Goal: Task Accomplishment & Management: Manage account settings

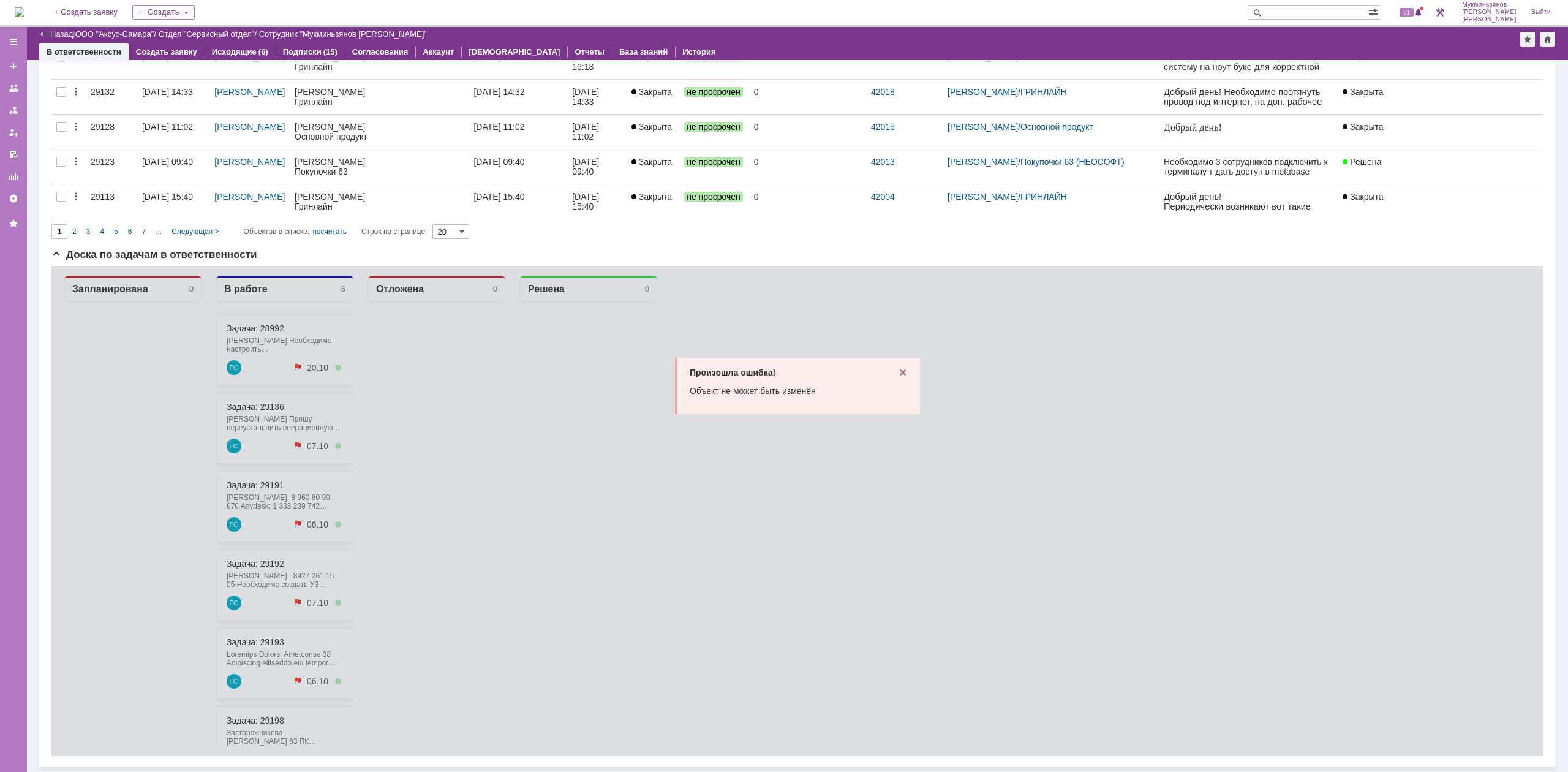
scroll to position [643, 0]
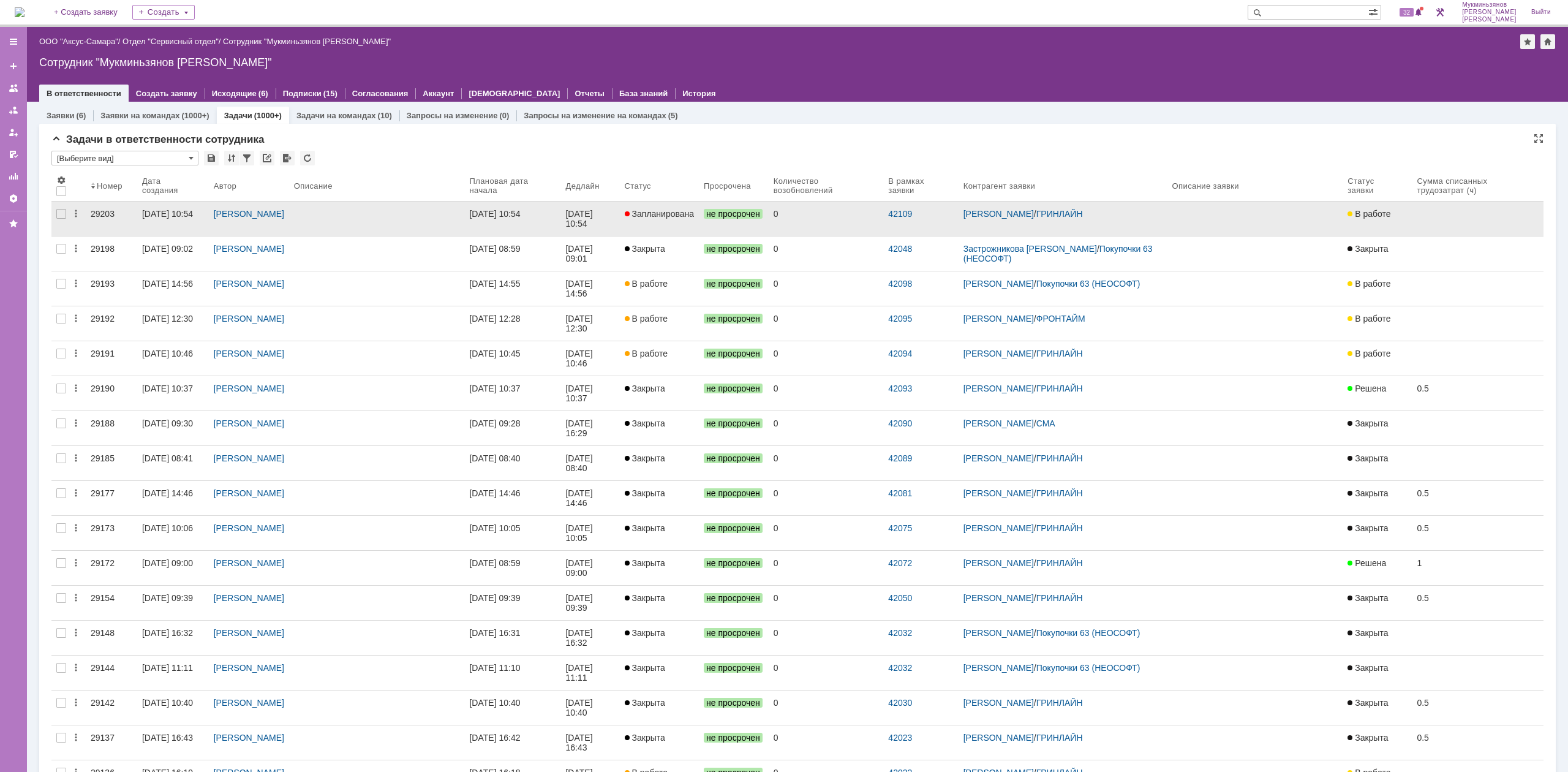
click at [561, 219] on link "[DATE] 10:54" at bounding box center [512, 219] width 96 height 34
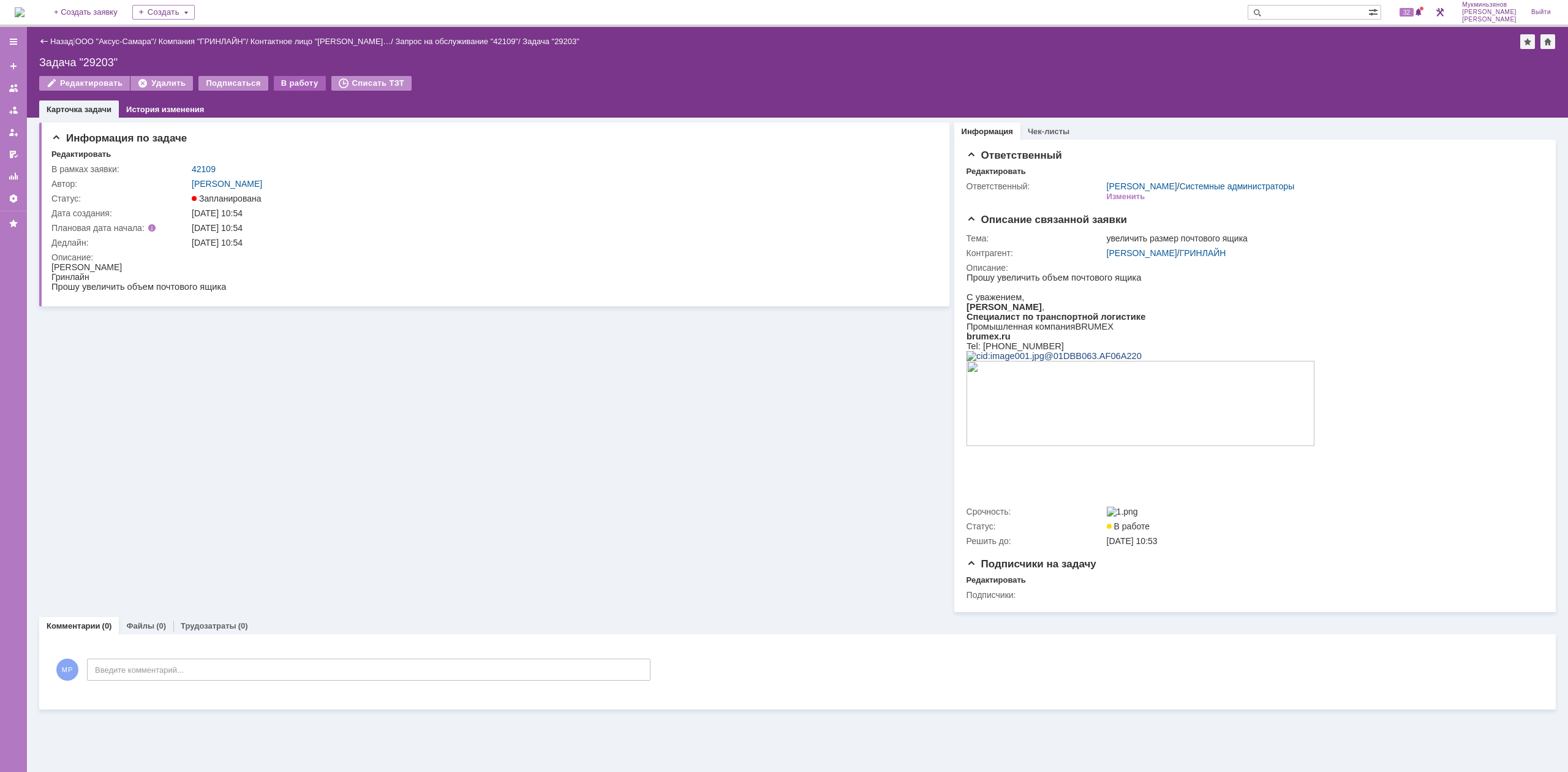
click at [313, 78] on div "В работу" at bounding box center [300, 83] width 52 height 15
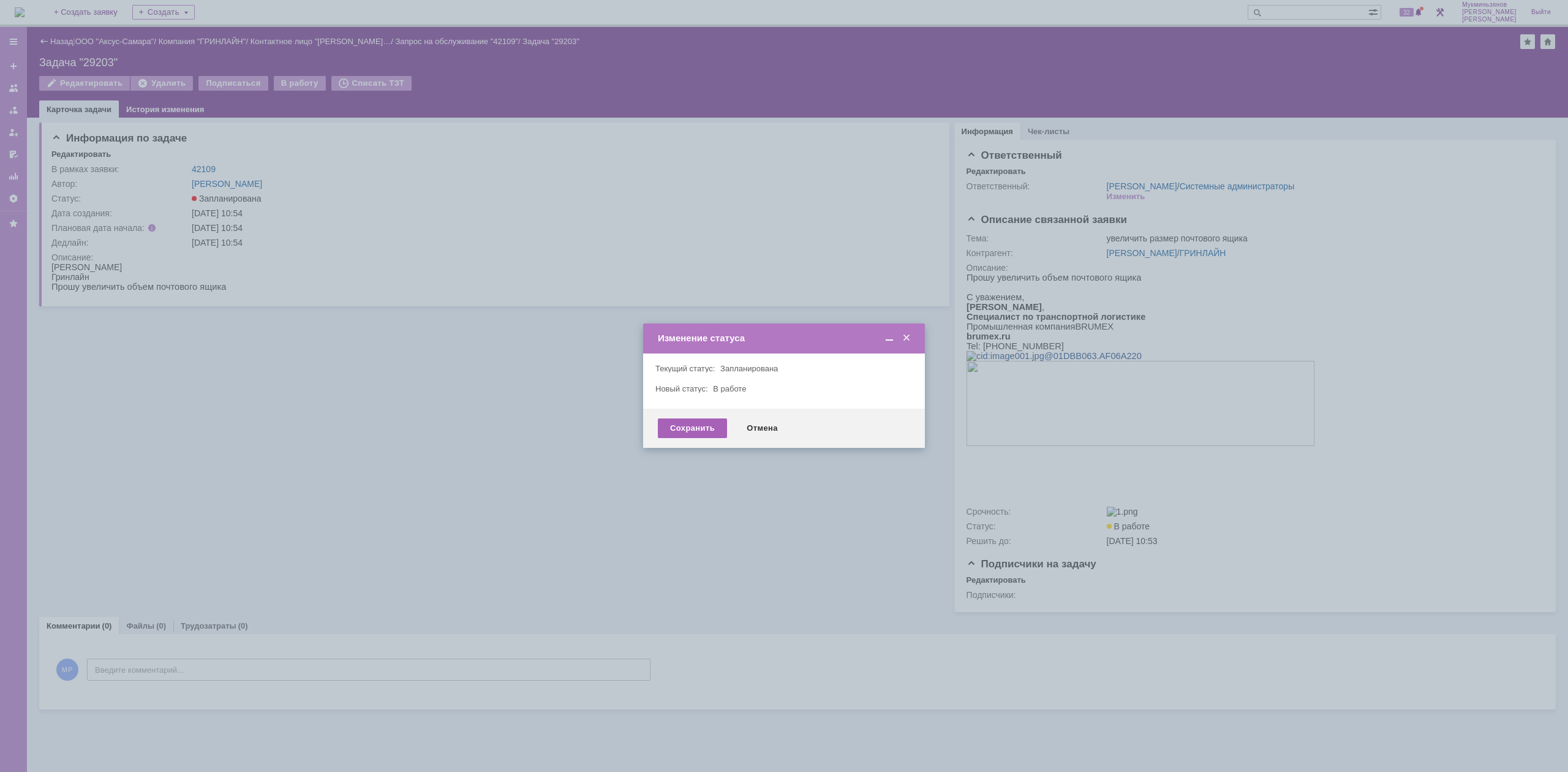
click at [713, 429] on div "Сохранить" at bounding box center [693, 428] width 69 height 20
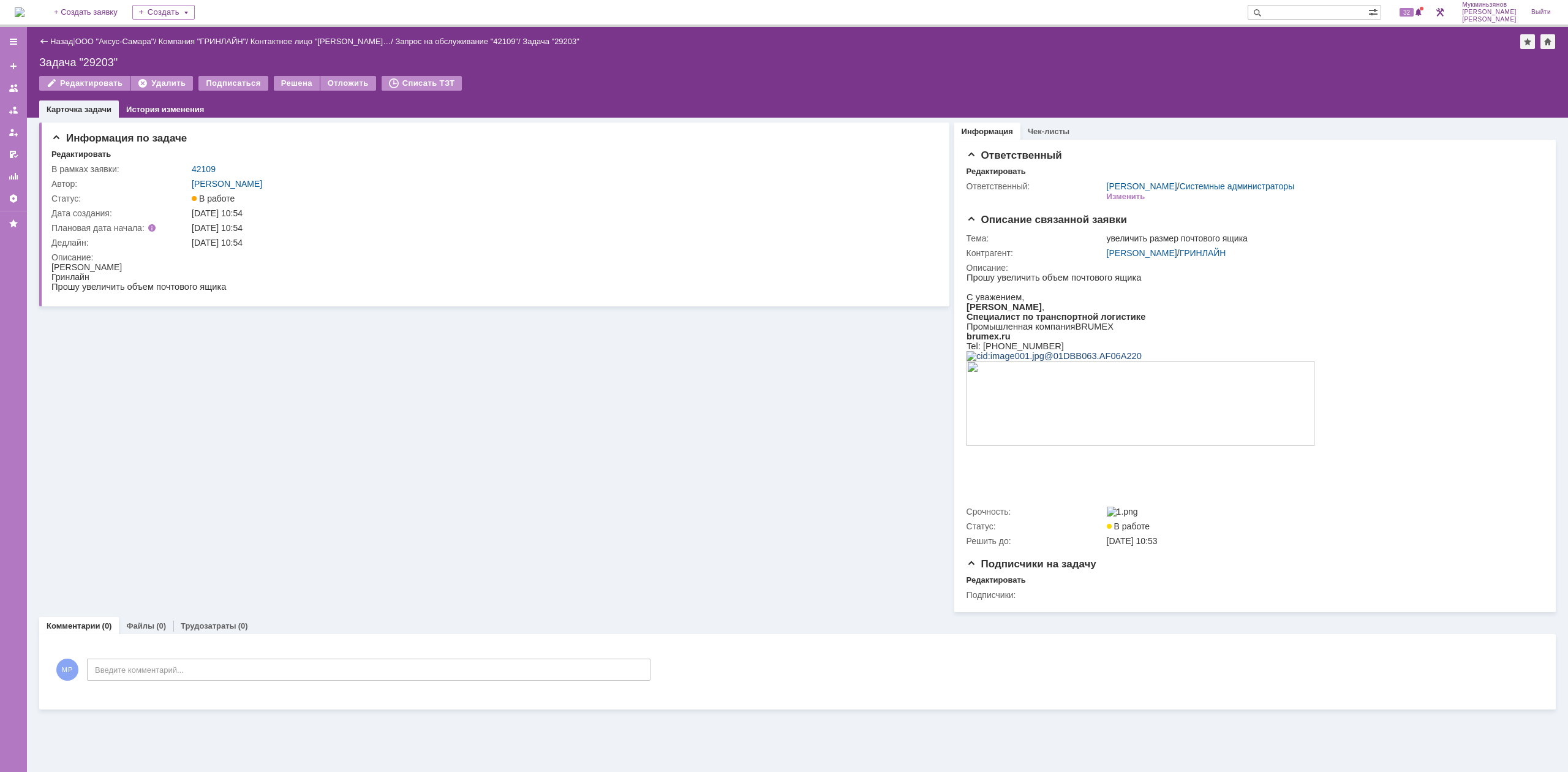
click at [25, 17] on img at bounding box center [19, 12] width 10 height 10
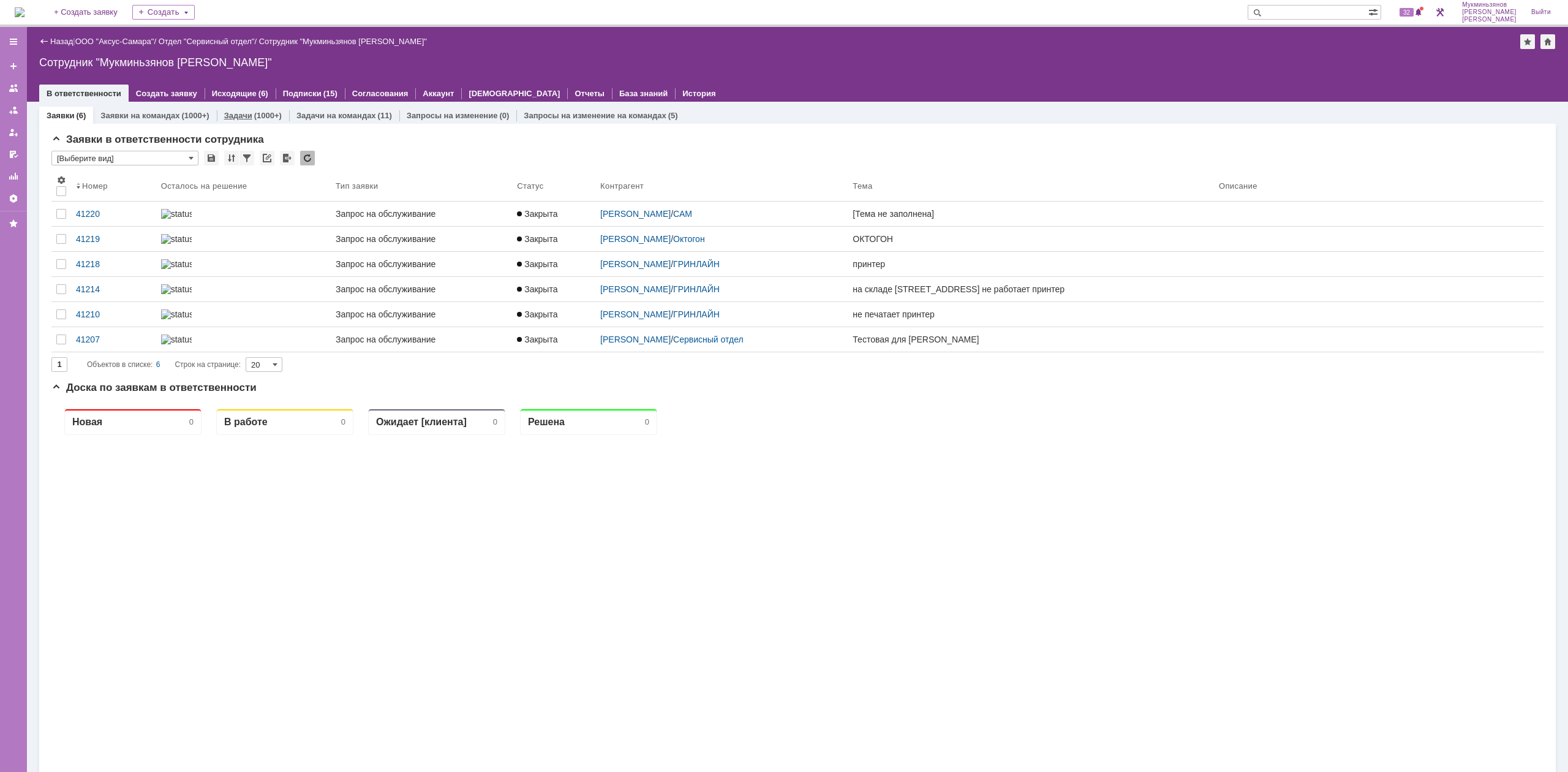
click at [247, 113] on link "Задачи" at bounding box center [238, 115] width 28 height 9
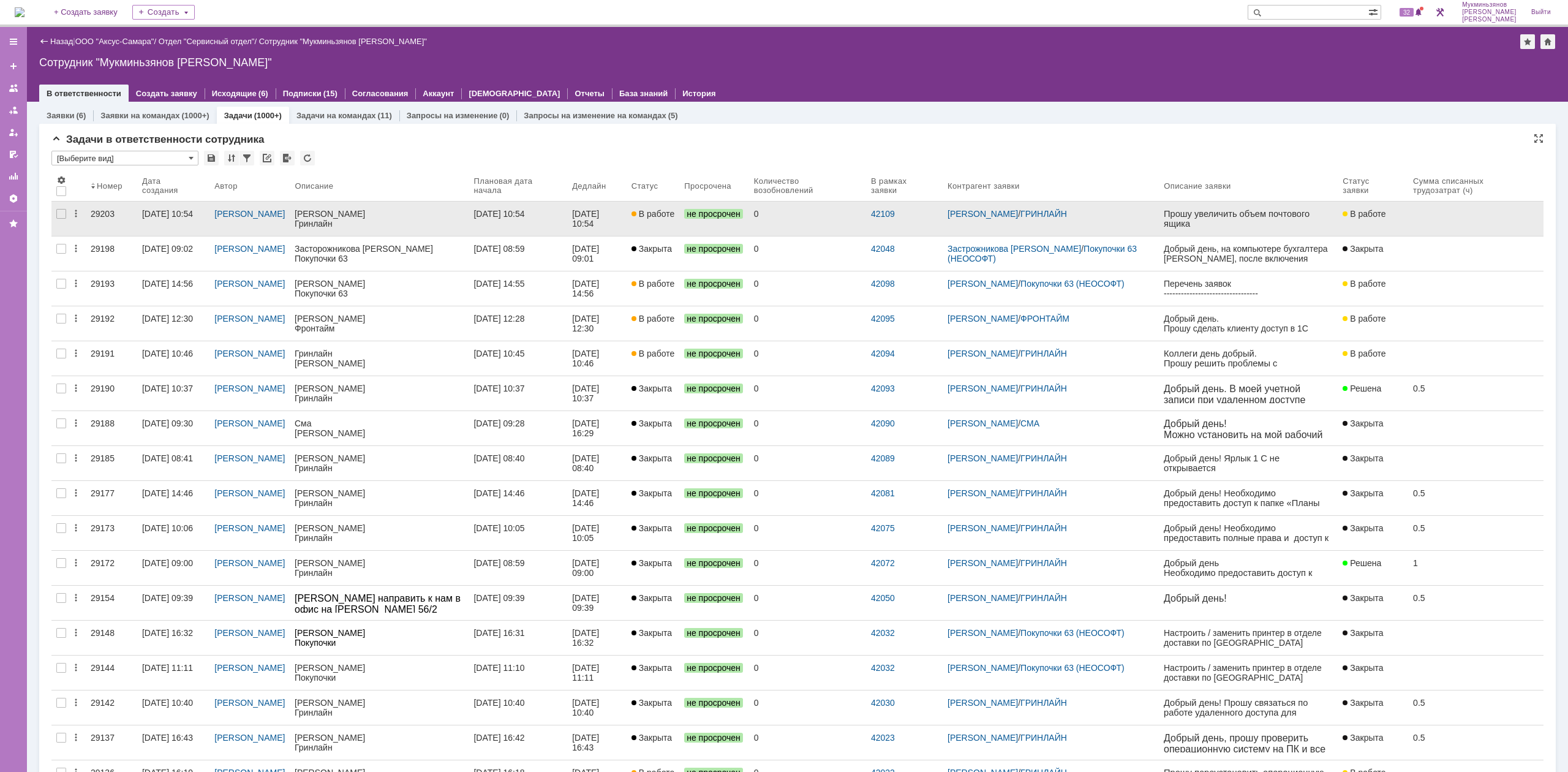
click at [524, 215] on div "[DATE] 10:54" at bounding box center [498, 213] width 51 height 10
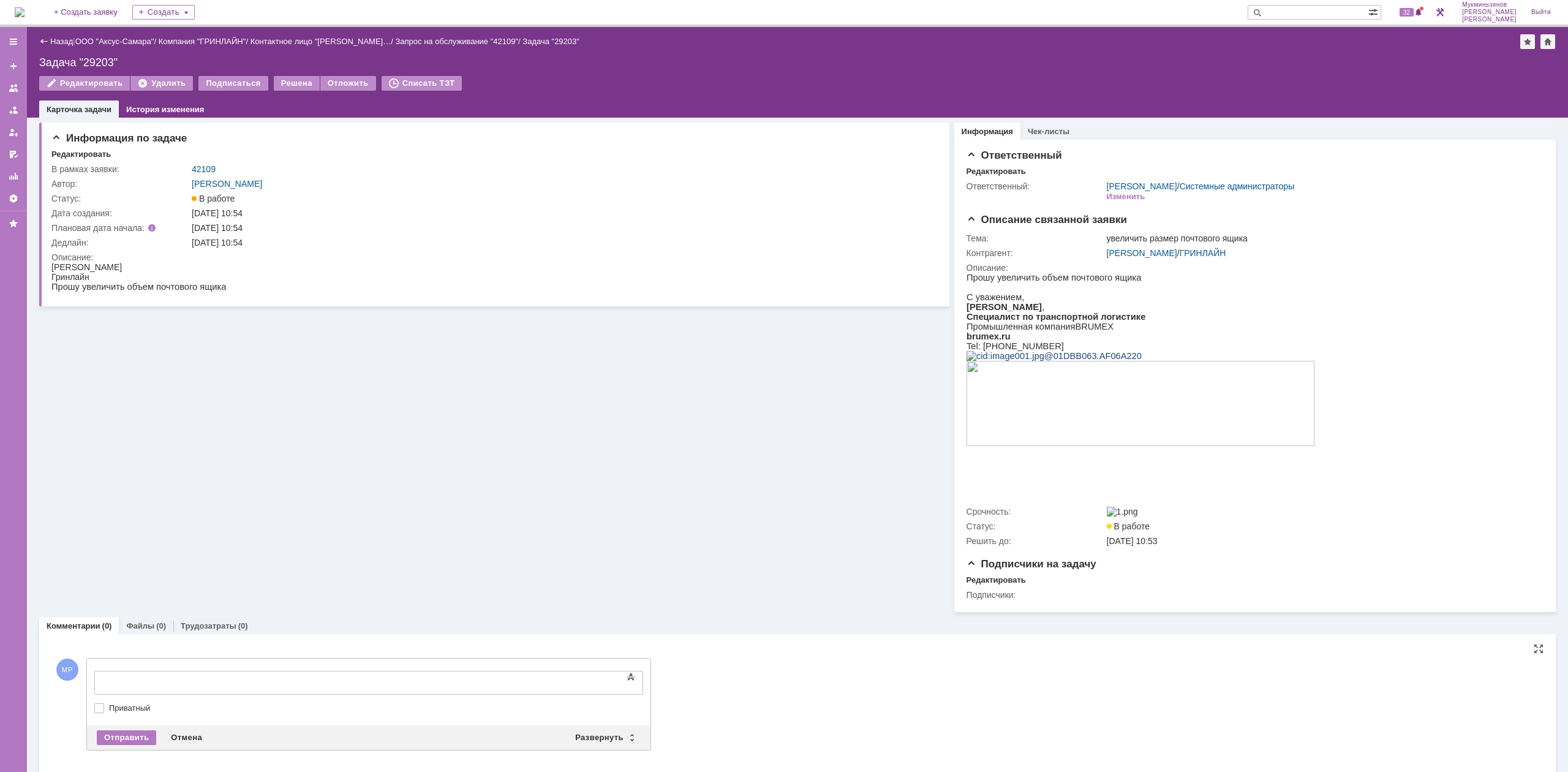
click at [252, 678] on div at bounding box center [194, 681] width 174 height 10
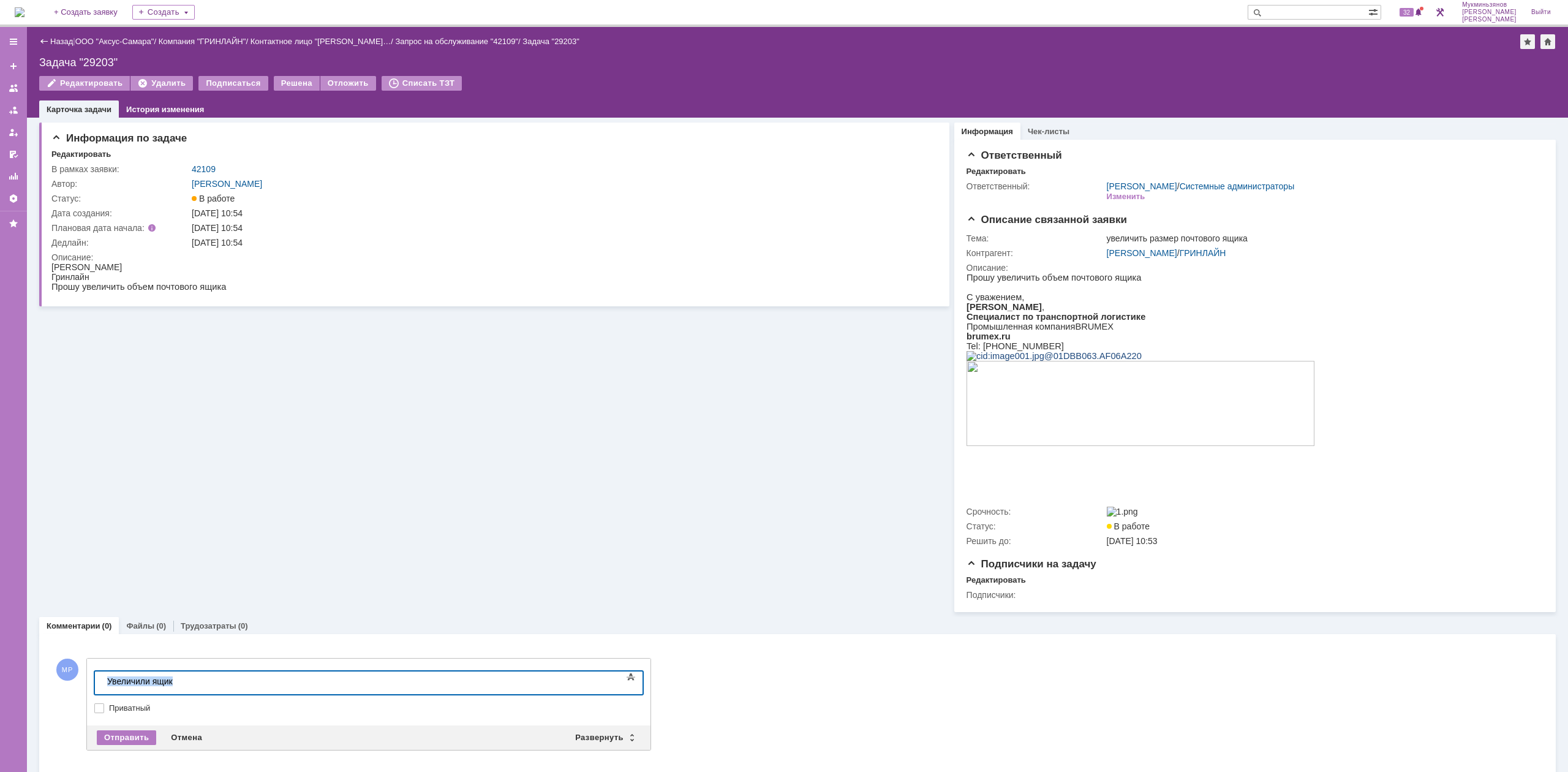
drag, startPoint x: 149, startPoint y: 684, endPoint x: 7, endPoint y: 675, distance: 142.3
click at [102, 675] on html "Увеличили ящик" at bounding box center [194, 681] width 184 height 21
copy div "Увеличили ящик"
click at [128, 739] on div "Отправить" at bounding box center [127, 738] width 60 height 15
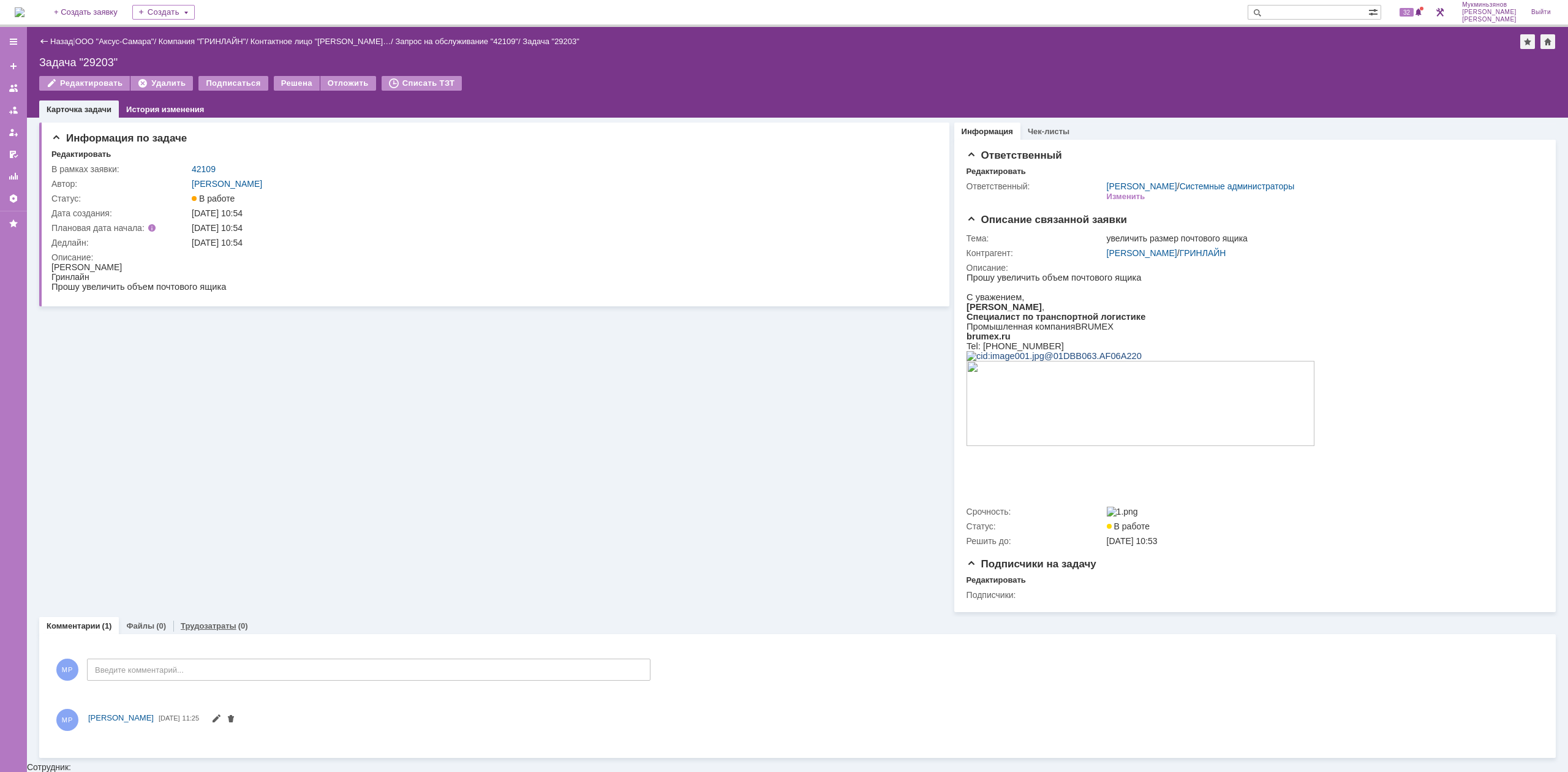
drag, startPoint x: 222, startPoint y: 630, endPoint x: 209, endPoint y: 635, distance: 13.9
click at [222, 630] on link "Трудозатраты" at bounding box center [209, 626] width 56 height 9
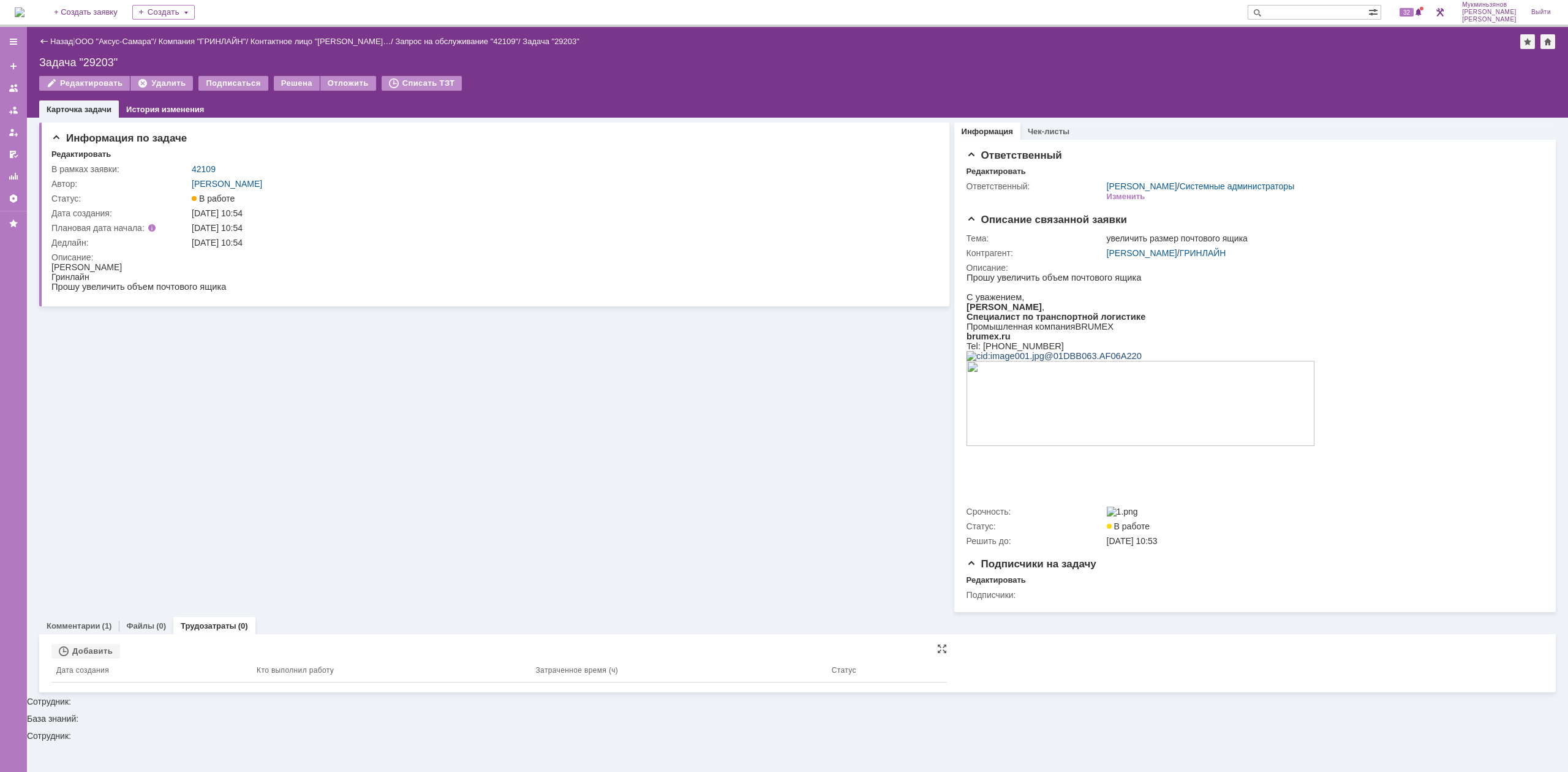
click at [95, 667] on th "Дата создания" at bounding box center [152, 671] width 200 height 24
click at [97, 652] on div "Добавить" at bounding box center [86, 651] width 69 height 15
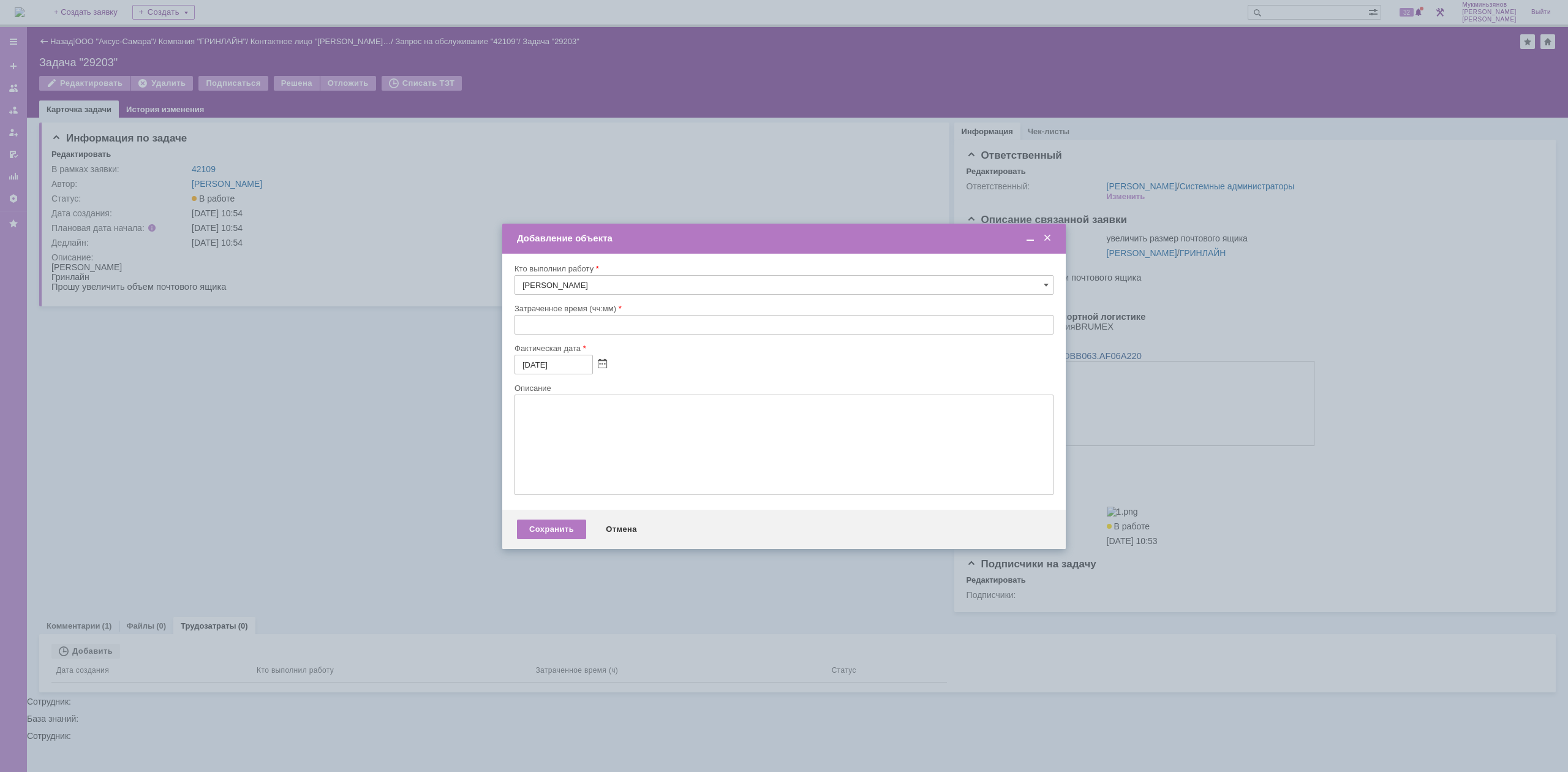
click at [539, 313] on div "Затраченное время (чч:мм)" at bounding box center [783, 309] width 539 height 12
click at [539, 324] on input "text" at bounding box center [783, 325] width 539 height 20
type input "00:30"
click at [528, 427] on textarea at bounding box center [783, 445] width 539 height 101
paste textarea "Увеличили ящик"
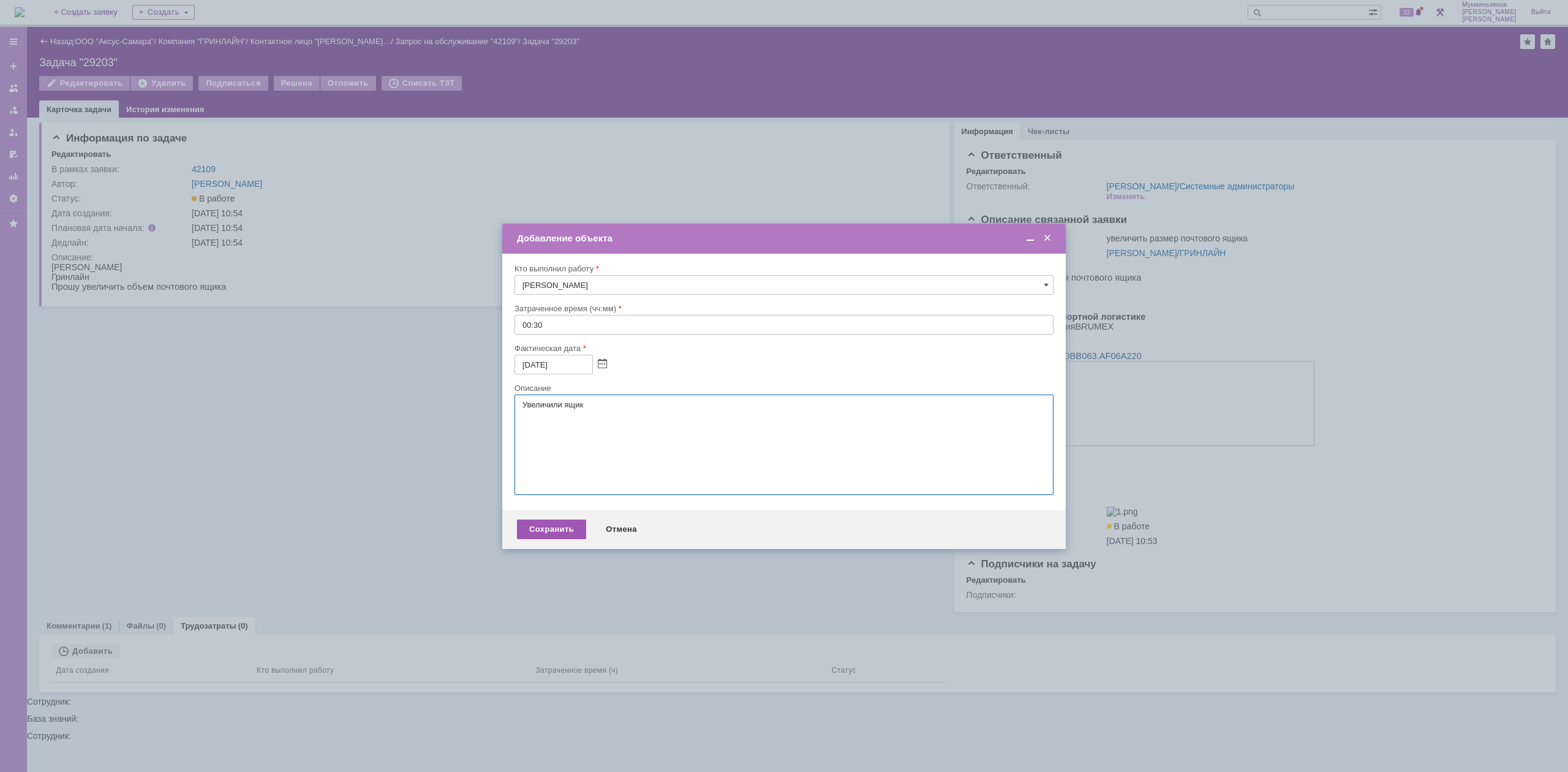
type textarea "Увеличили ящик"
click at [543, 528] on div "Сохранить" at bounding box center [551, 529] width 69 height 20
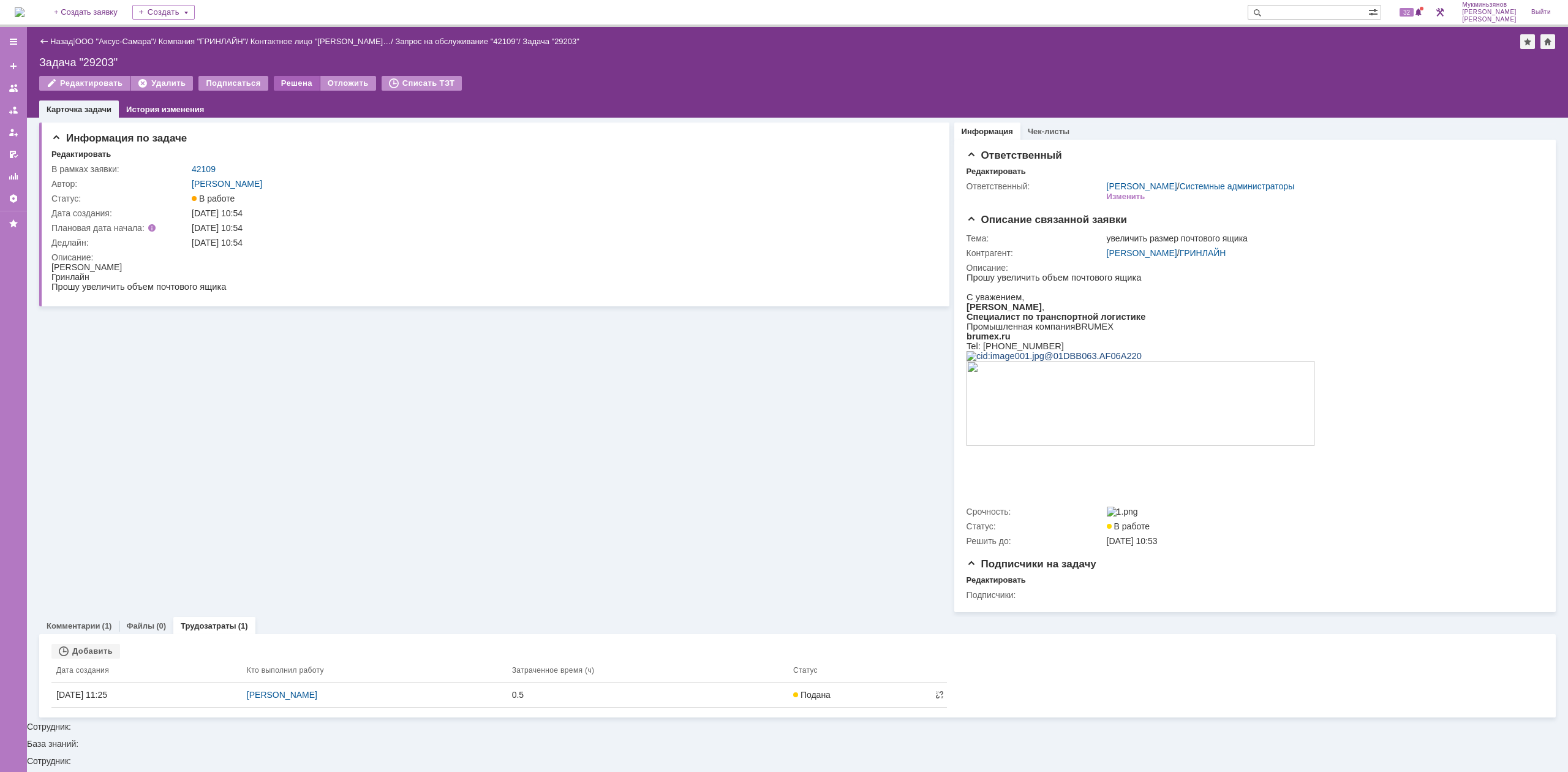
click at [282, 81] on div "Решена" at bounding box center [296, 83] width 46 height 15
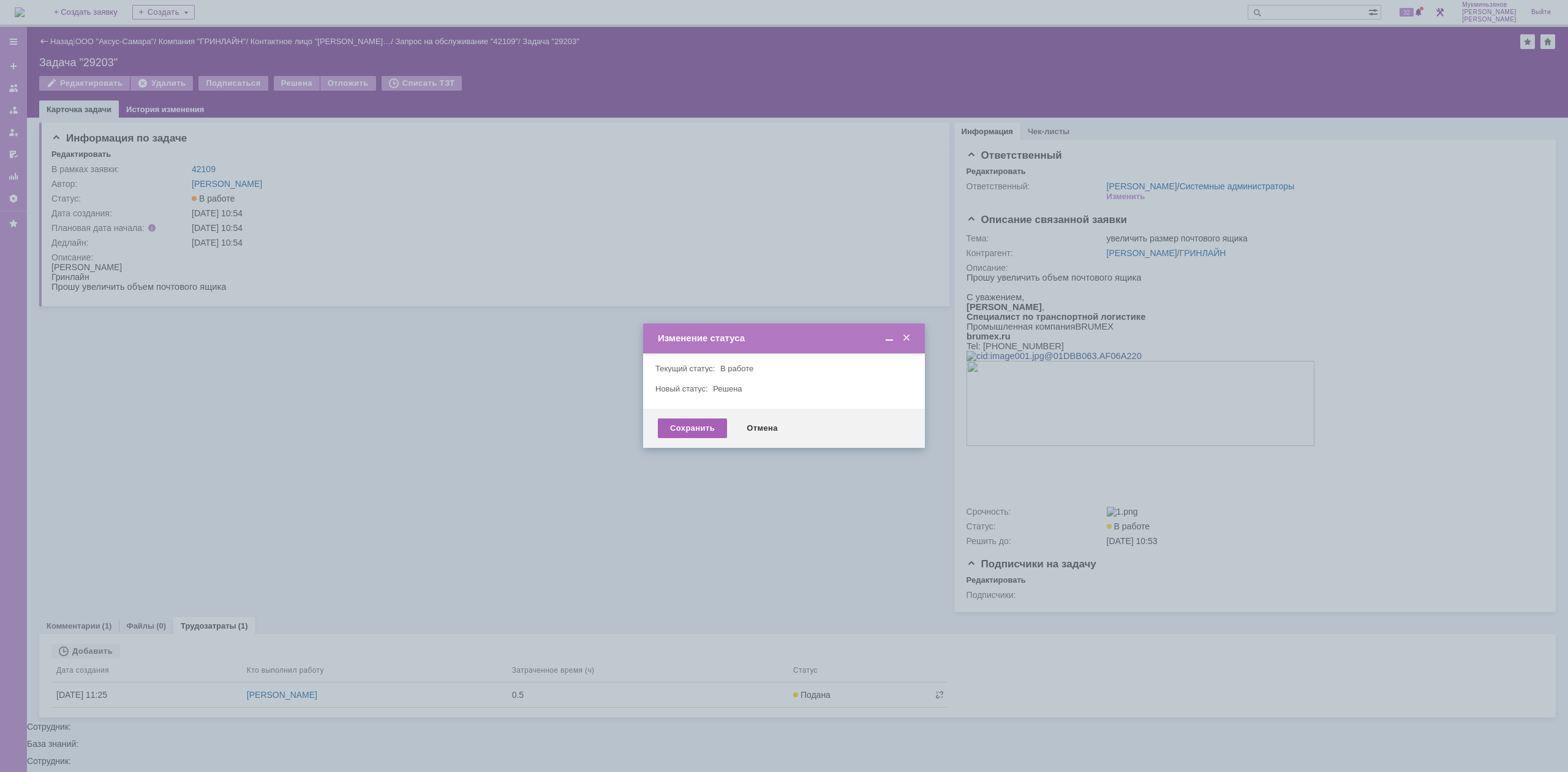
click at [662, 423] on div "Сохранить" at bounding box center [693, 428] width 69 height 20
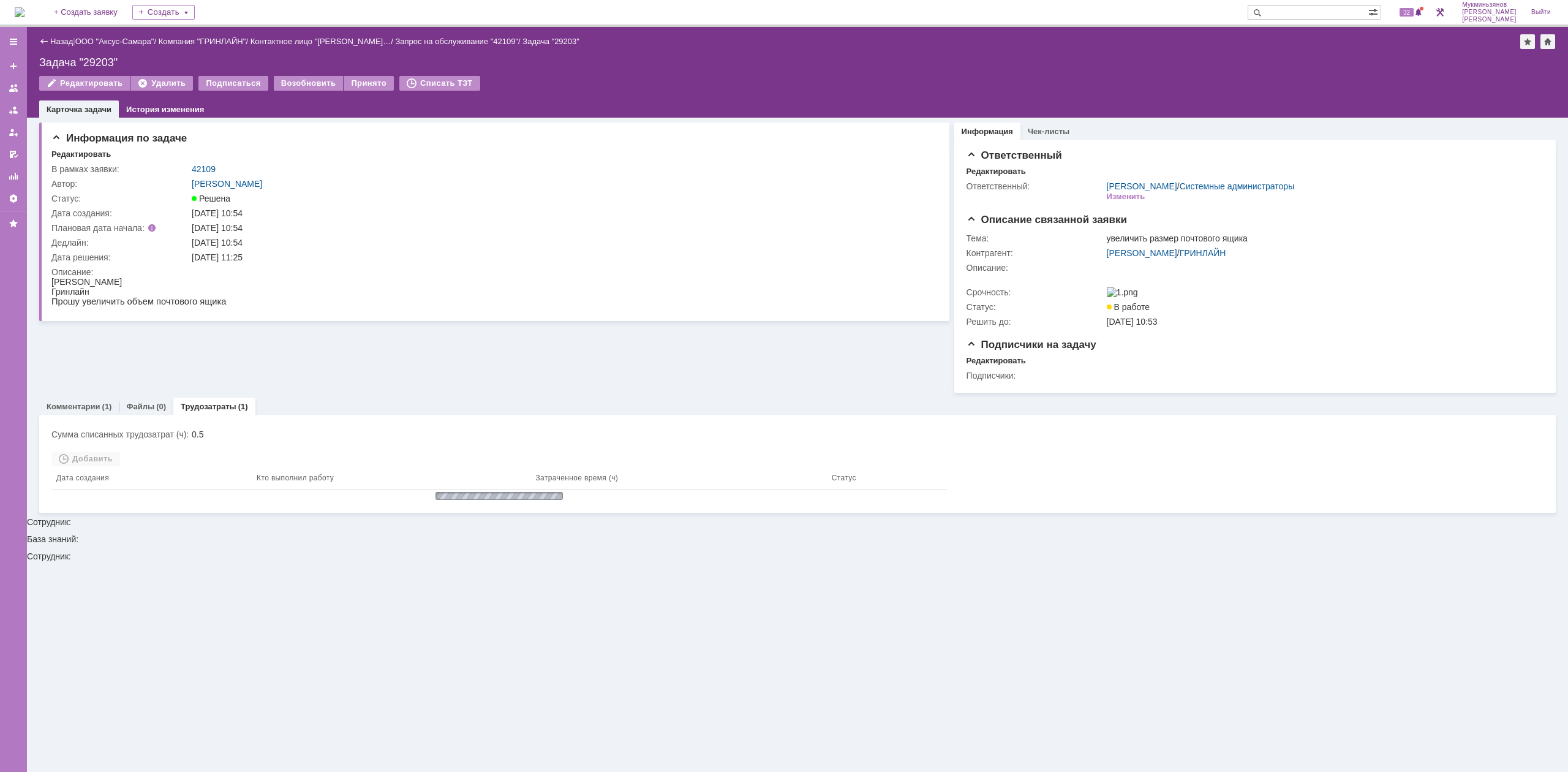
click at [52, 20] on div "На домашнюю + Создать заявку Создать 32 Мукминьзянов Раиль Рамильевич Выйти" at bounding box center [784, 13] width 1568 height 27
click at [25, 16] on img at bounding box center [19, 12] width 10 height 10
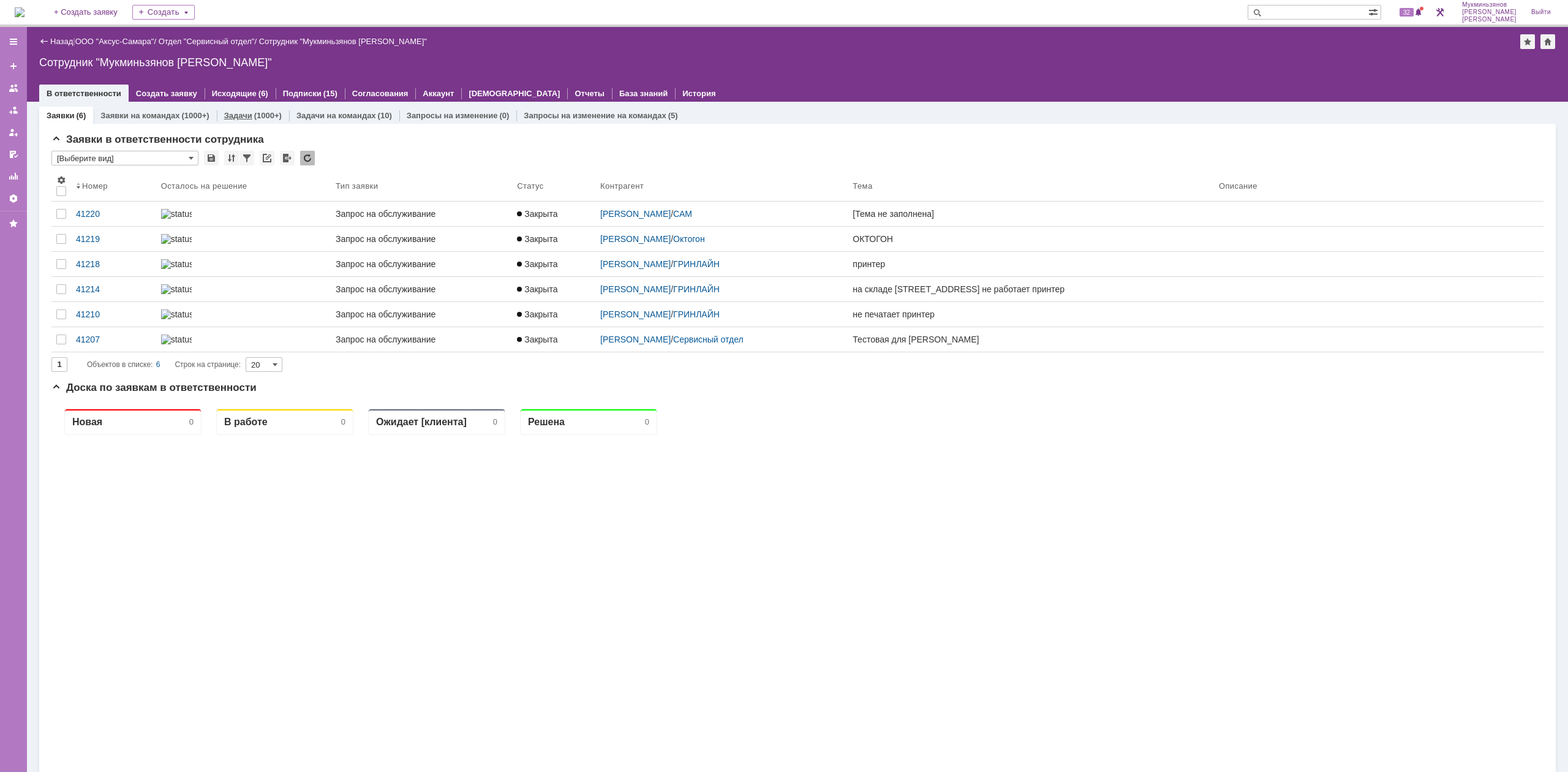
click at [236, 113] on link "Задачи" at bounding box center [238, 115] width 28 height 9
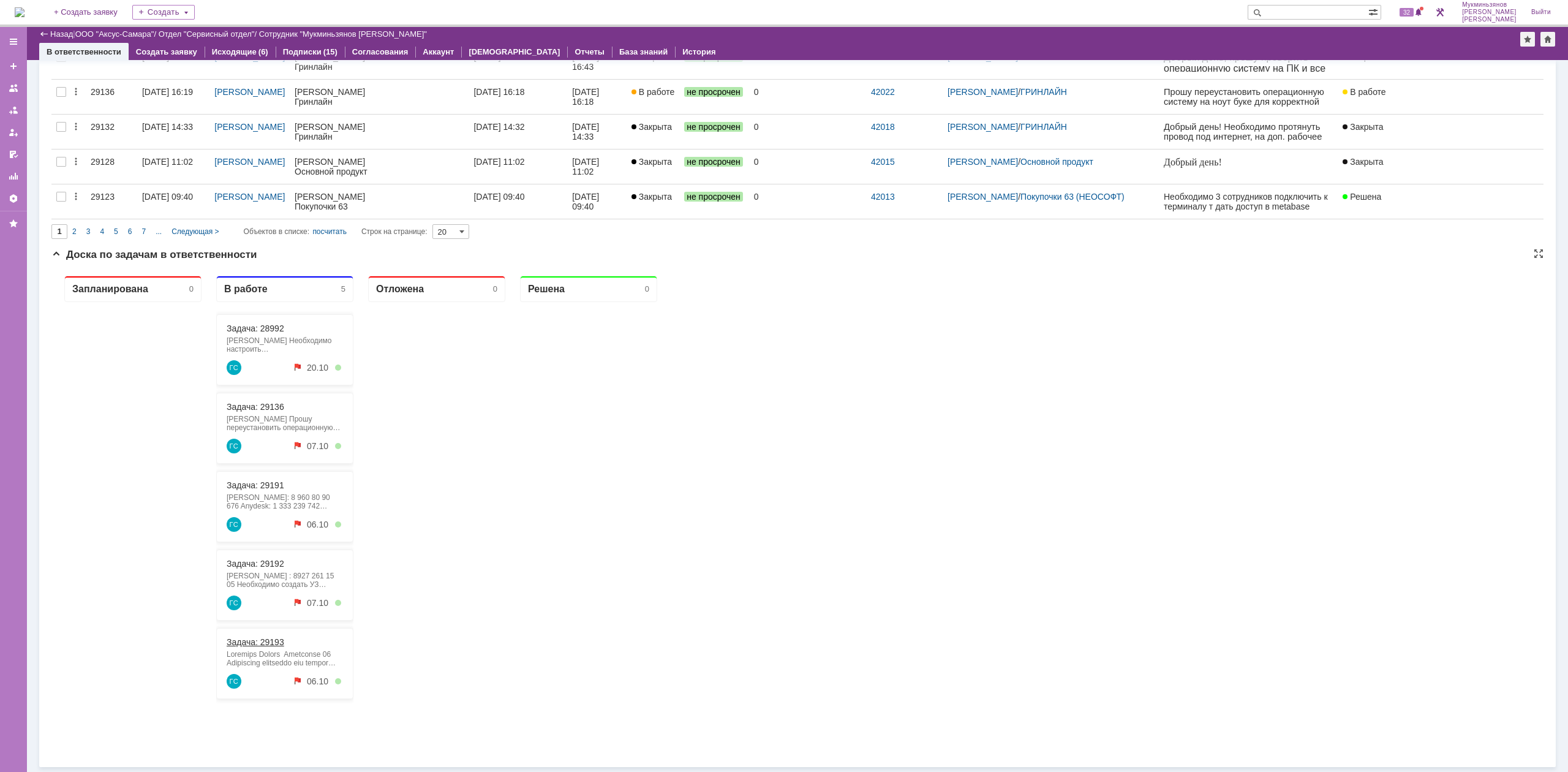
click at [272, 644] on link "Задача: 29193" at bounding box center [255, 641] width 58 height 10
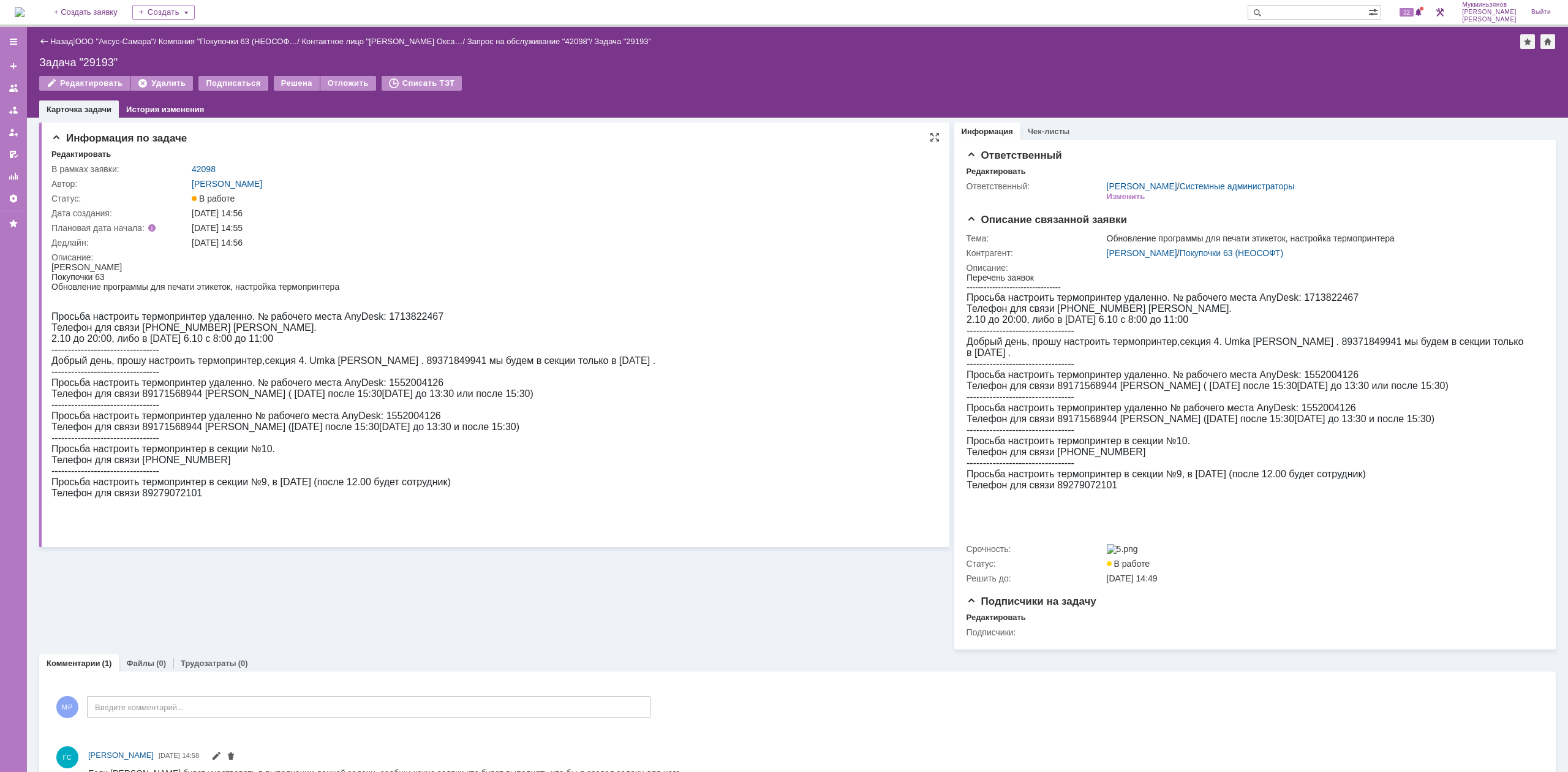
drag, startPoint x: 236, startPoint y: 213, endPoint x: 295, endPoint y: 207, distance: 59.3
click at [295, 207] on td "[DATE] 14:56" at bounding box center [560, 213] width 741 height 15
click at [25, 13] on img at bounding box center [19, 12] width 10 height 10
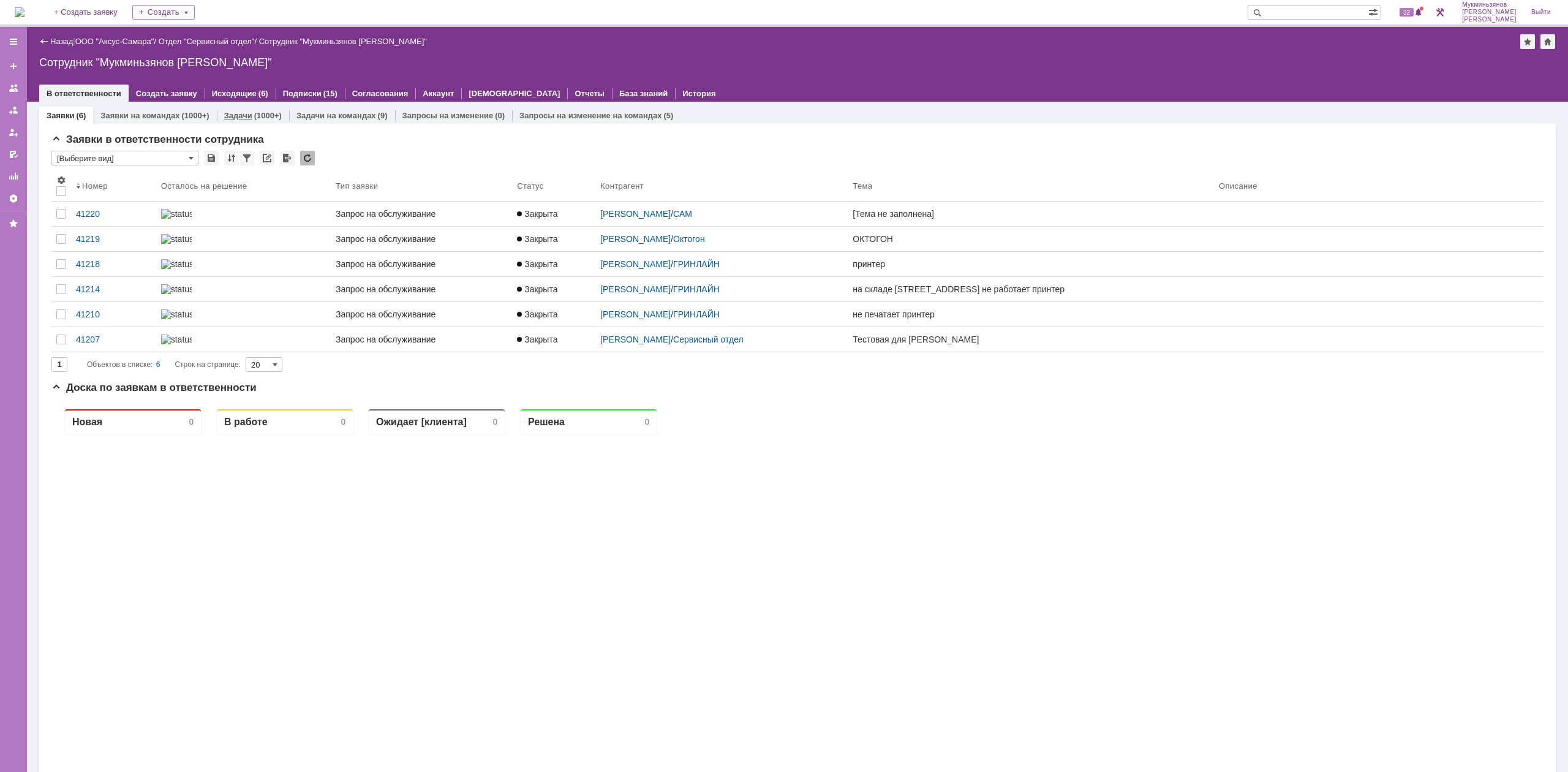
click at [260, 117] on div "(1000+)" at bounding box center [268, 115] width 28 height 9
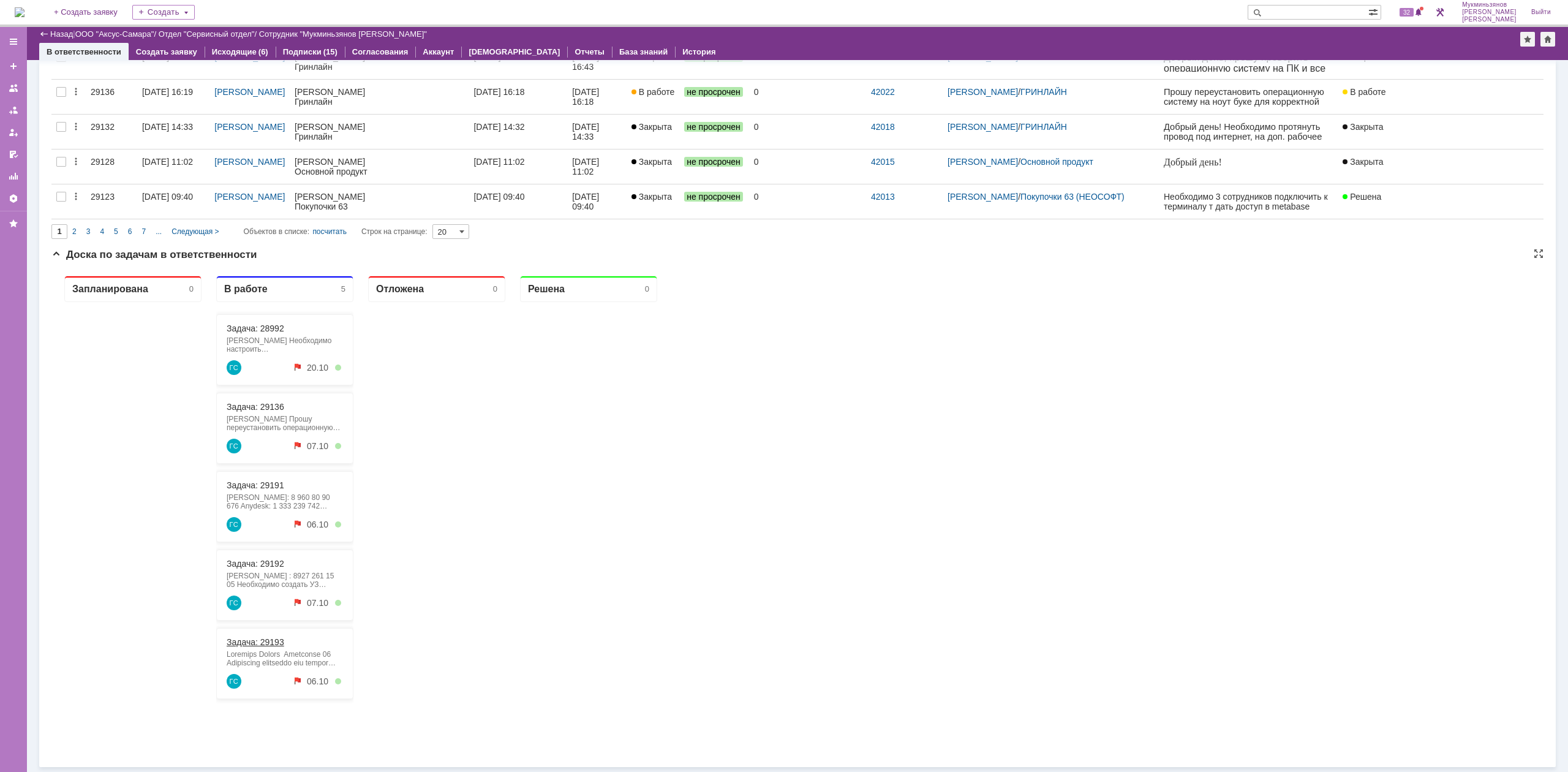
click at [260, 647] on link "Задача: 29193" at bounding box center [255, 641] width 58 height 10
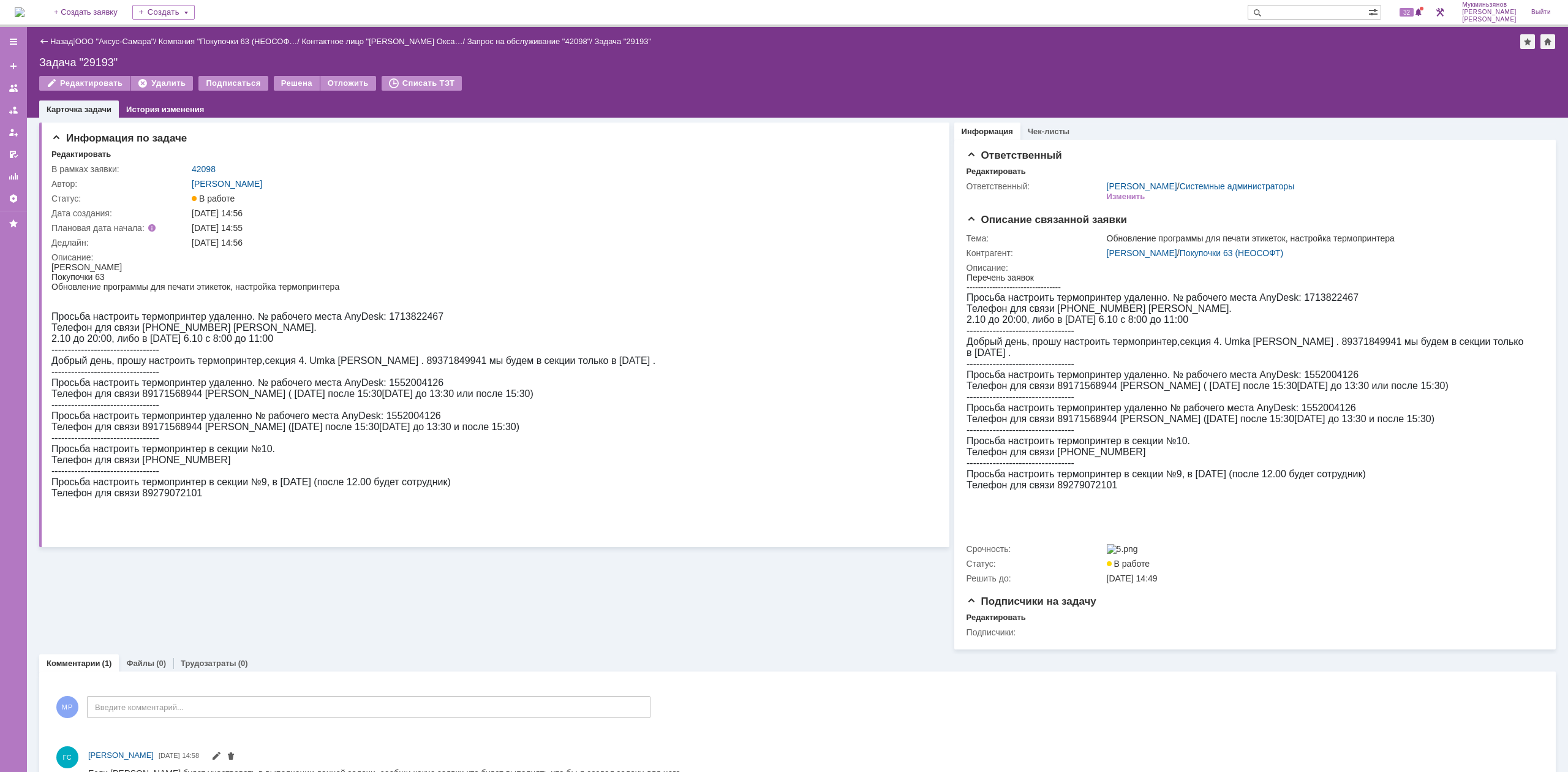
drag, startPoint x: 91, startPoint y: 593, endPoint x: 236, endPoint y: 332, distance: 298.6
drag, startPoint x: 57, startPoint y: 343, endPoint x: 114, endPoint y: 341, distance: 57.0
click at [114, 341] on span "2.10 до 20:00, либо в [DATE] 6.10 с 8:00 до 11:00" at bounding box center [162, 339] width 222 height 11
click at [116, 342] on span "2.10 до 20:00, либо в [DATE] 6.10 с 8:00 до 11:00" at bounding box center [162, 339] width 222 height 11
drag, startPoint x: 166, startPoint y: 343, endPoint x: 288, endPoint y: 343, distance: 122.0
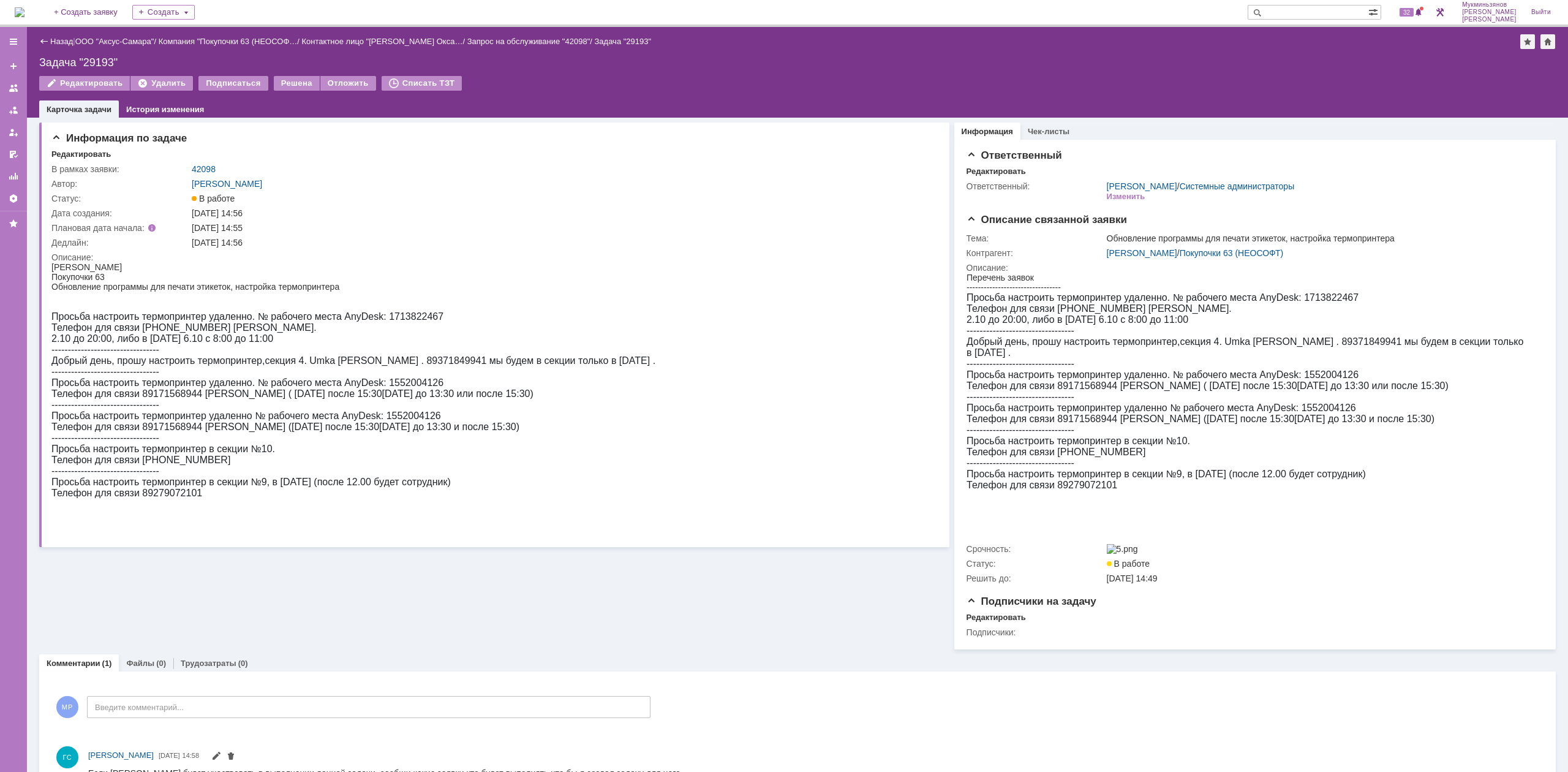
click at [273, 343] on span "2.10 до 20:00, либо в [DATE] 6.10 с 8:00 до 11:00" at bounding box center [162, 339] width 222 height 11
click at [306, 342] on div "Просьба настроить термопринтер удаленно. № рабочего места AnyDesk: 1713822467 Т…" at bounding box center [353, 405] width 604 height 188
drag, startPoint x: 93, startPoint y: 370, endPoint x: 338, endPoint y: 363, distance: 245.1
click at [334, 362] on div "Просьба настроить термопринтер удаленно. № рабочего места AnyDesk: 1713822467 Т…" at bounding box center [353, 405] width 604 height 188
drag, startPoint x: 339, startPoint y: 364, endPoint x: 348, endPoint y: 366, distance: 9.2
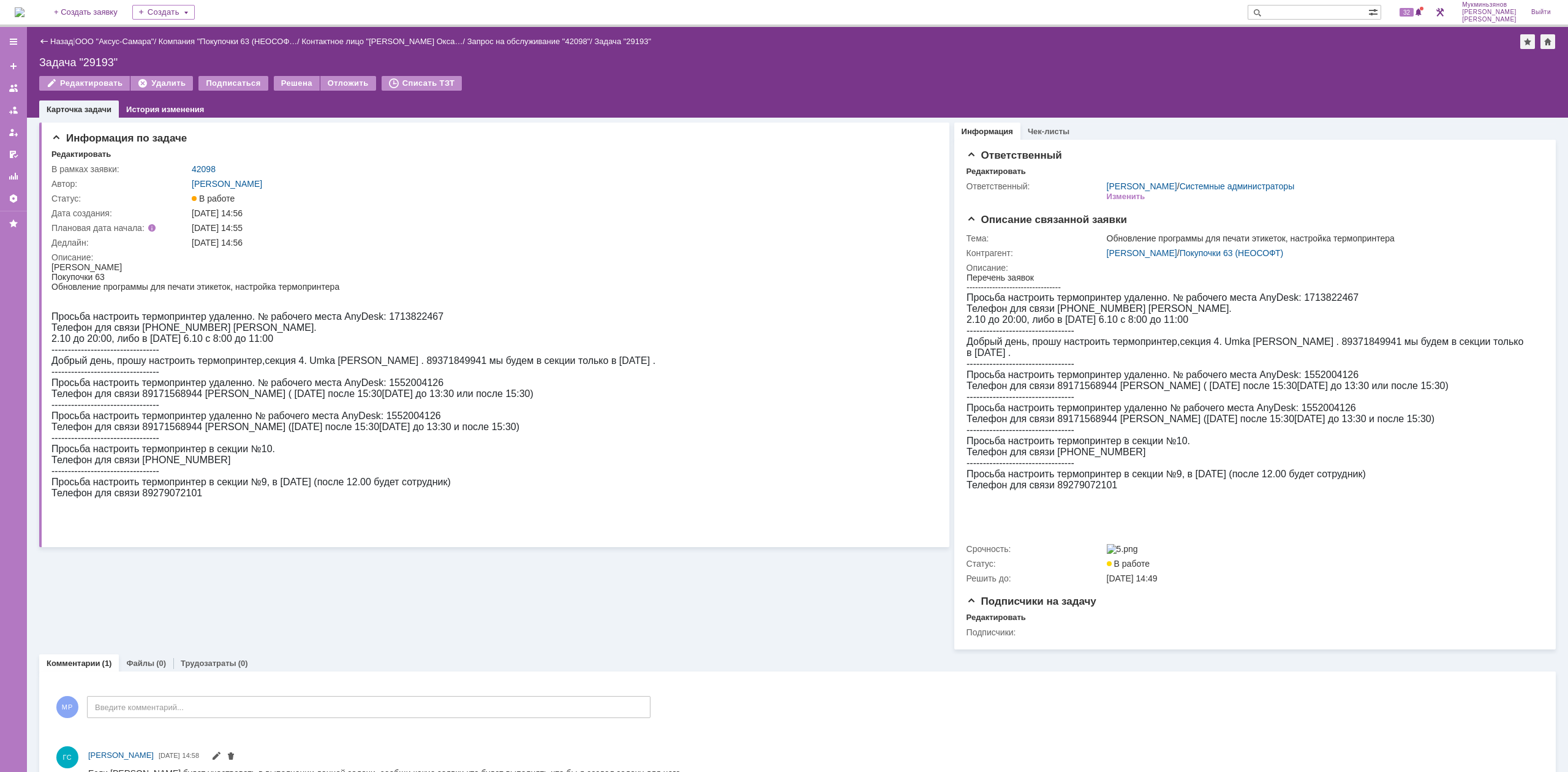
click at [341, 364] on span "Добрый день, прошу настроить термопринтер,секция 4. Umka [PERSON_NAME] . 893718…" at bounding box center [353, 360] width 604 height 11
drag, startPoint x: 388, startPoint y: 368, endPoint x: 459, endPoint y: 368, distance: 71.0
click at [455, 366] on span "Добрый день, прошу настроить термопринтер,секция 4. Umka [PERSON_NAME] . 893718…" at bounding box center [353, 360] width 604 height 11
click at [459, 366] on span "Добрый день, прошу настроить термопринтер,секция 4. Umka [PERSON_NAME] . 893718…" at bounding box center [353, 360] width 604 height 11
drag, startPoint x: 432, startPoint y: 368, endPoint x: 467, endPoint y: 366, distance: 35.1
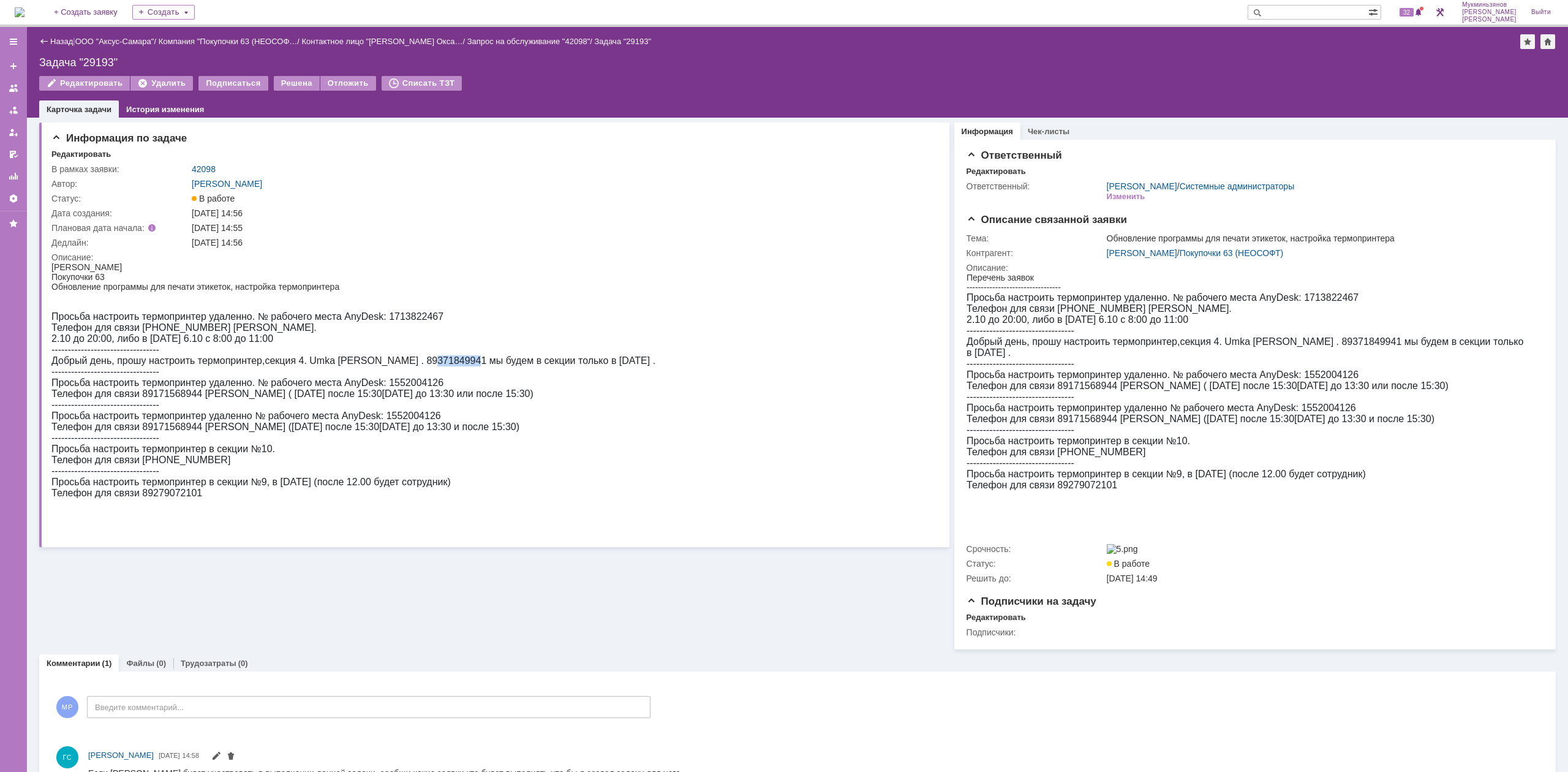
click at [467, 366] on span "Добрый день, прошу настроить термопринтер,секция 4. Umka [PERSON_NAME] . 893718…" at bounding box center [353, 360] width 604 height 11
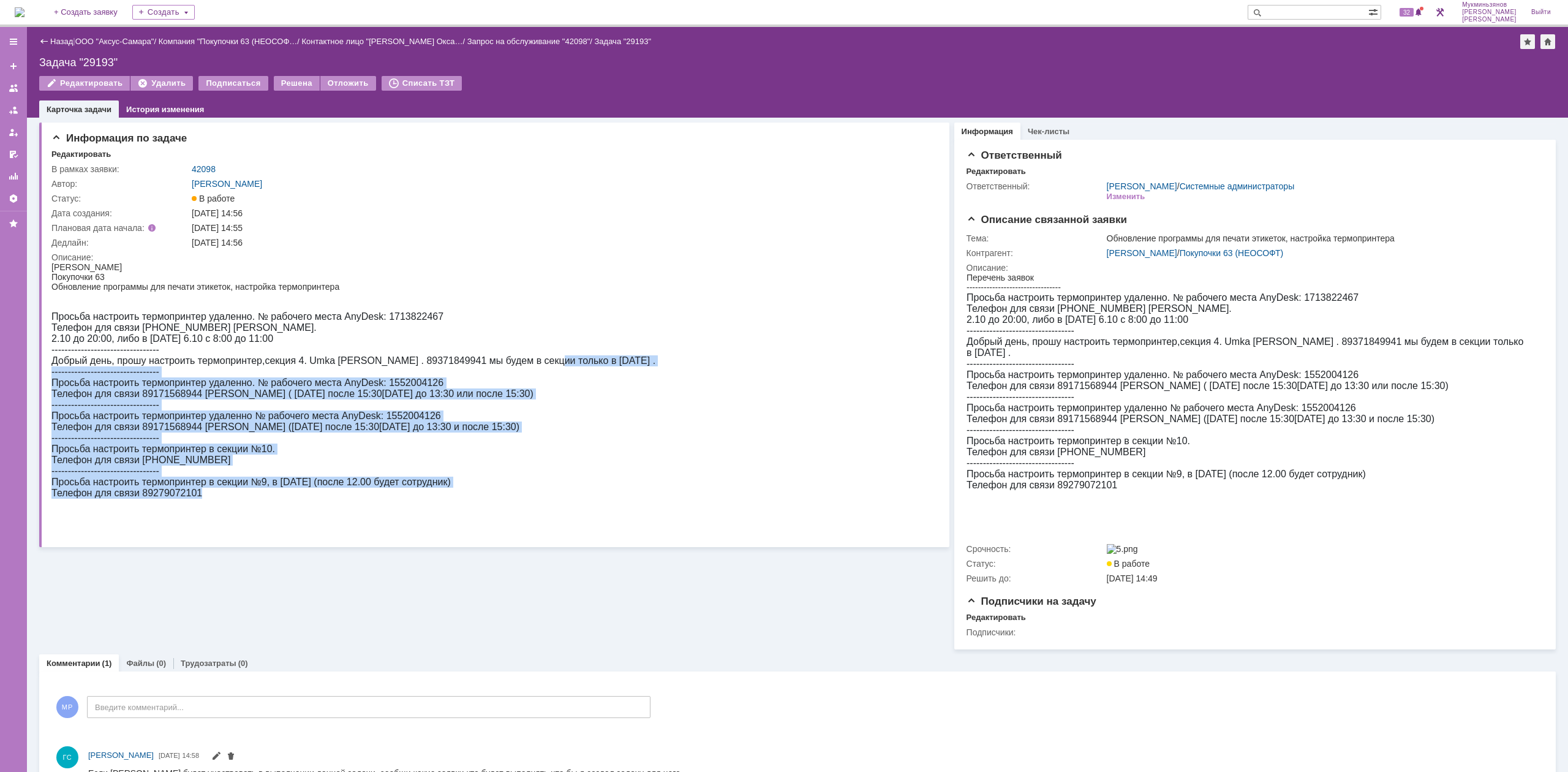
drag, startPoint x: 545, startPoint y: 370, endPoint x: 659, endPoint y: 374, distance: 114.1
click at [659, 374] on html "Головина Оксана Покупочки 63 Обновление программы для печати этикеток, настройк…" at bounding box center [487, 380] width 871 height 237
click at [610, 366] on span "Добрый день, прошу настроить термопринтер,секция 4. Umka [PERSON_NAME] . 893718…" at bounding box center [353, 360] width 604 height 11
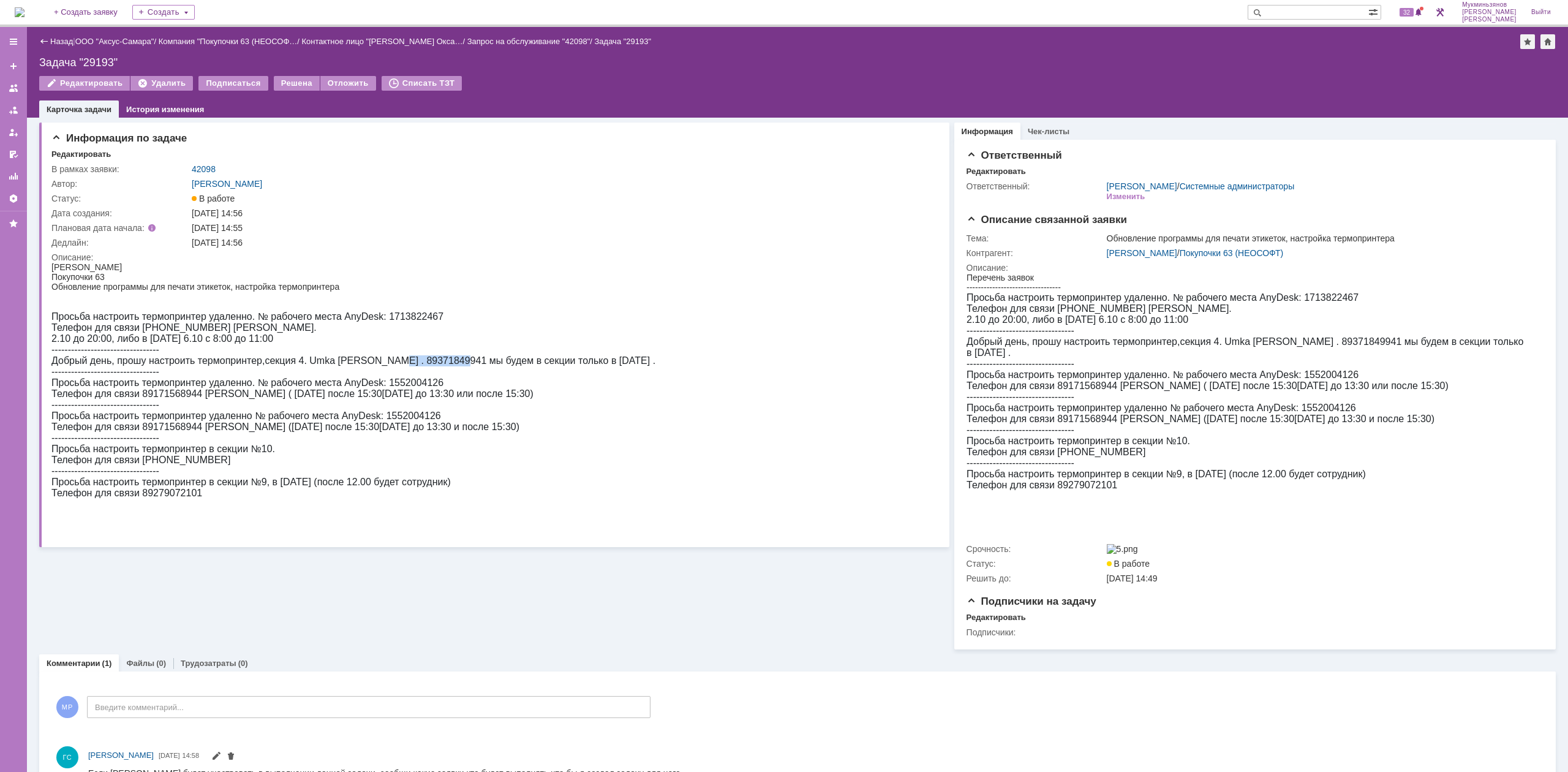
drag, startPoint x: 390, startPoint y: 370, endPoint x: 453, endPoint y: 370, distance: 63.0
click at [453, 366] on span "Добрый день, прошу настроить термопринтер,секция 4. Umka [PERSON_NAME] . 893718…" at bounding box center [353, 360] width 604 height 11
drag, startPoint x: 99, startPoint y: 659, endPoint x: 206, endPoint y: 394, distance: 285.8
drag, startPoint x: 211, startPoint y: 395, endPoint x: 225, endPoint y: 395, distance: 14.0
click at [218, 388] on span "Просьба настроить термопринтер удаленно. № рабочего места AnyDesk: 1552004126" at bounding box center [248, 382] width 392 height 11
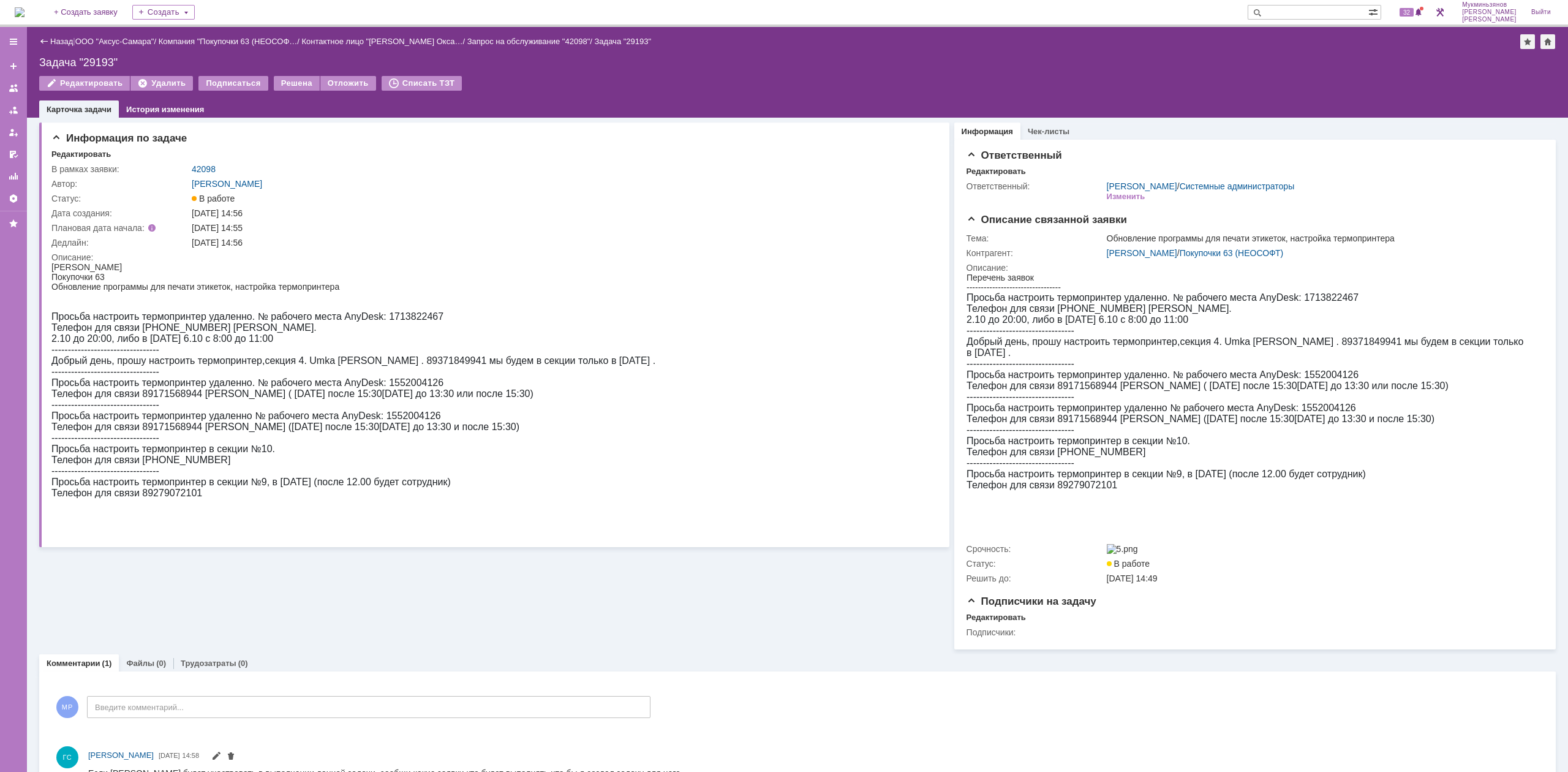
click at [427, 388] on span "Просьба настроить термопринтер удаленно. № рабочего места AnyDesk: 1552004126" at bounding box center [248, 382] width 392 height 11
drag, startPoint x: 380, startPoint y: 392, endPoint x: 440, endPoint y: 390, distance: 60.0
click at [440, 390] on div "Просьба настроить термопринтер удаленно. № рабочего места AnyDesk: 1713822467 Т…" at bounding box center [353, 405] width 604 height 188
click at [427, 388] on span "Просьба настроить термопринтер удаленно. № рабочего места AnyDesk: 1552004126" at bounding box center [248, 382] width 392 height 11
drag, startPoint x: 384, startPoint y: 395, endPoint x: 440, endPoint y: 393, distance: 56.0
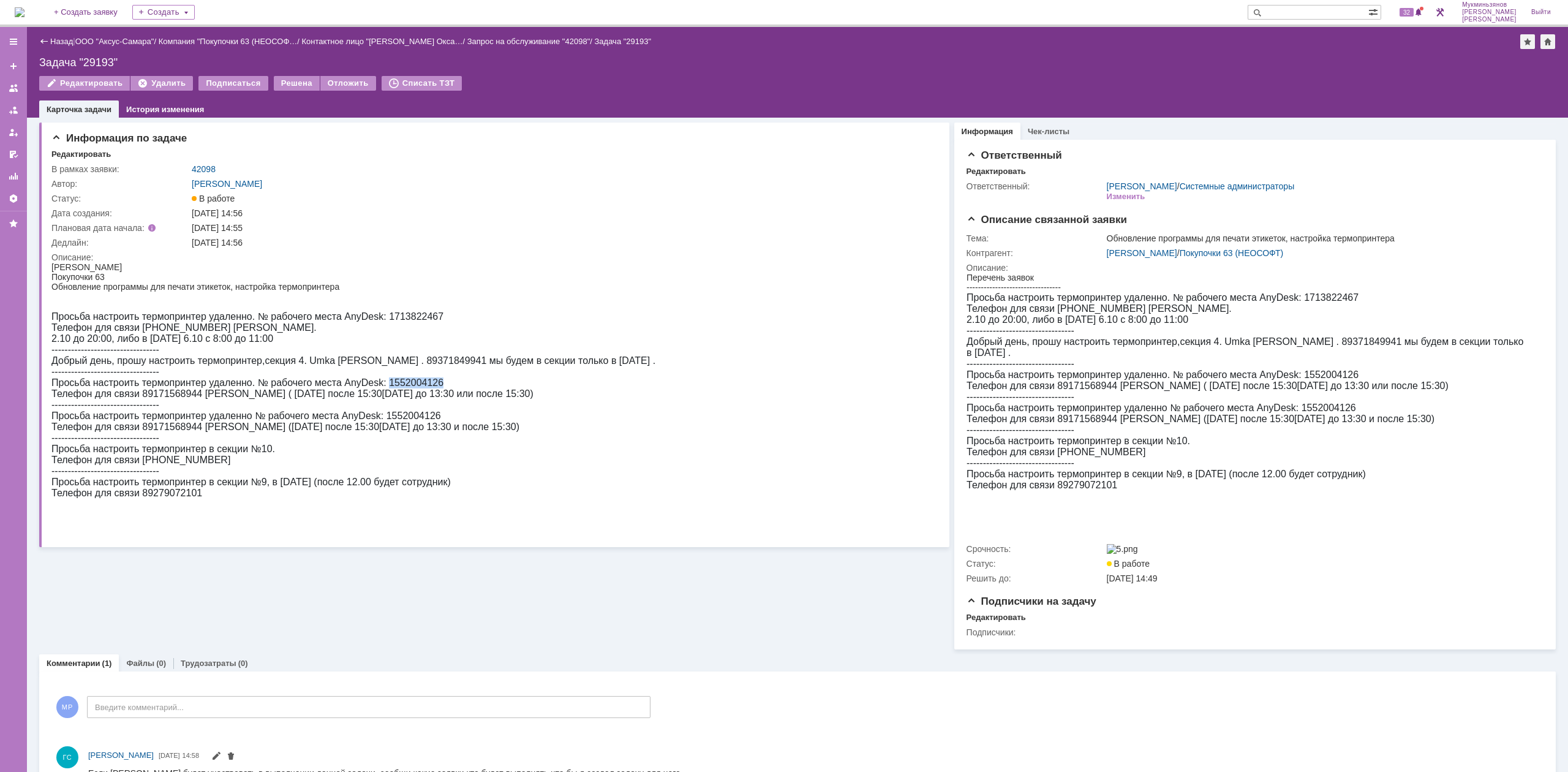
click at [449, 393] on div "Просьба настроить термопринтер удаленно. № рабочего места AnyDesk: 1713822467 Т…" at bounding box center [353, 405] width 604 height 188
copy span "1552004126"
drag, startPoint x: 199, startPoint y: 396, endPoint x: 95, endPoint y: 396, distance: 104.0
click at [95, 388] on span "Просьба настроить термопринтер удаленно. № рабочего места AnyDesk: 1552004126" at bounding box center [248, 382] width 392 height 11
drag, startPoint x: 385, startPoint y: 397, endPoint x: 445, endPoint y: 395, distance: 60.0
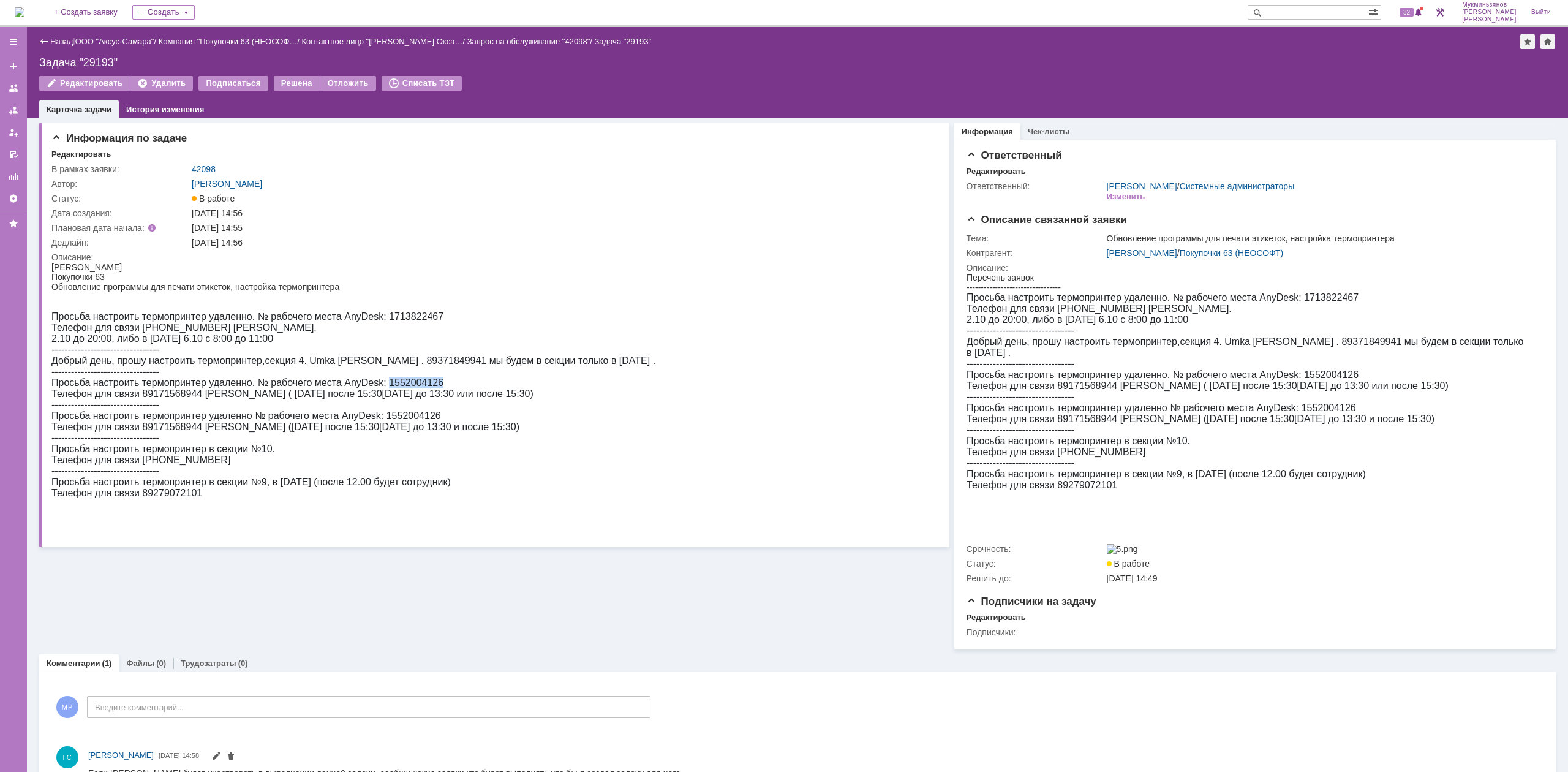
click at [445, 395] on div "Просьба настроить термопринтер удаленно. № рабочего места AnyDesk: 1713822467 Т…" at bounding box center [353, 405] width 604 height 188
copy span "1552004126"
drag, startPoint x: 383, startPoint y: 433, endPoint x: 446, endPoint y: 429, distance: 63.1
click at [446, 429] on div "Просьба настроить термопринтер удаленно. № рабочего места AnyDesk: 1713822467 Т…" at bounding box center [353, 405] width 604 height 188
copy span "1552004126"
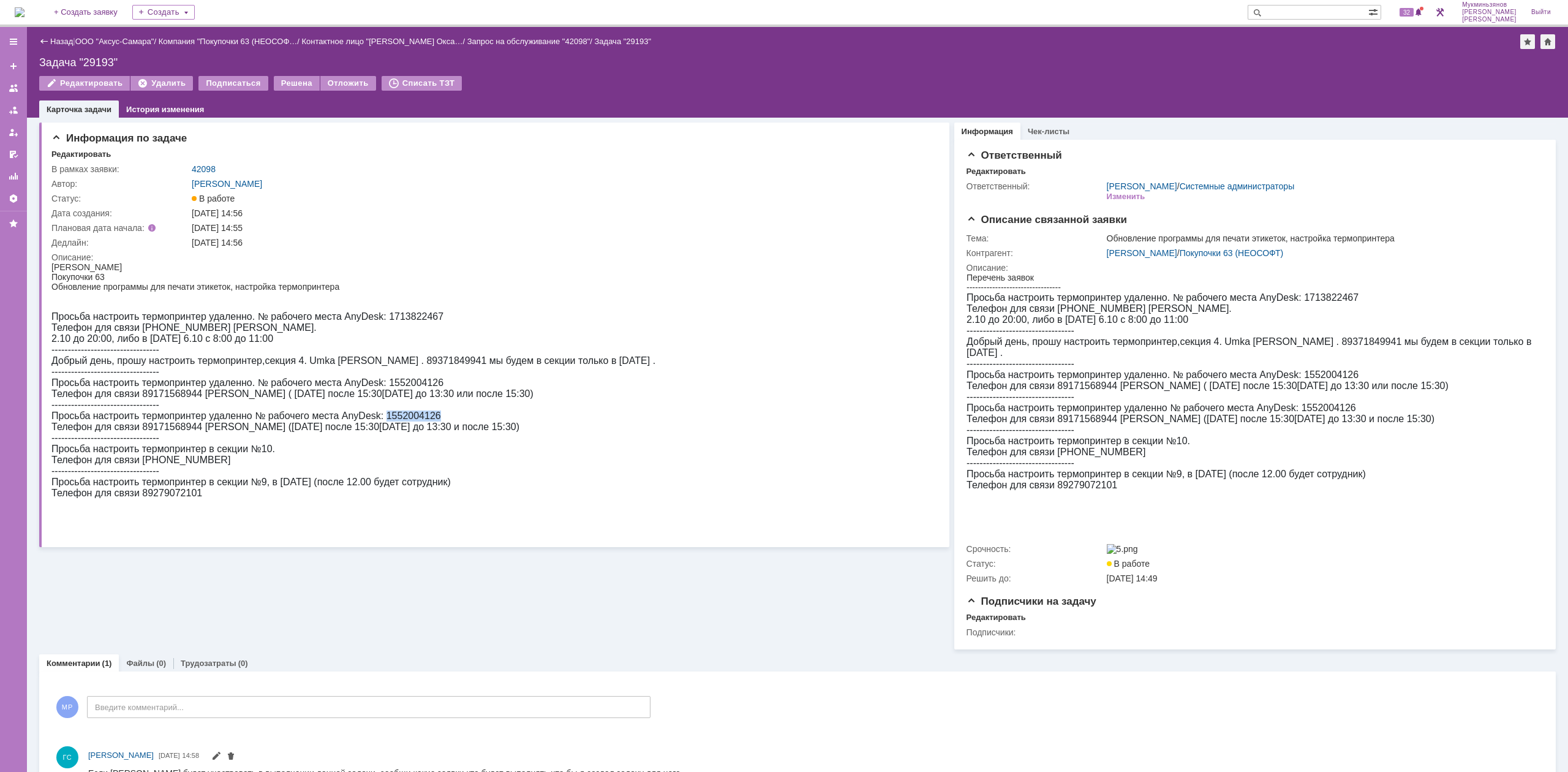
drag, startPoint x: 488, startPoint y: 449, endPoint x: 54, endPoint y: 409, distance: 435.8
click at [54, 409] on div "Просьба настроить термопринтер удаленно. № рабочего места AnyDesk: 1713822467 Т…" at bounding box center [353, 405] width 604 height 188
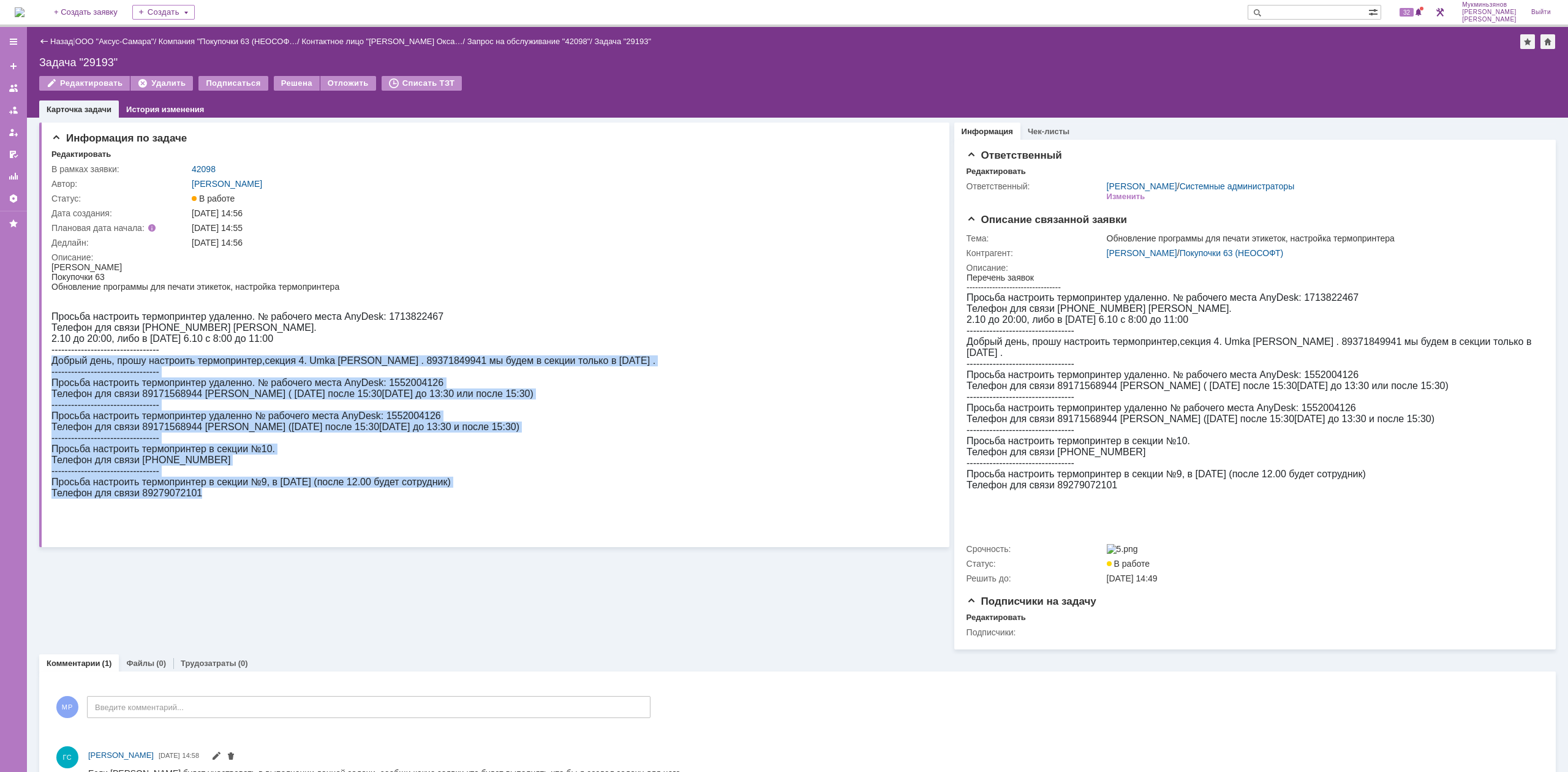
drag, startPoint x: 630, startPoint y: 366, endPoint x: 52, endPoint y: 370, distance: 578.0
click at [52, 370] on html "Головина Оксана Покупочки 63 Обновление программы для печати этикеток, настройк…" at bounding box center [487, 380] width 871 height 237
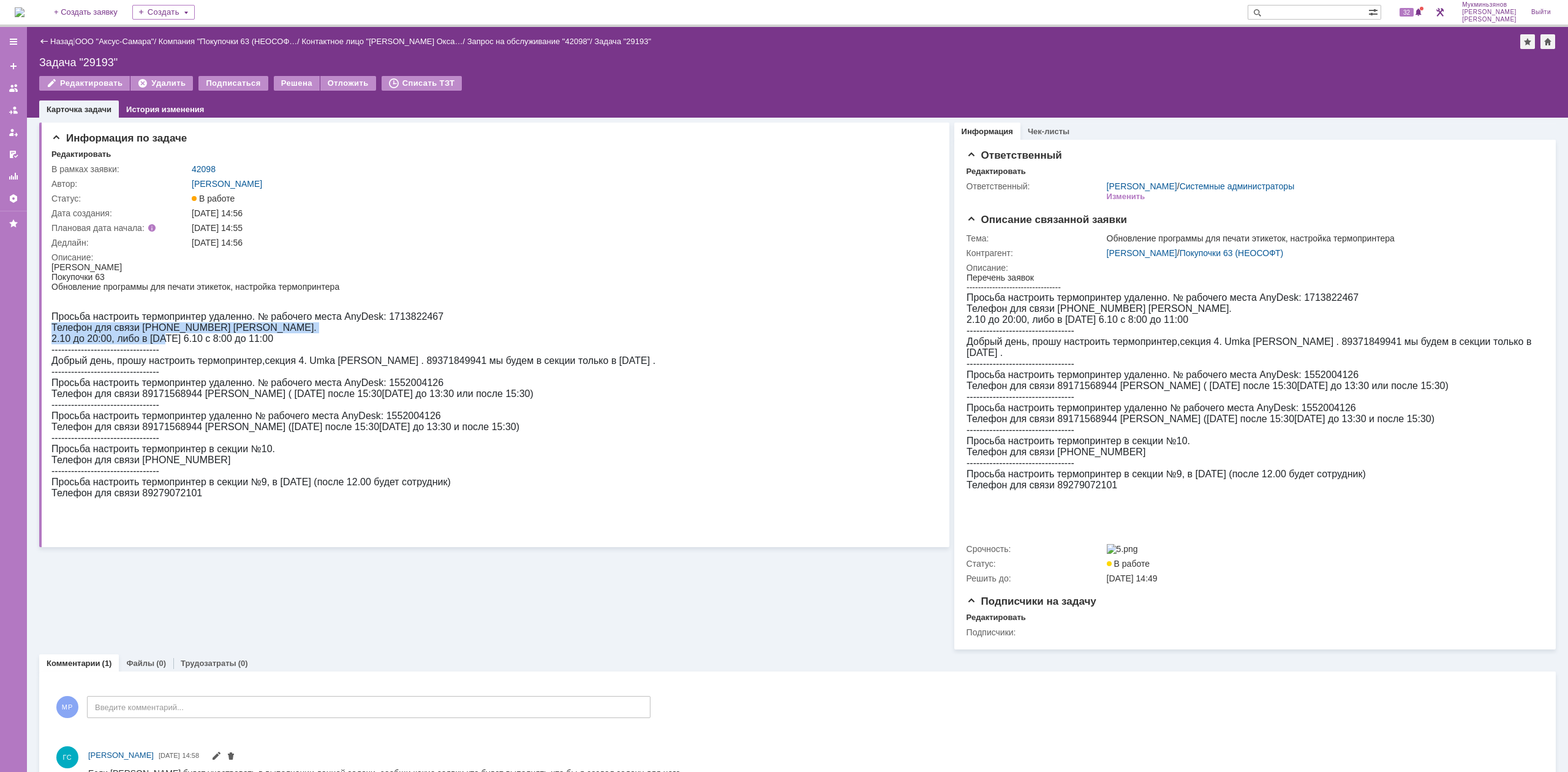
drag, startPoint x: 166, startPoint y: 341, endPoint x: 312, endPoint y: 329, distance: 146.5
click at [311, 329] on div "Просьба настроить термопринтер удаленно. № рабочего места AnyDesk: 1713822467 Т…" at bounding box center [353, 405] width 604 height 188
click at [312, 329] on div "Просьба настроить термопринтер удаленно. № рабочего места AnyDesk: 1713822467 Т…" at bounding box center [353, 405] width 604 height 188
drag, startPoint x: 296, startPoint y: 333, endPoint x: 74, endPoint y: 315, distance: 222.7
click at [75, 315] on div "Просьба настроить термопринтер удаленно. № рабочего места AnyDesk: 1713822467 Т…" at bounding box center [353, 405] width 604 height 188
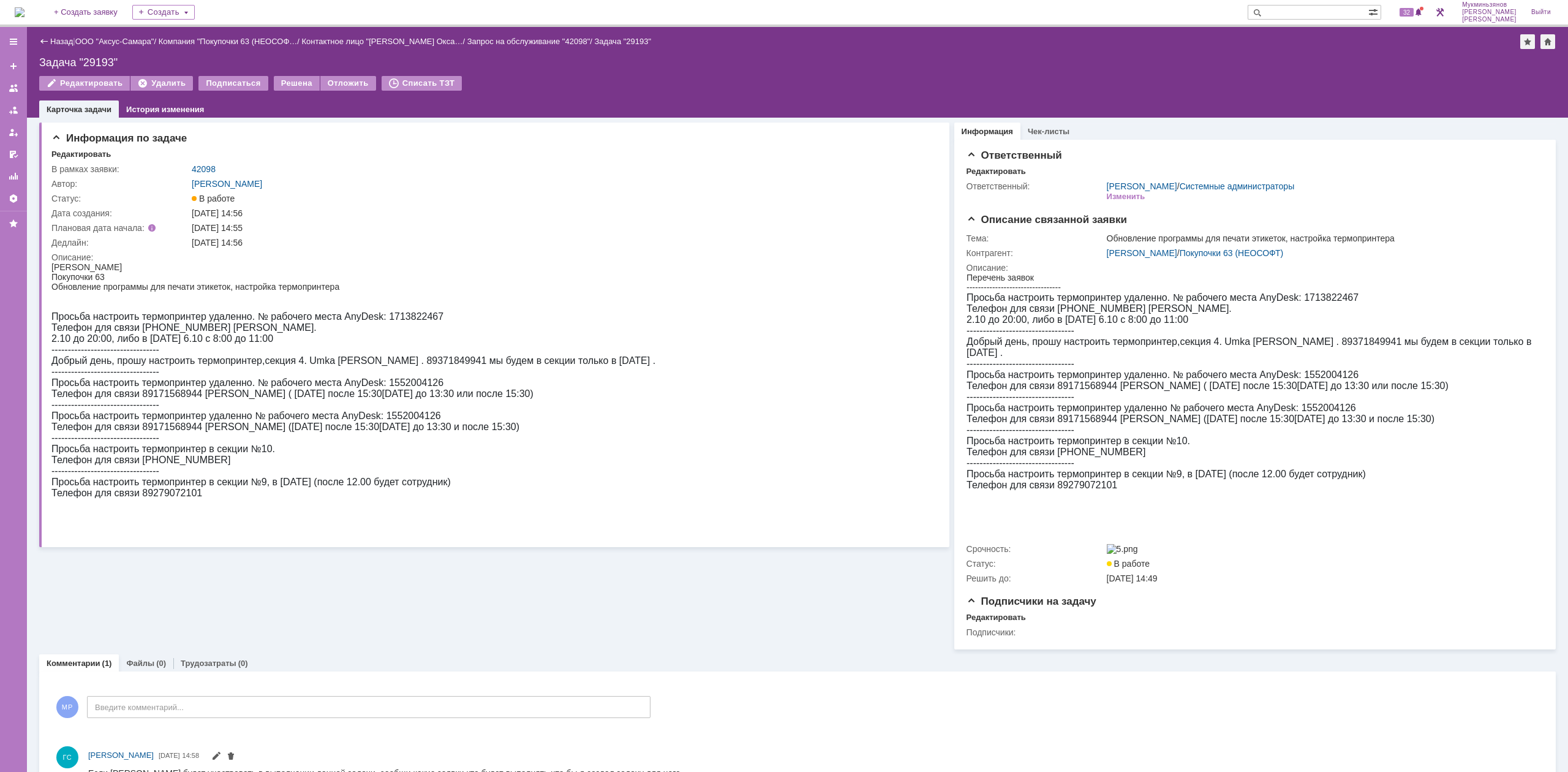
click at [201, 465] on span "Телефон для связи [PHONE_NUMBER]" at bounding box center [141, 460] width 179 height 11
drag, startPoint x: 212, startPoint y: 488, endPoint x: 54, endPoint y: 475, distance: 158.5
click at [54, 475] on div "Просьба настроить термопринтер удаленно. № рабочего места AnyDesk: 1713822467 Т…" at bounding box center [353, 405] width 604 height 188
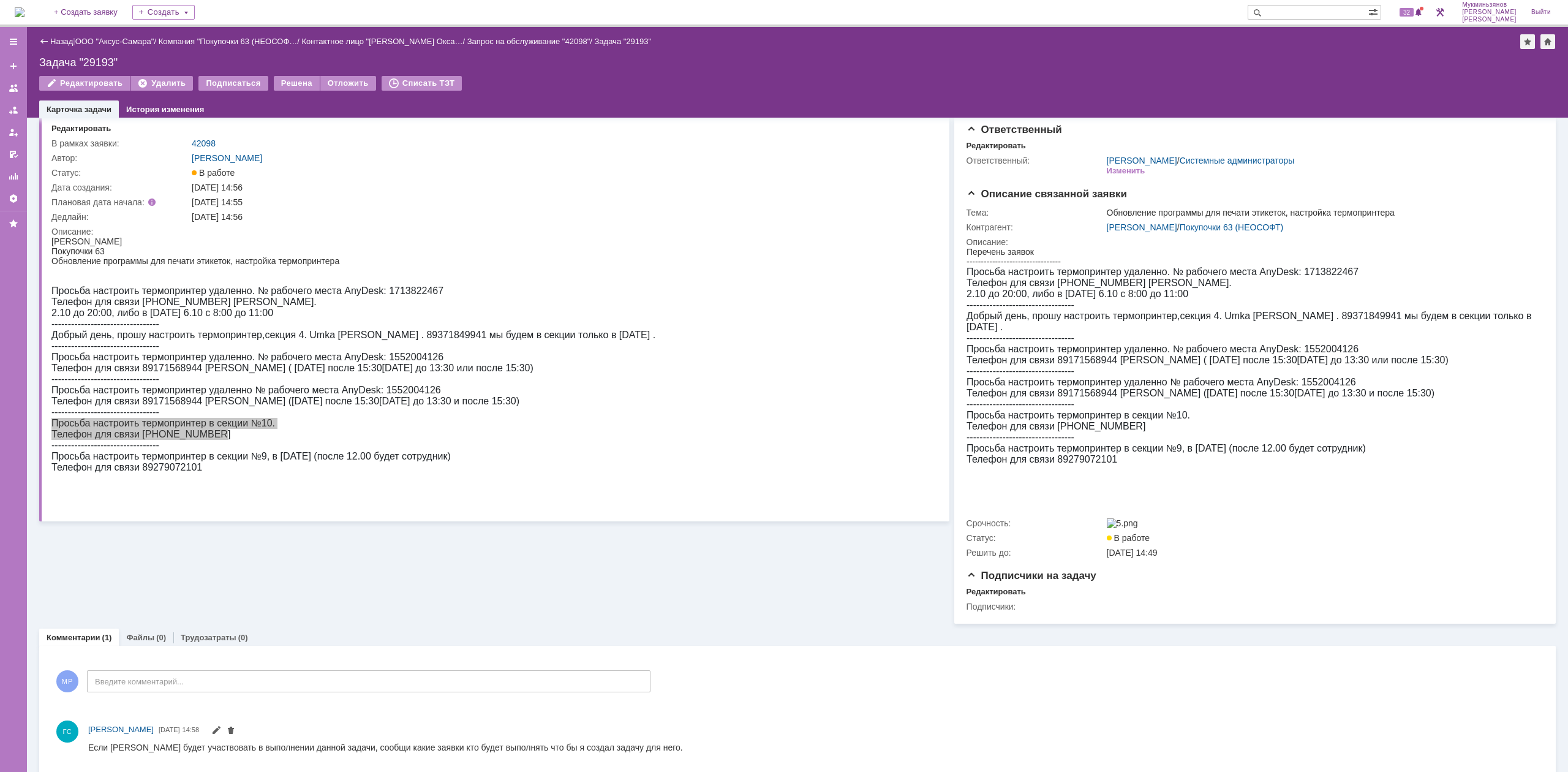
scroll to position [38, 0]
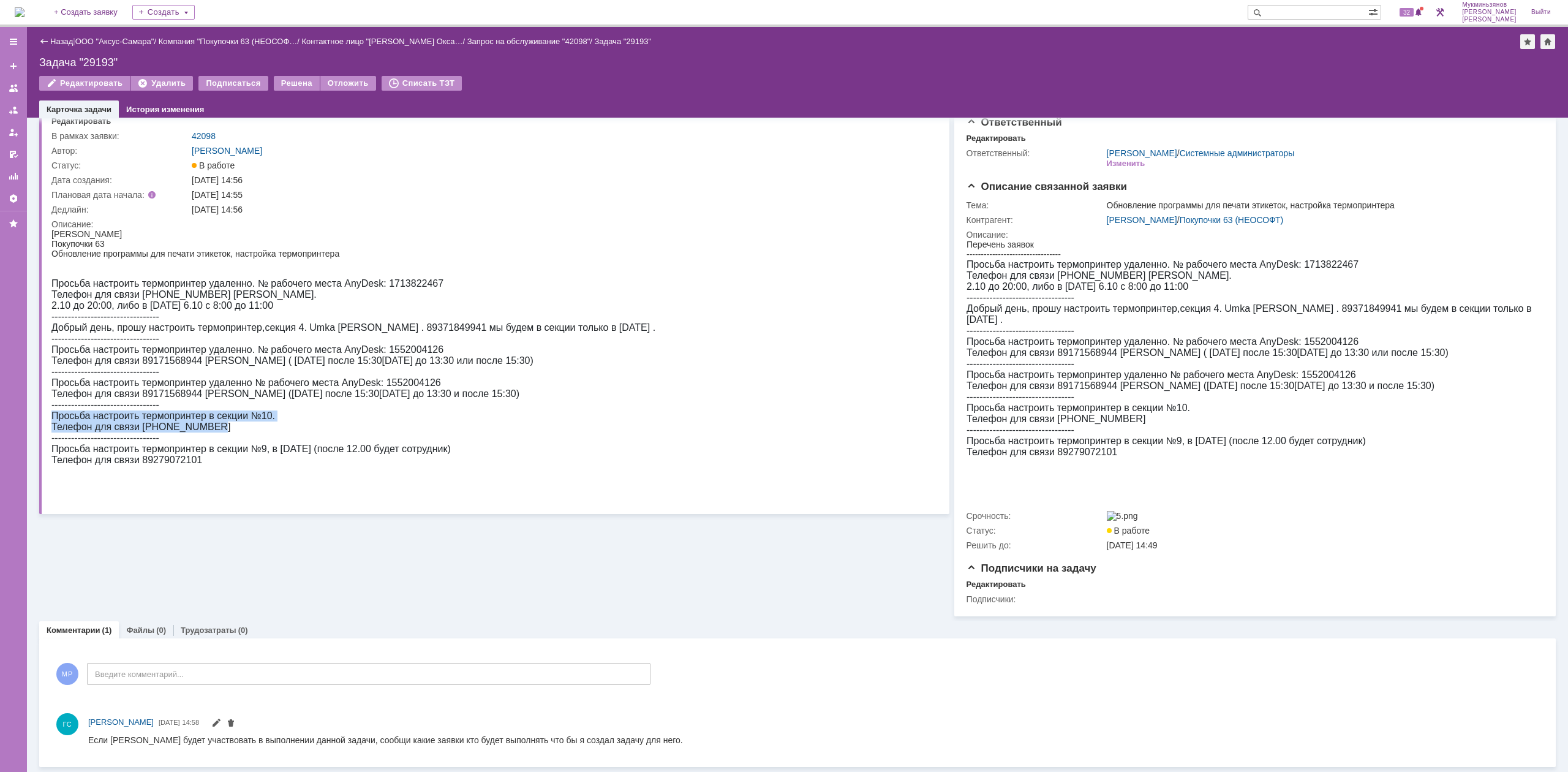
drag, startPoint x: 170, startPoint y: 311, endPoint x: 317, endPoint y: 307, distance: 147.1
click at [317, 307] on div "Просьба настроить термопринтер удаленно. № рабочего места AnyDesk: 1713822467 Т…" at bounding box center [353, 372] width 604 height 188
drag, startPoint x: 306, startPoint y: 313, endPoint x: 52, endPoint y: 284, distance: 255.7
click at [52, 284] on div "Просьба настроить термопринтер удаленно. № рабочего места AnyDesk: 1713822467 Т…" at bounding box center [353, 372] width 604 height 188
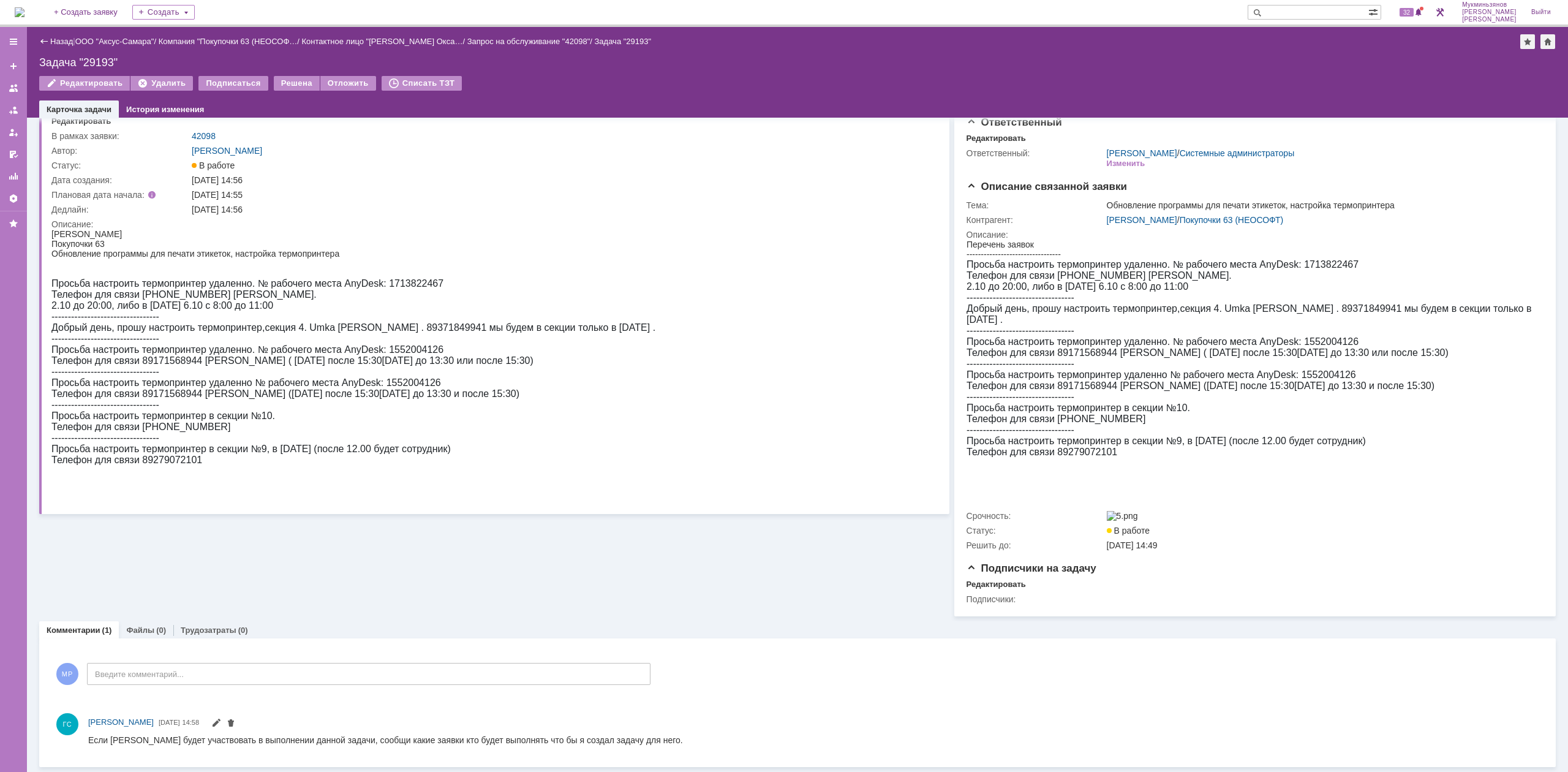
click at [324, 319] on div "Просьба настроить термопринтер удаленно. № рабочего места AnyDesk: 1713822467 Т…" at bounding box center [353, 372] width 604 height 188
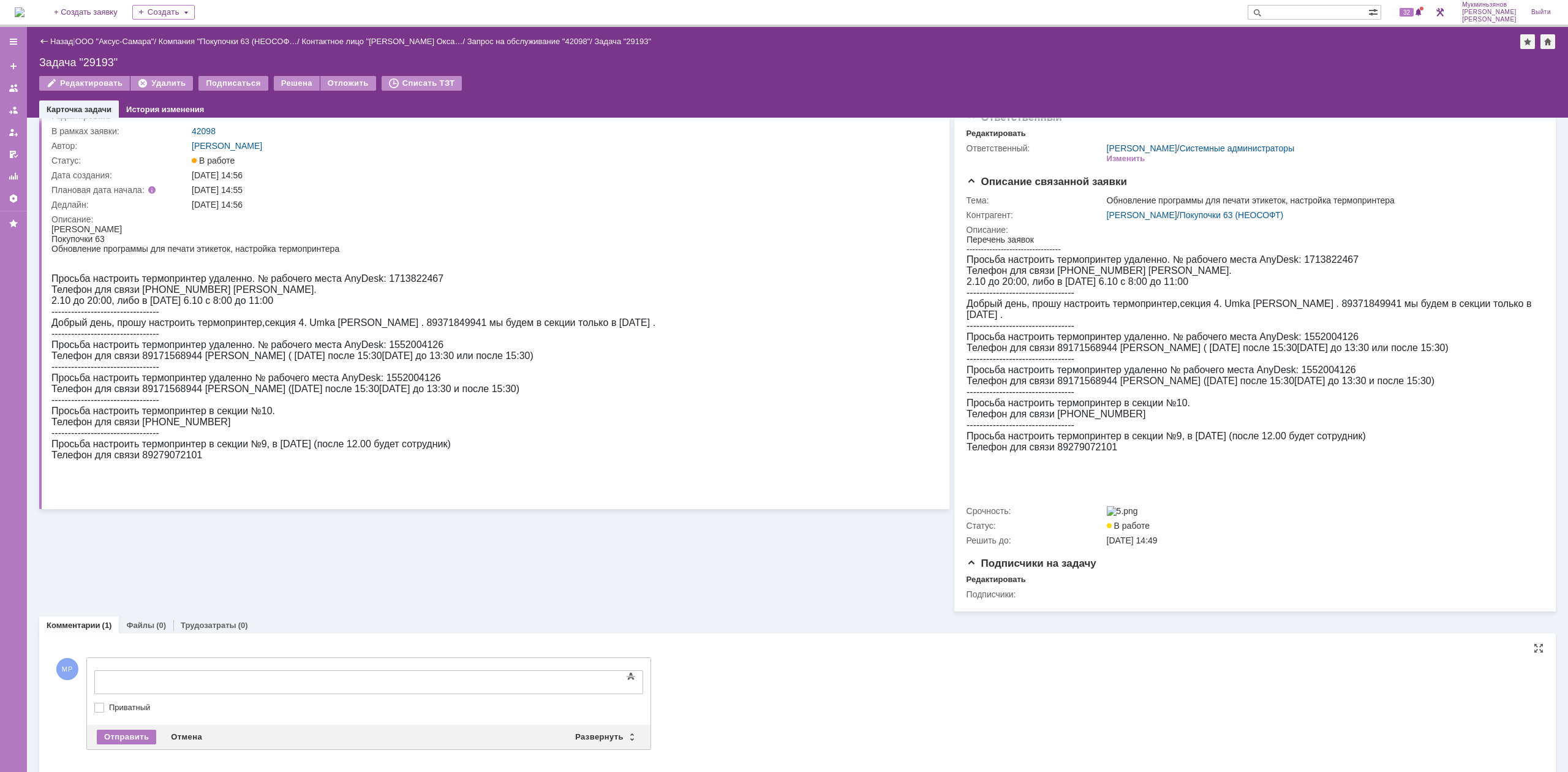
scroll to position [0, 0]
click at [286, 671] on body at bounding box center [194, 681] width 184 height 21
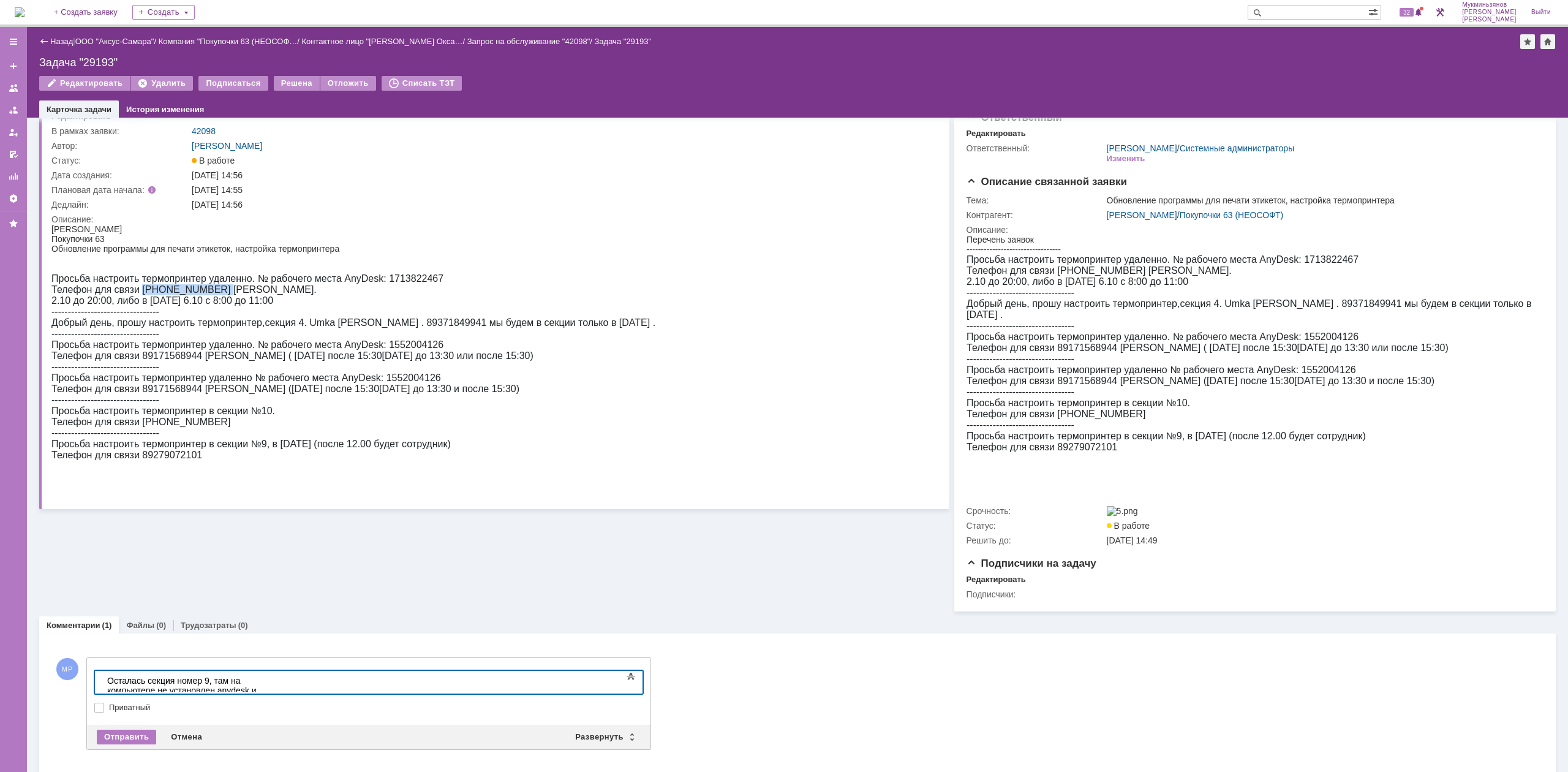
drag, startPoint x: 138, startPoint y: 291, endPoint x: 211, endPoint y: 289, distance: 73.0
click at [211, 289] on span "Телефон для связи [PHONE_NUMBER] [PERSON_NAME]." at bounding box center [184, 290] width 265 height 11
copy span "8-987-951-82-01"
click at [281, 679] on div "​Осталась секция номер 9, там на компьютере не установлен anydesk и Елена" at bounding box center [194, 690] width 174 height 29
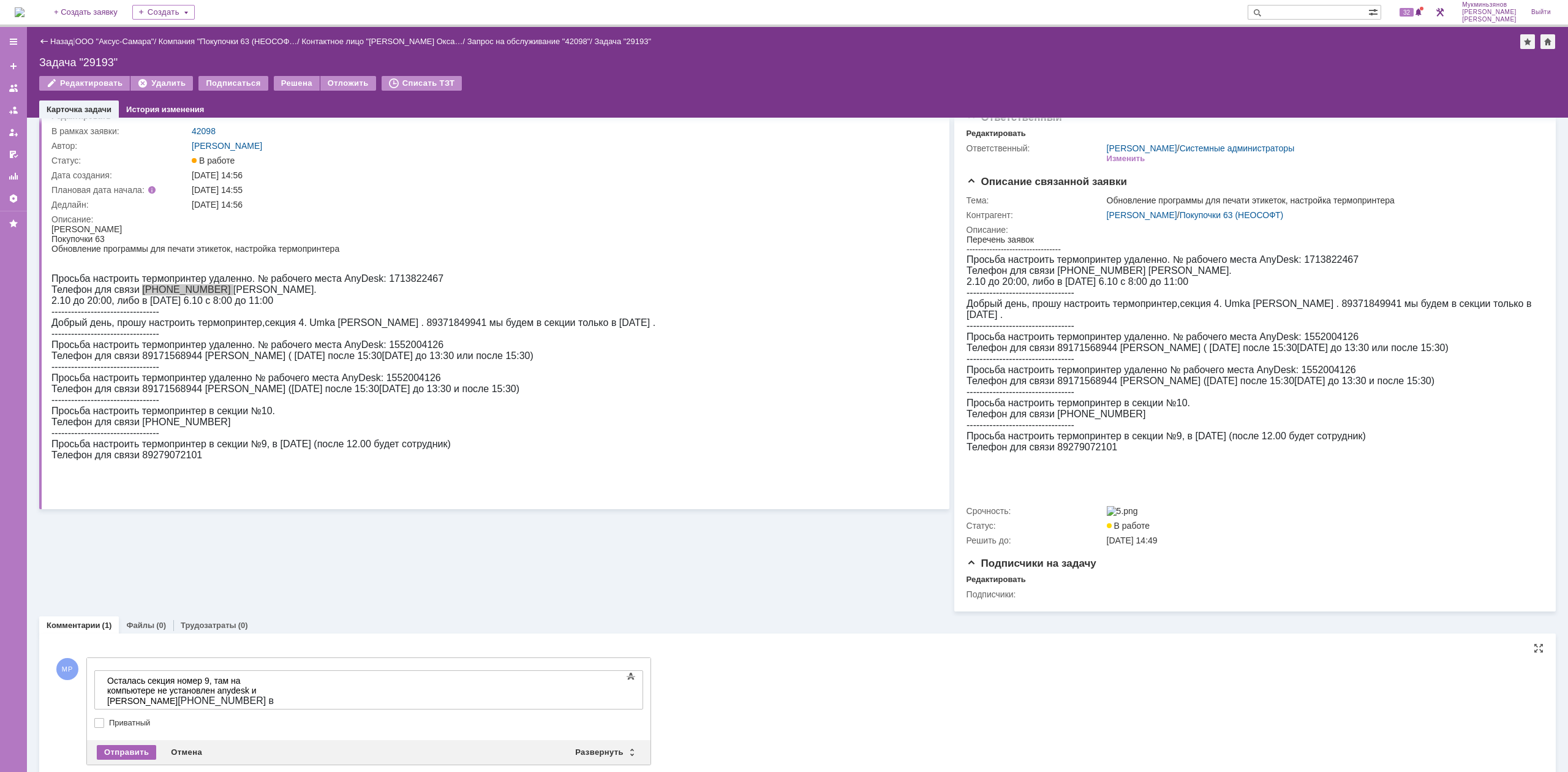
click at [133, 759] on div "Отправить" at bounding box center [127, 752] width 60 height 15
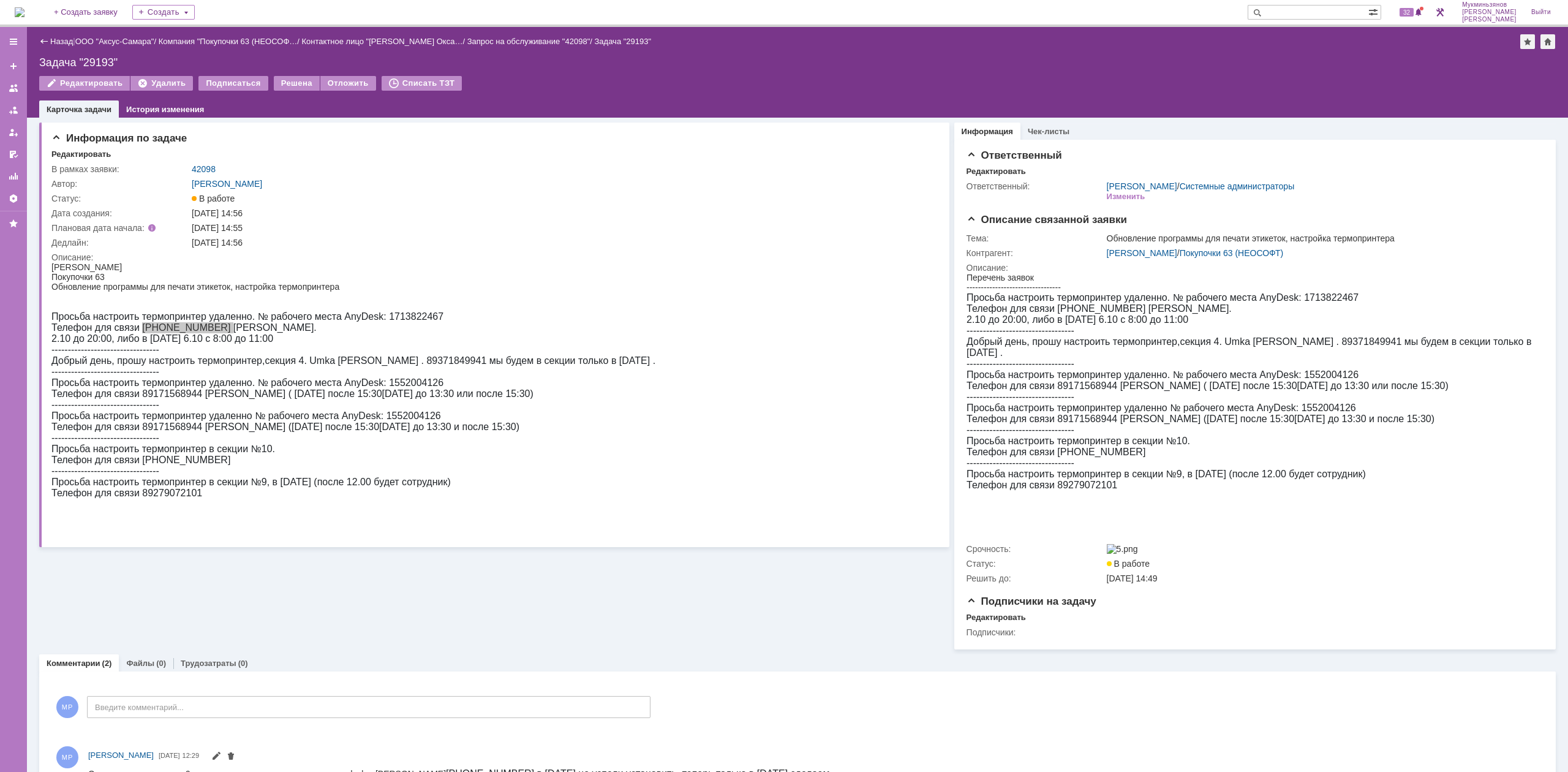
click at [25, 17] on img at bounding box center [19, 12] width 10 height 10
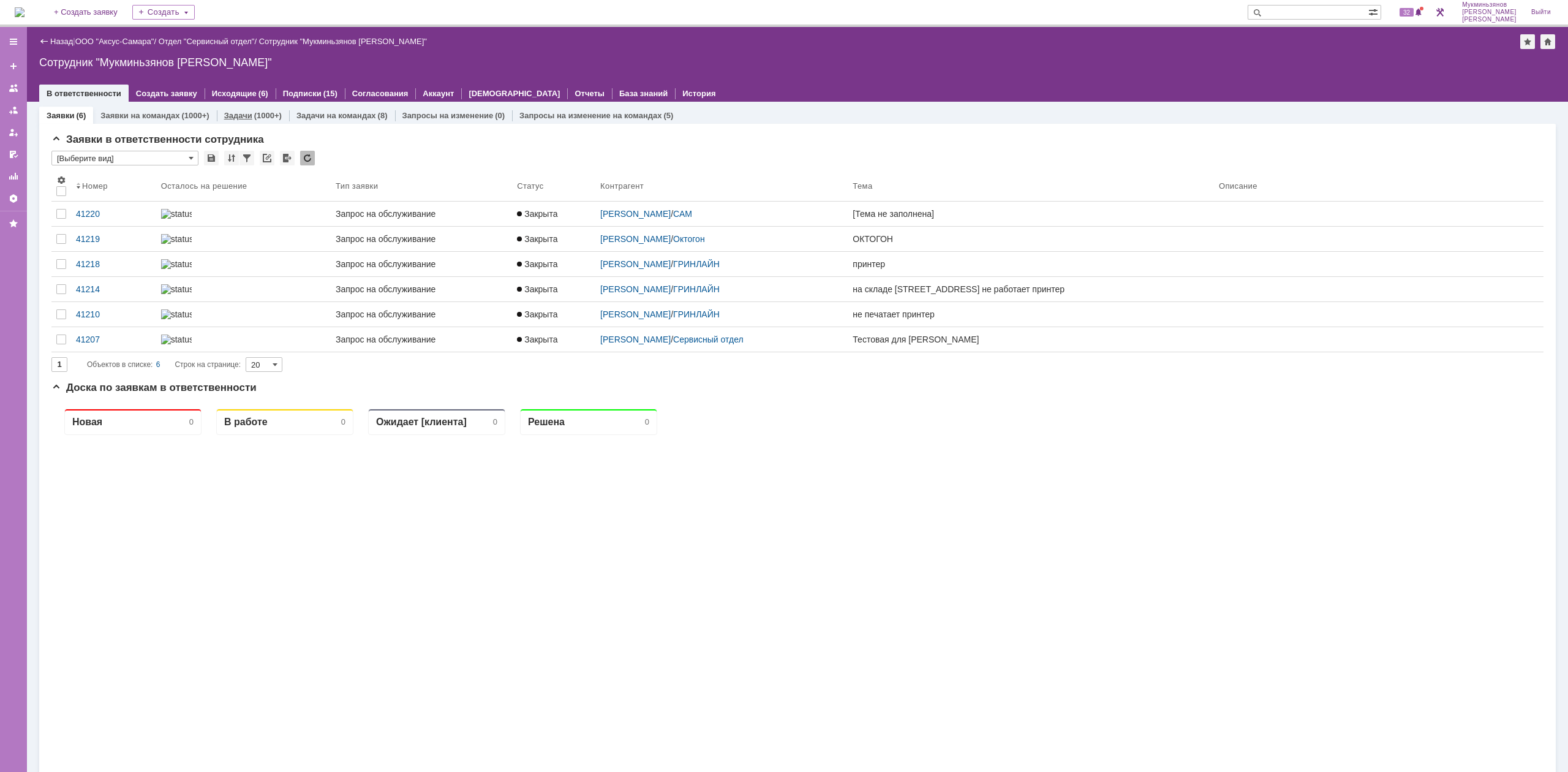
click at [266, 109] on div "Задачи (1000+)" at bounding box center [252, 115] width 72 height 18
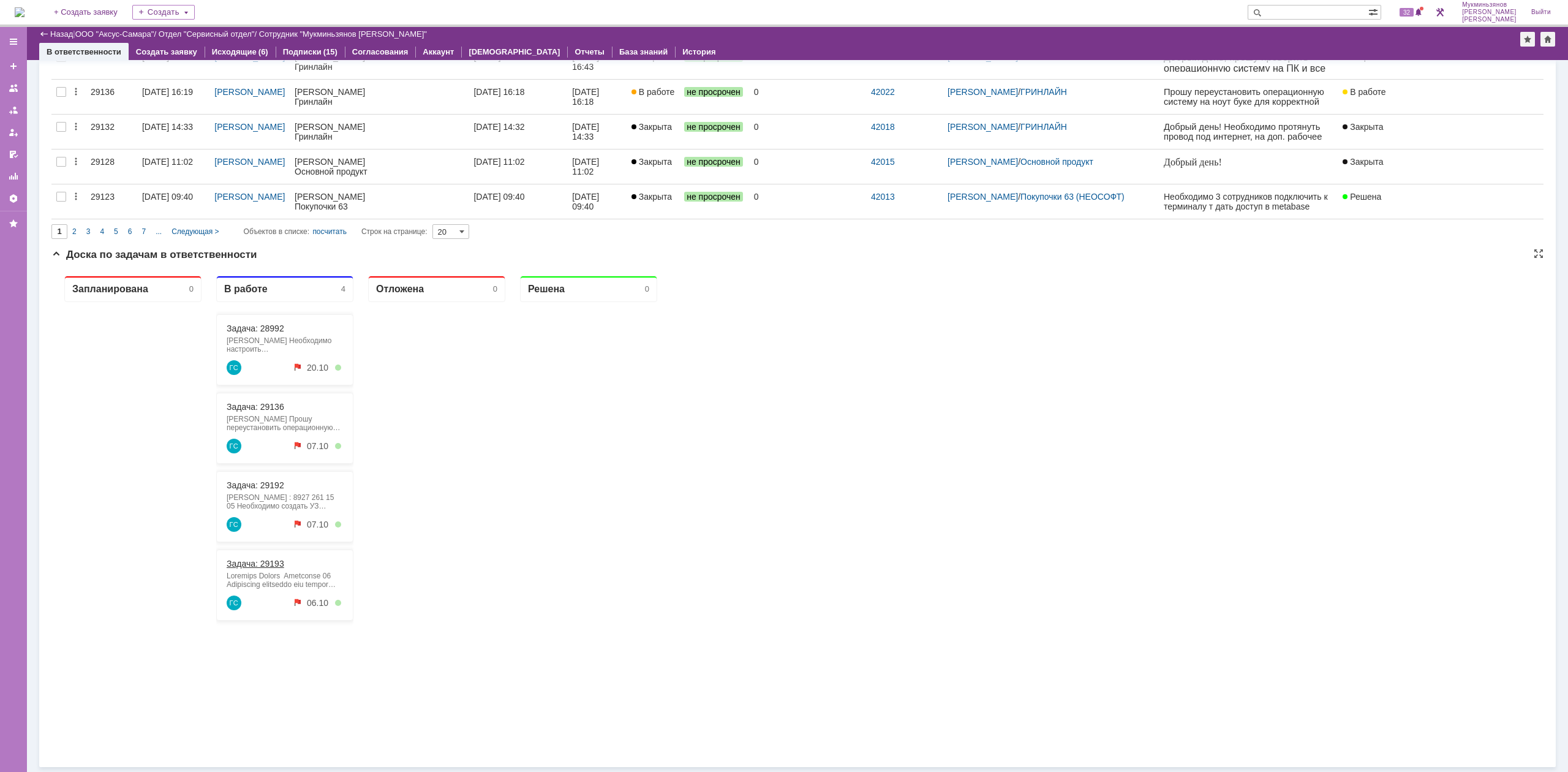
click at [270, 568] on link "Задача: 29193" at bounding box center [255, 563] width 58 height 10
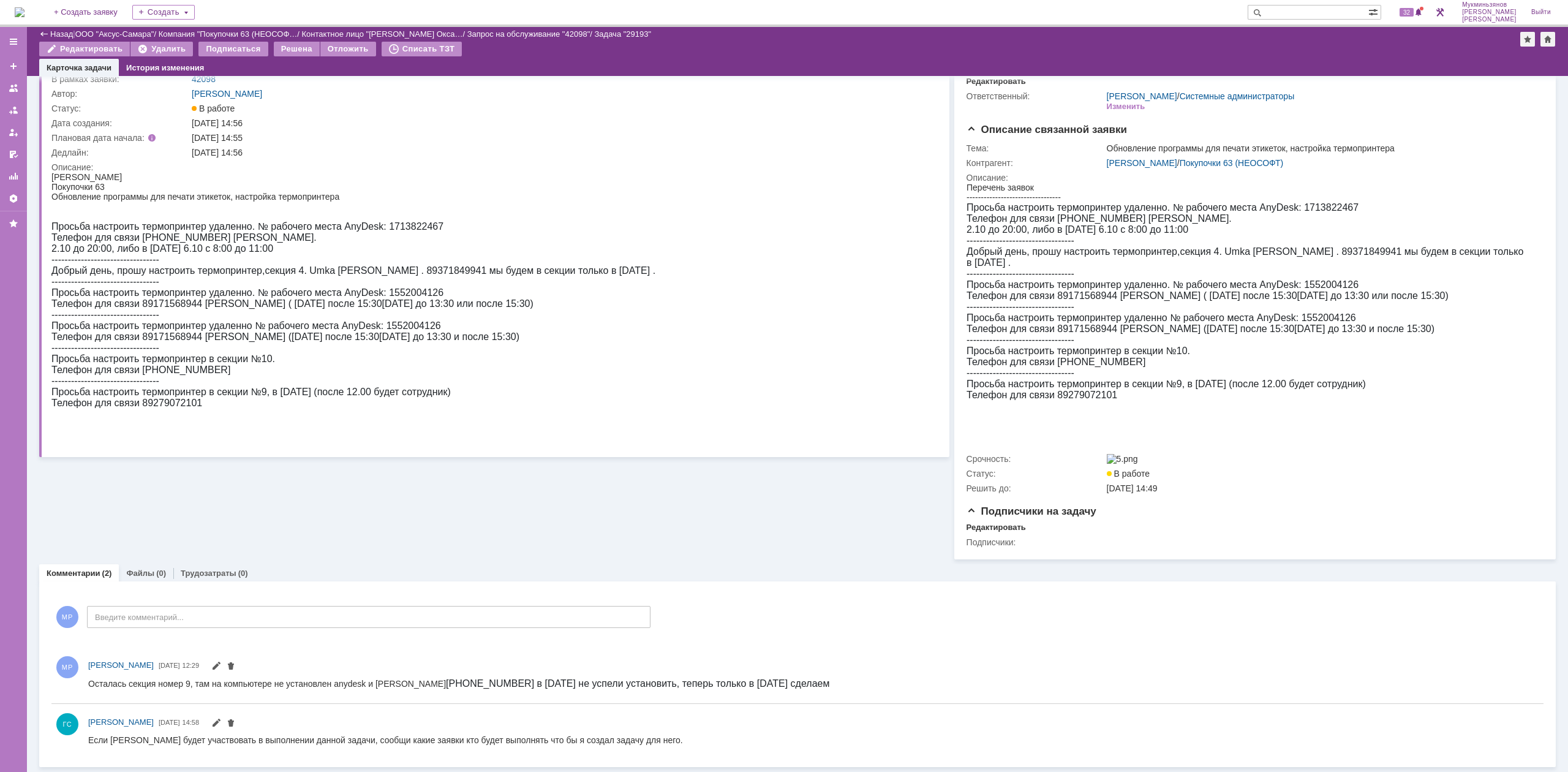
scroll to position [54, 0]
click at [25, 7] on img at bounding box center [19, 12] width 10 height 10
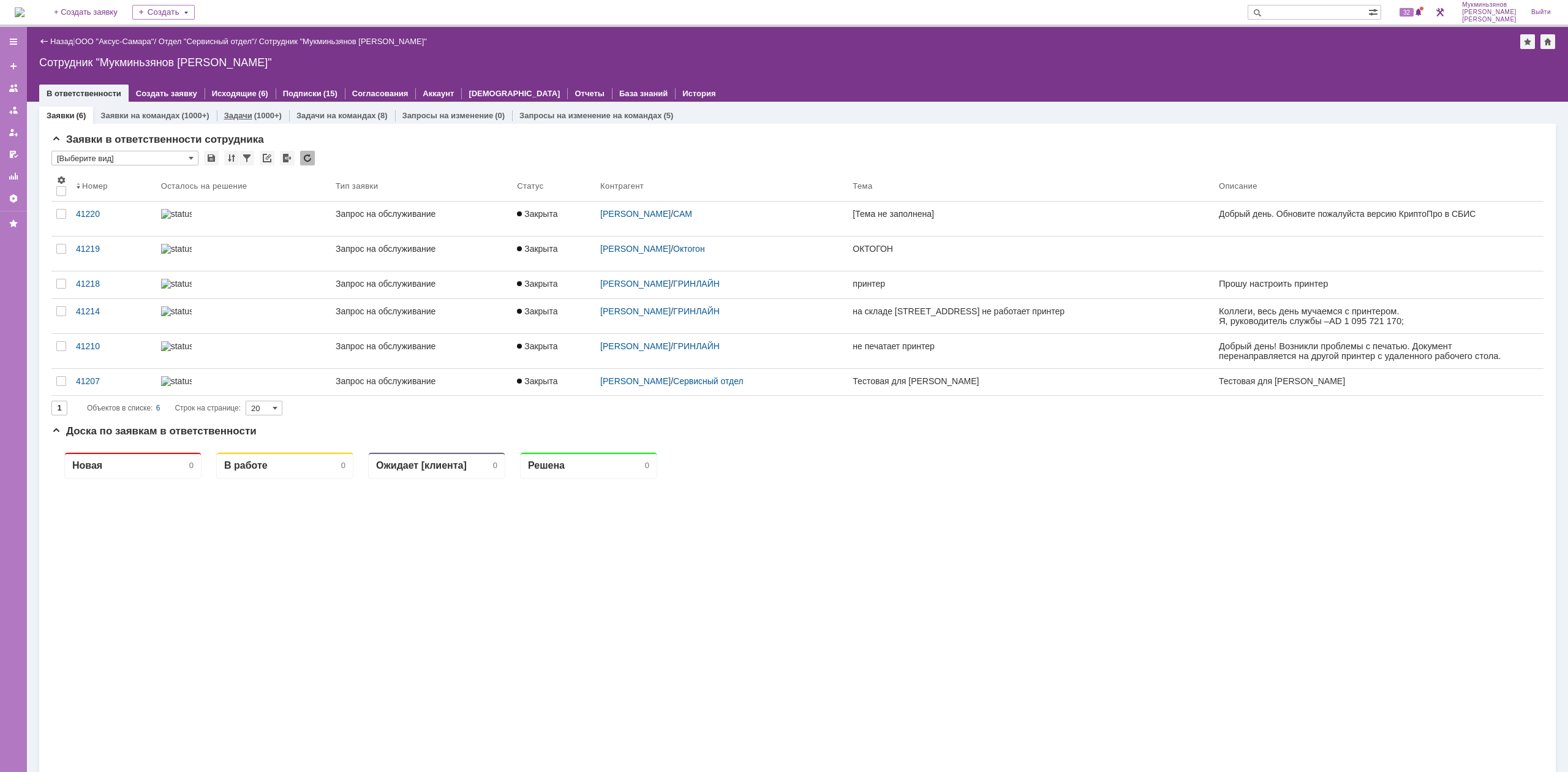
click at [262, 115] on div "(1000+)" at bounding box center [268, 115] width 28 height 9
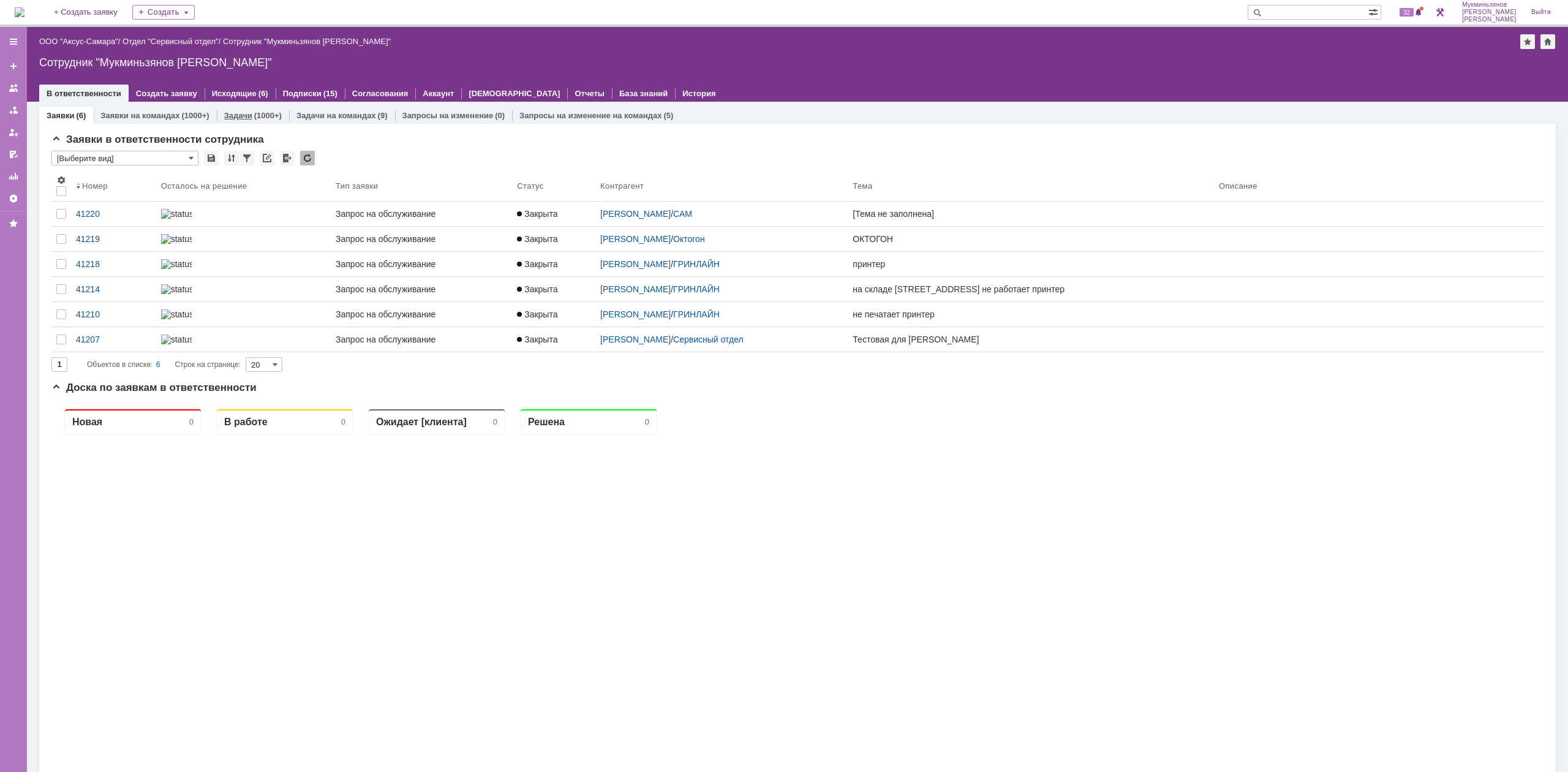
click at [255, 119] on div "(1000+)" at bounding box center [268, 115] width 28 height 9
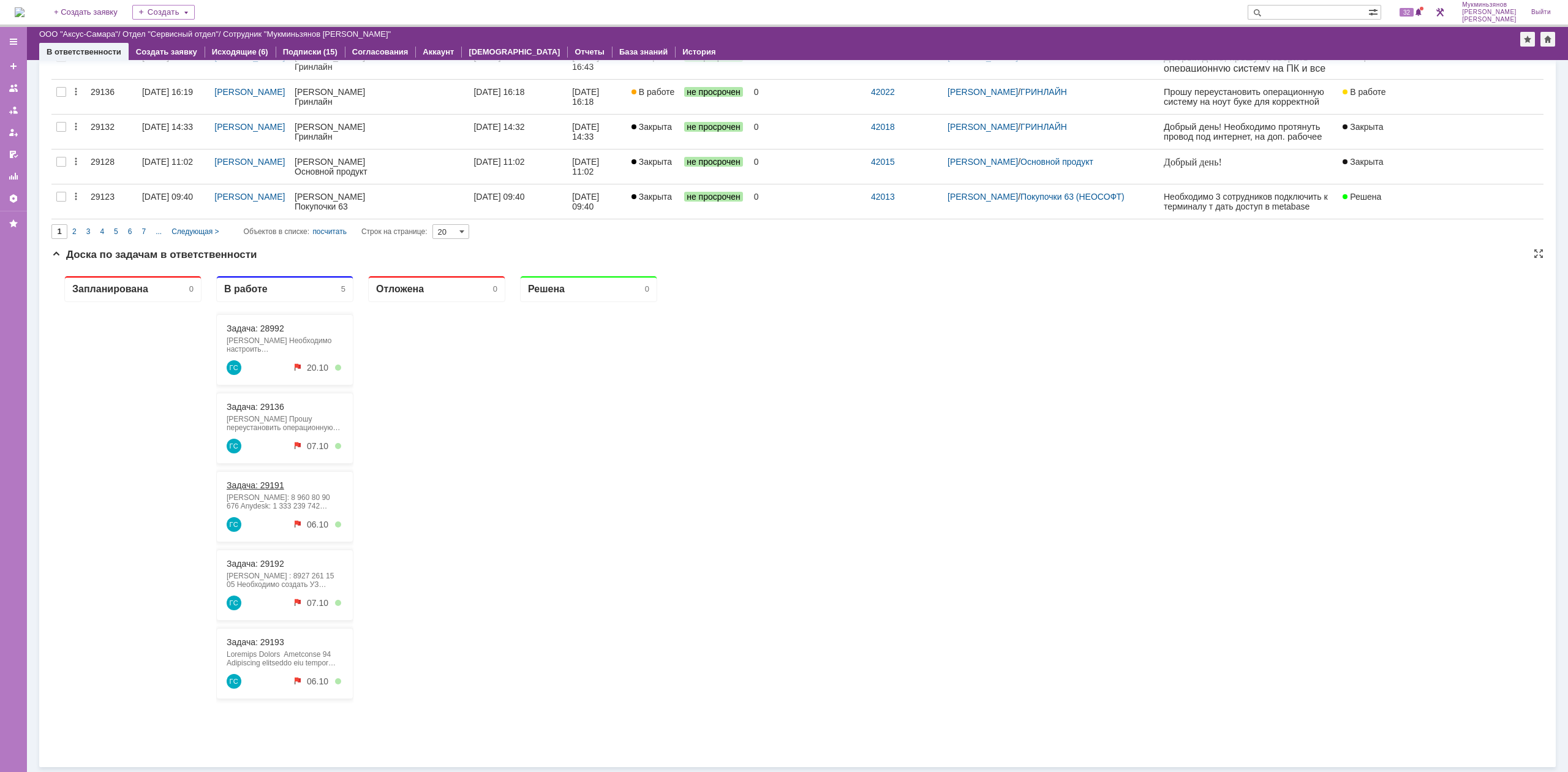
click at [265, 488] on link "Задача: 29191" at bounding box center [255, 485] width 58 height 10
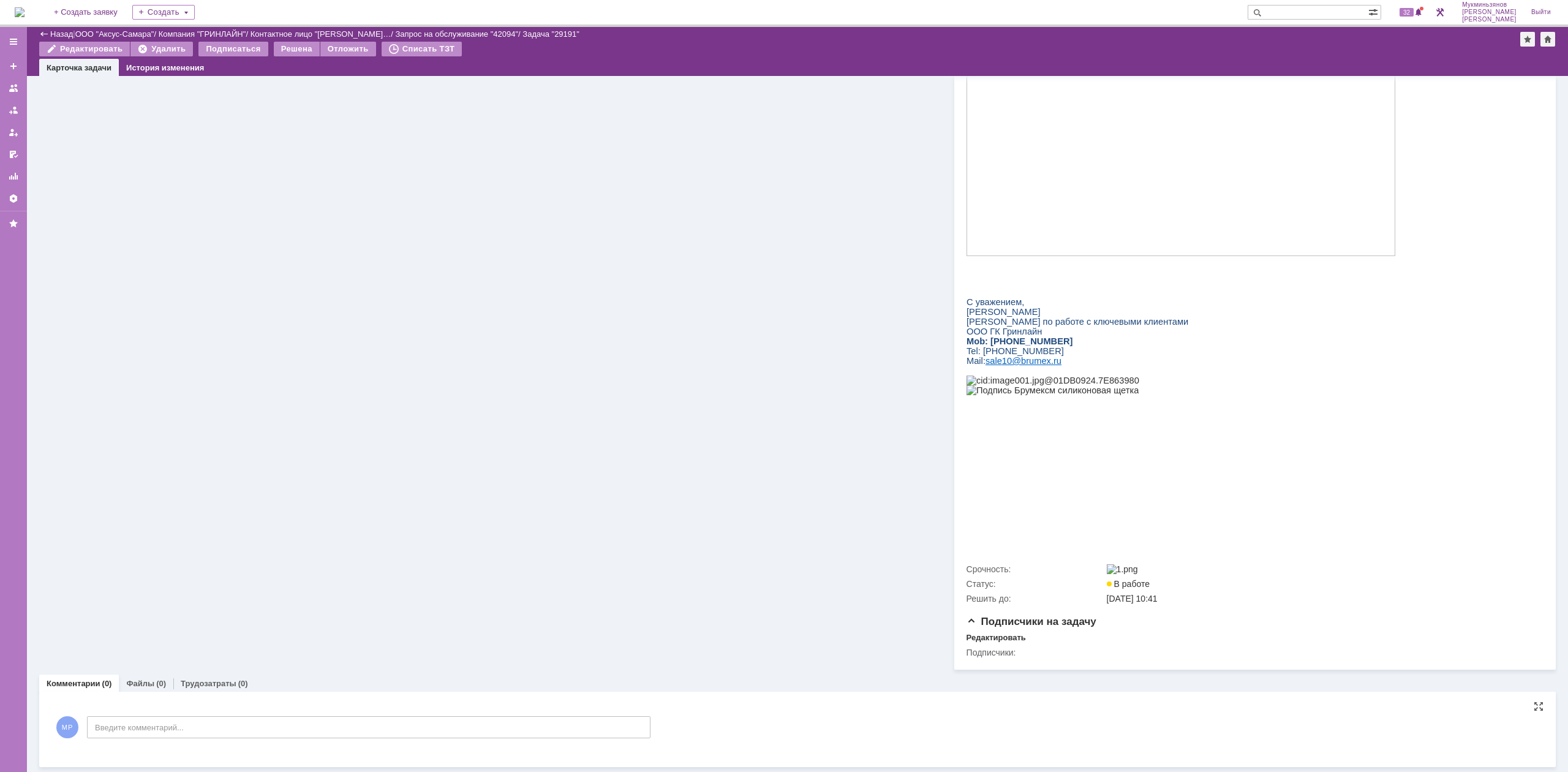
click at [326, 711] on div "МР Введите комментарий..." at bounding box center [351, 728] width 599 height 57
click at [286, 724] on body at bounding box center [194, 734] width 184 height 21
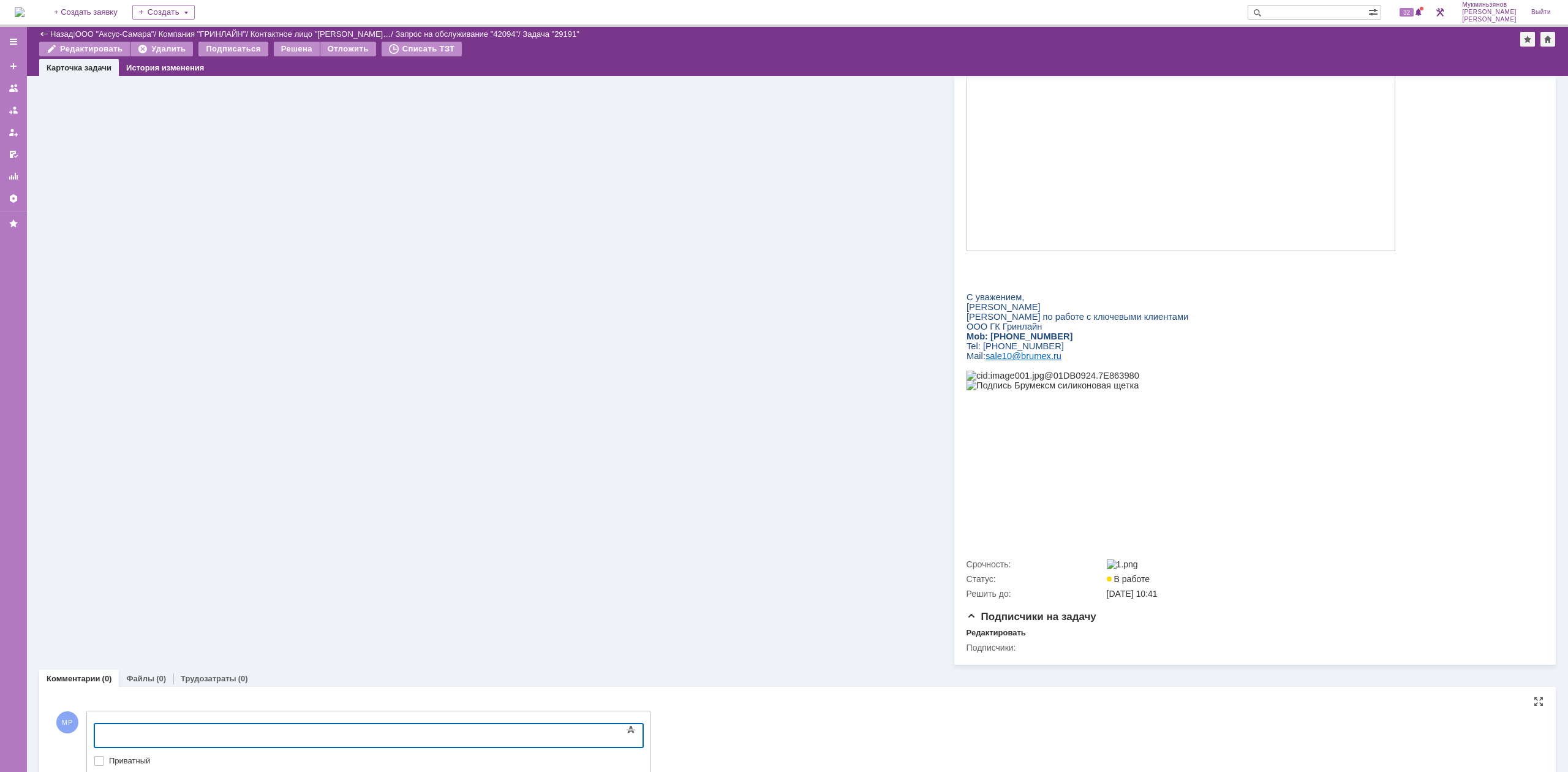
click at [272, 744] on body at bounding box center [194, 734] width 184 height 21
drag, startPoint x: 386, startPoint y: 727, endPoint x: 7, endPoint y: 675, distance: 382.6
click at [102, 724] on html "Отключили все надстройки в outook, ответ получилось отправить" at bounding box center [194, 738] width 184 height 29
copy div "Отключили все надстройки в outook, ответ получилось отправить"
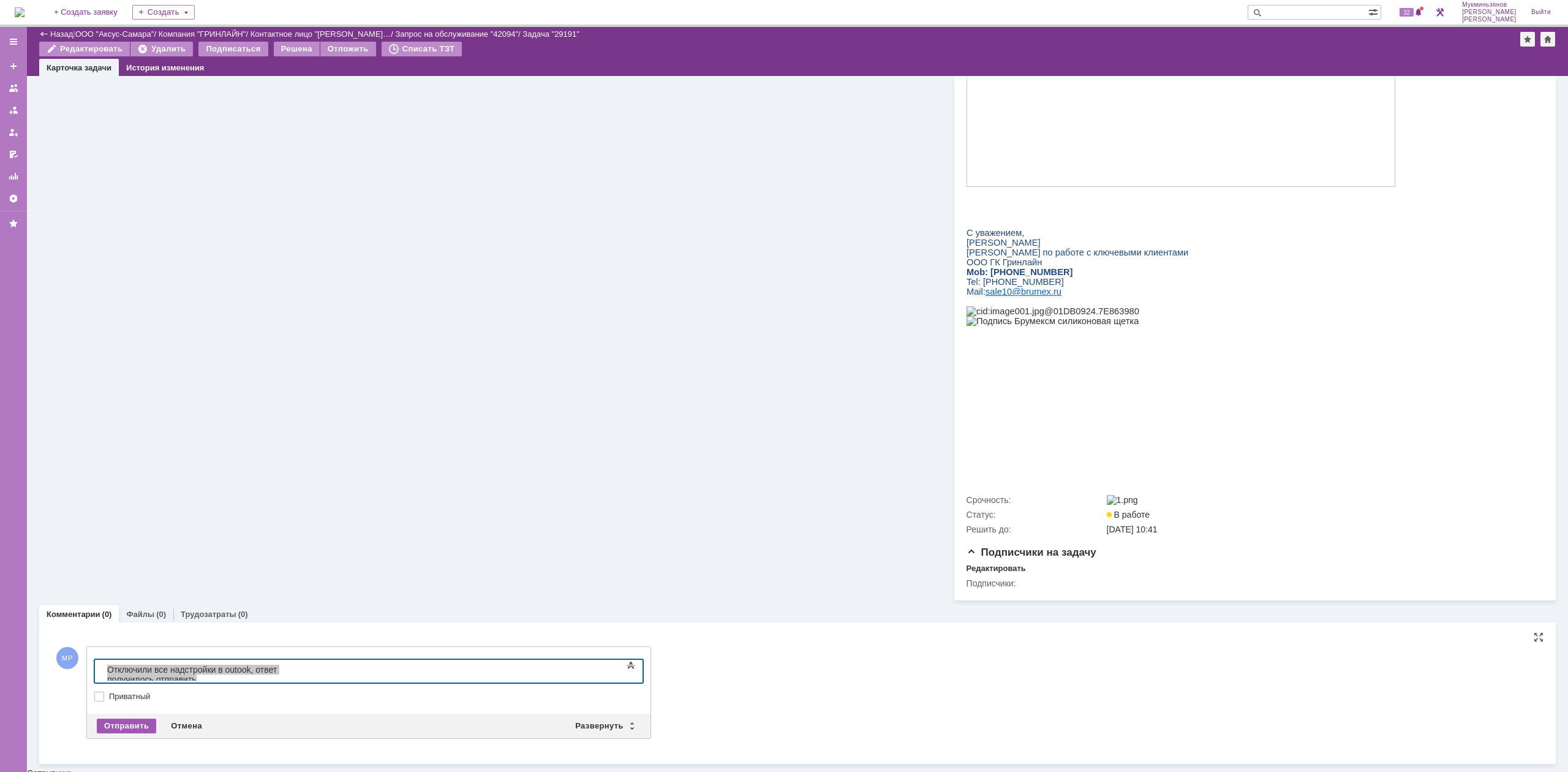
click at [150, 732] on div "Отправить" at bounding box center [127, 726] width 60 height 15
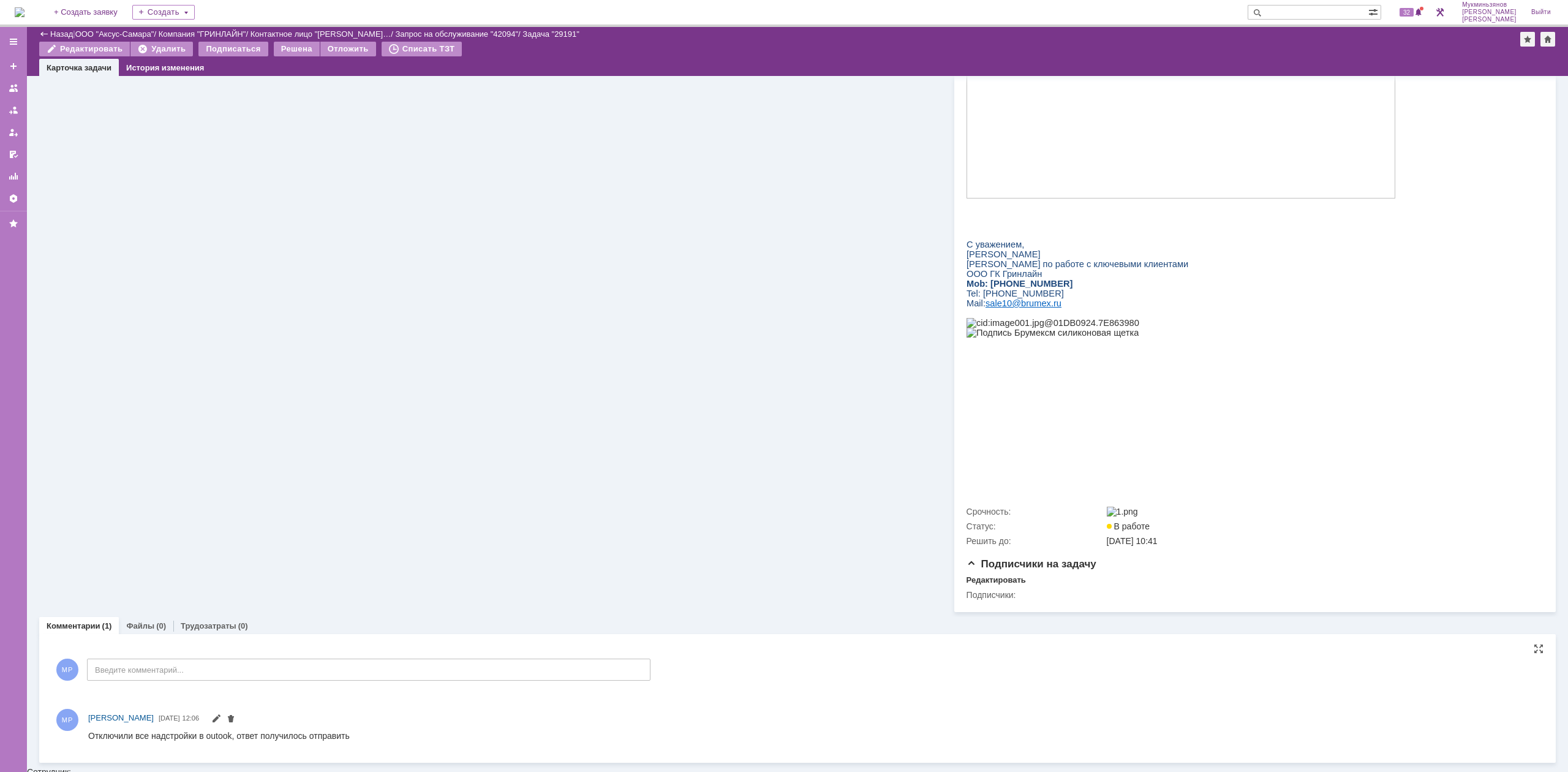
click at [228, 634] on div "Трудозатраты (0)" at bounding box center [215, 626] width 82 height 18
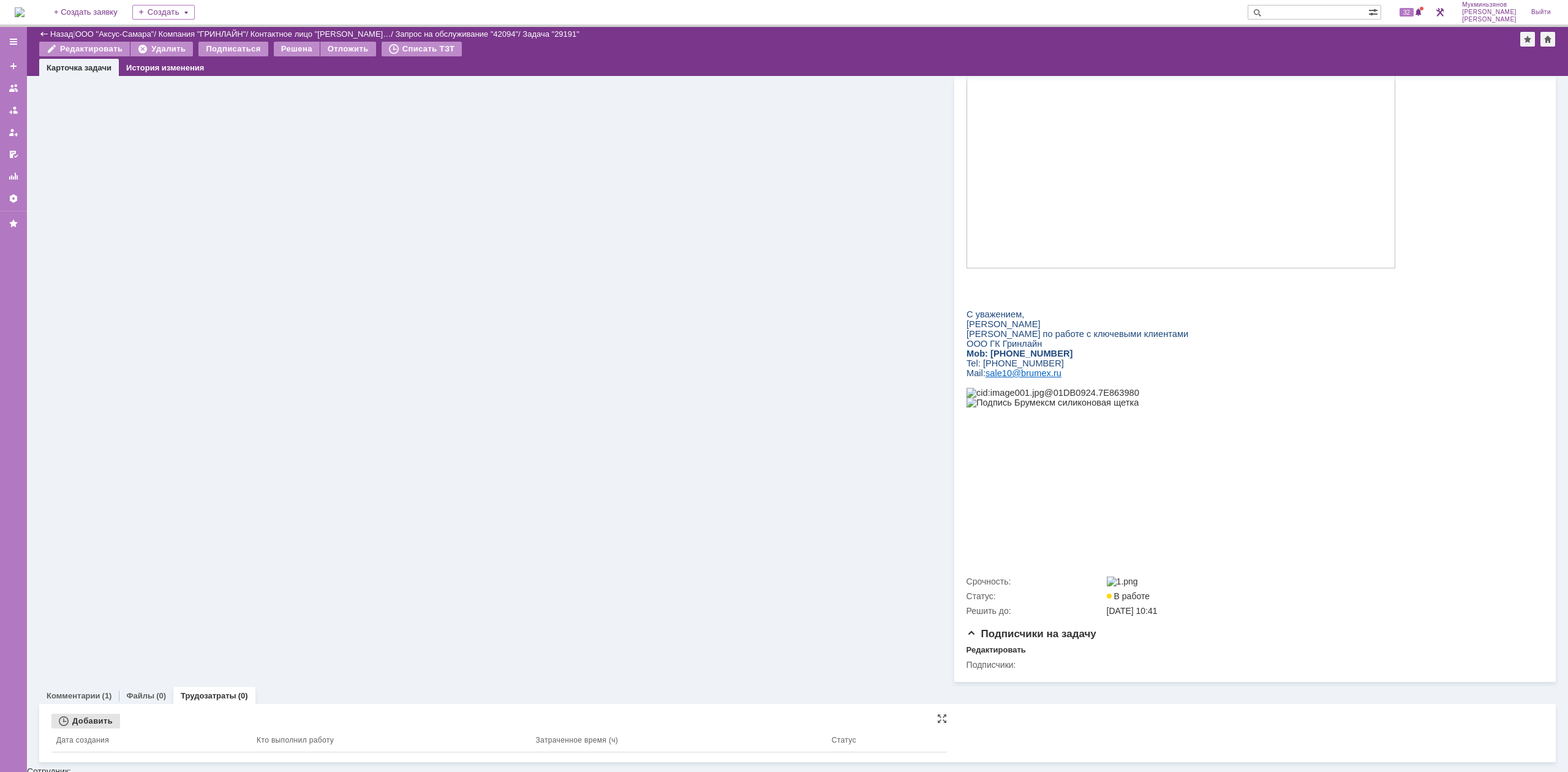
click at [87, 718] on div "Добавить" at bounding box center [86, 721] width 69 height 15
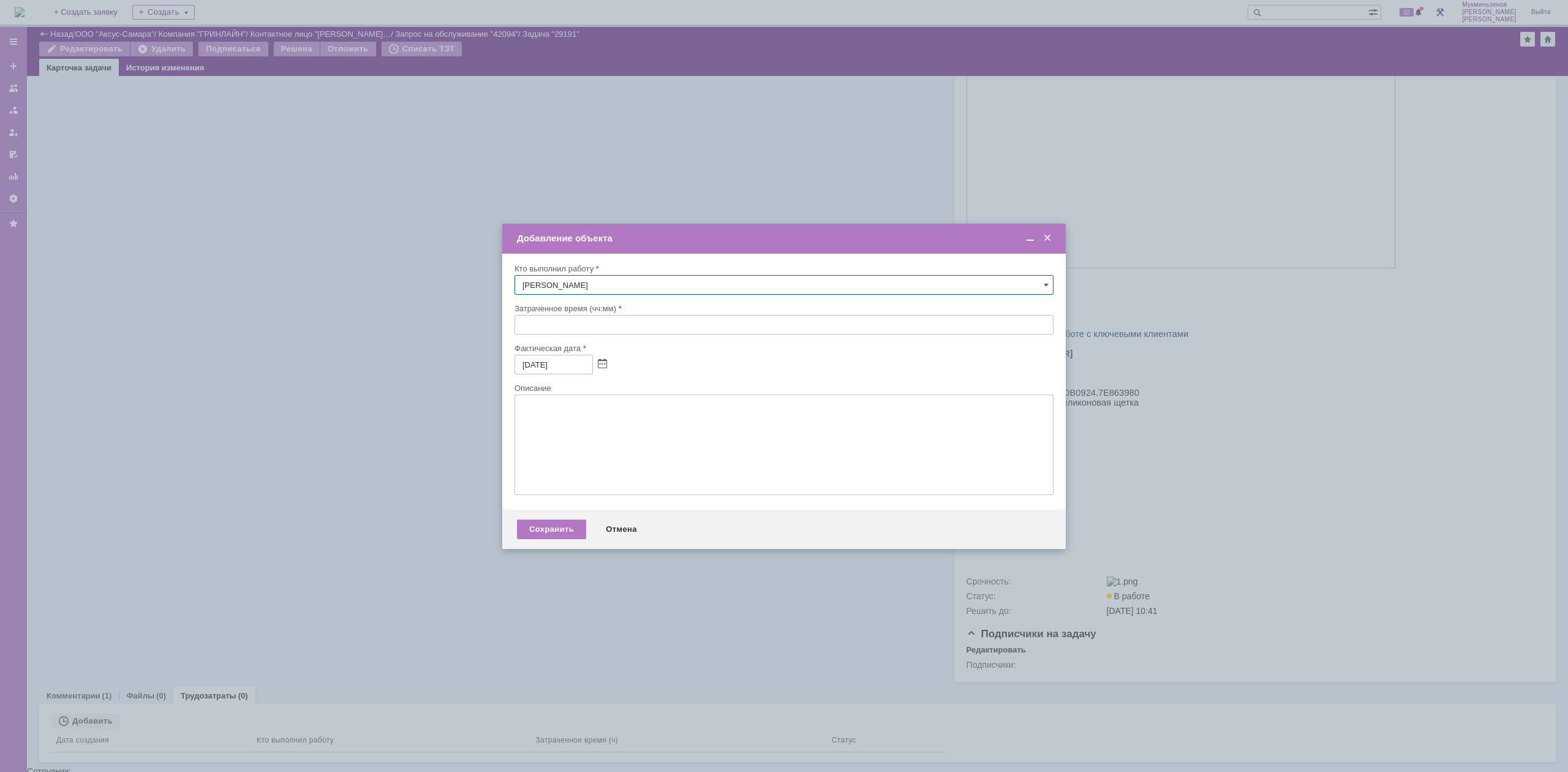
click at [562, 328] on input "text" at bounding box center [783, 325] width 539 height 20
type input "0:__"
type input "00:30"
click at [586, 426] on textarea at bounding box center [783, 445] width 539 height 101
paste textarea "Отключили все надстройки в outook, ответ получилось отправить"
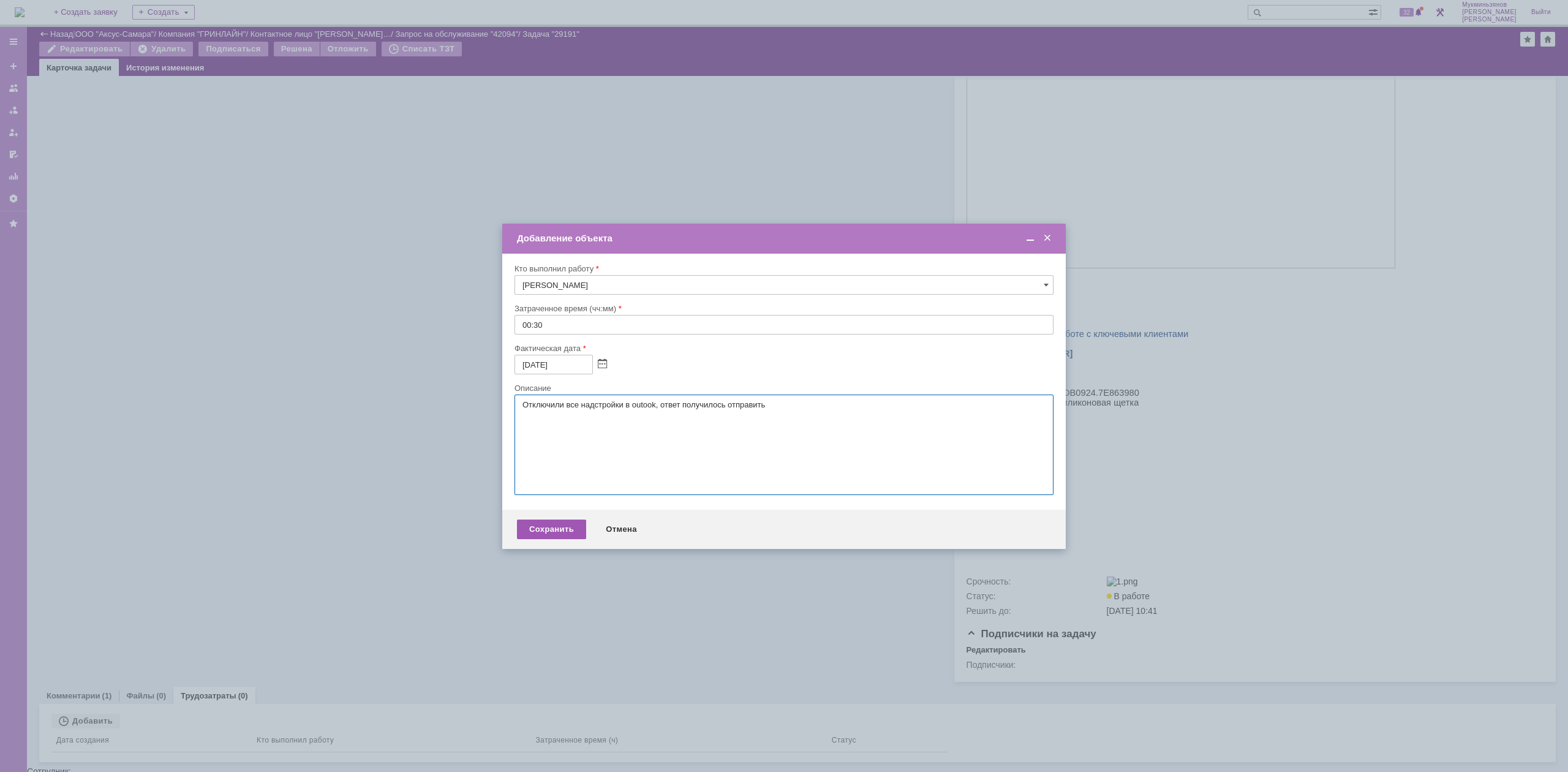
type textarea "Отключили все надстройки в outook, ответ получилось отправить"
click at [530, 529] on div "Сохранить" at bounding box center [551, 529] width 69 height 20
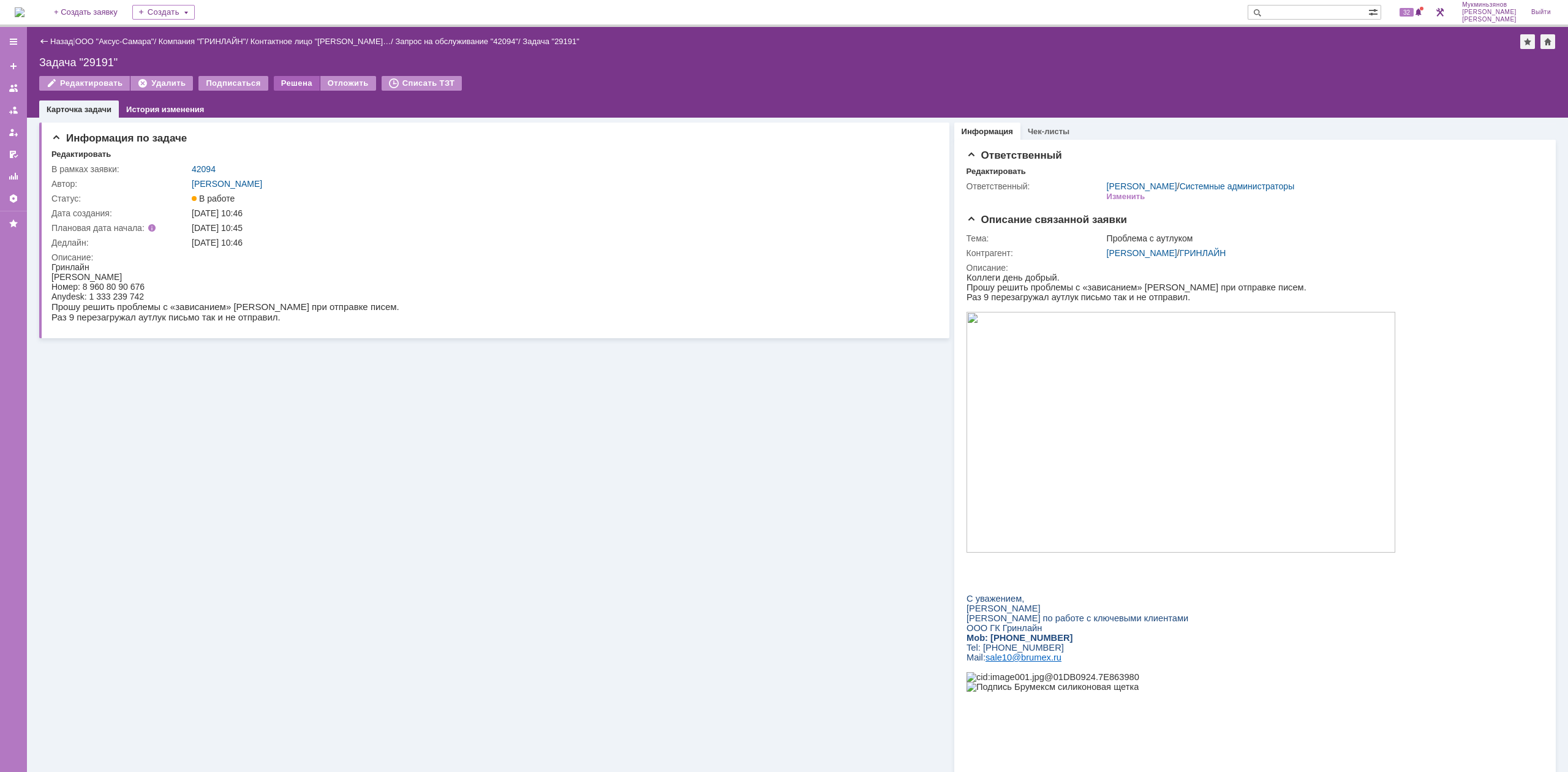
click at [282, 79] on div "Решена" at bounding box center [296, 83] width 46 height 15
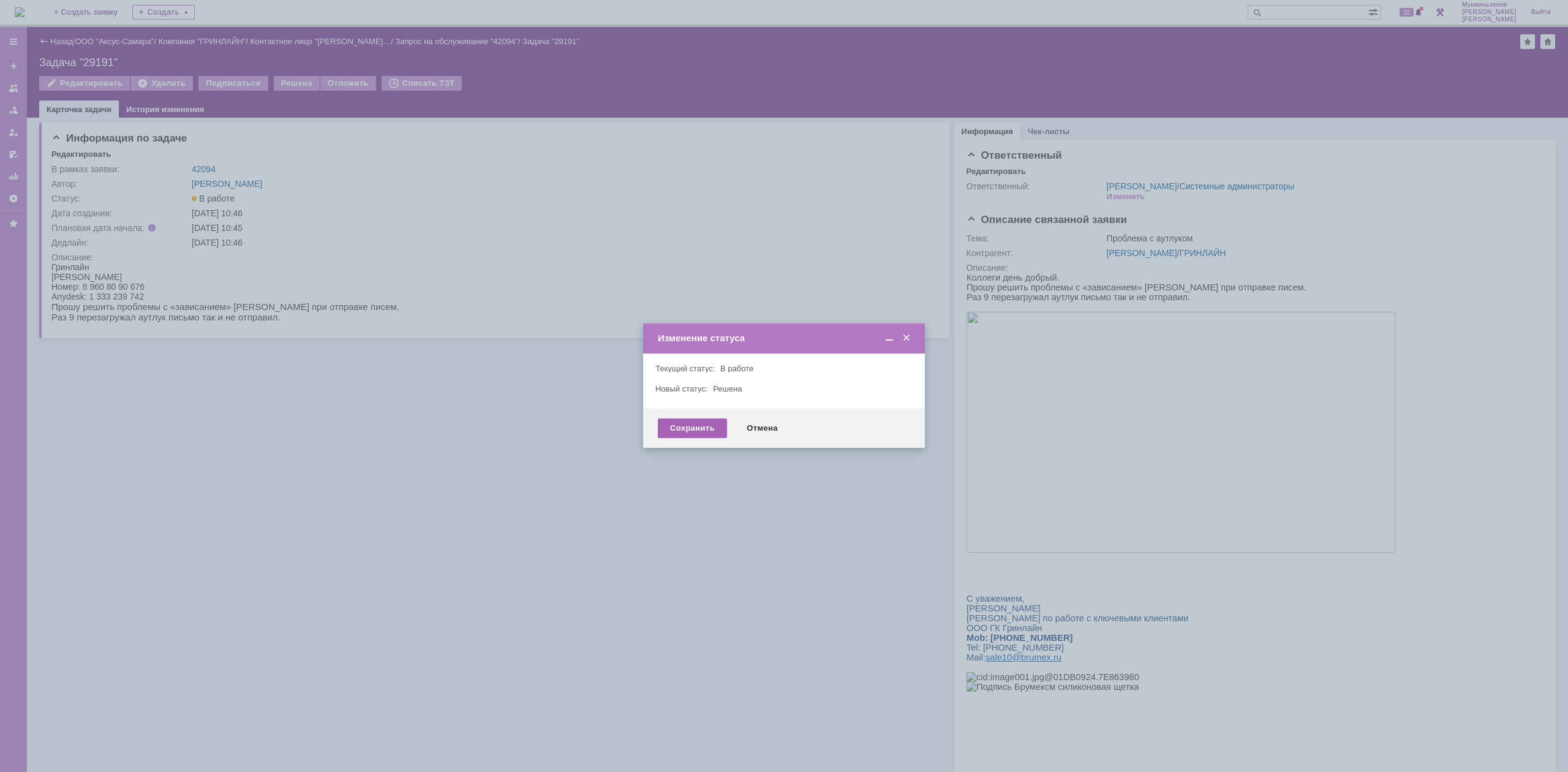
click at [663, 419] on div "Сохранить" at bounding box center [693, 428] width 69 height 20
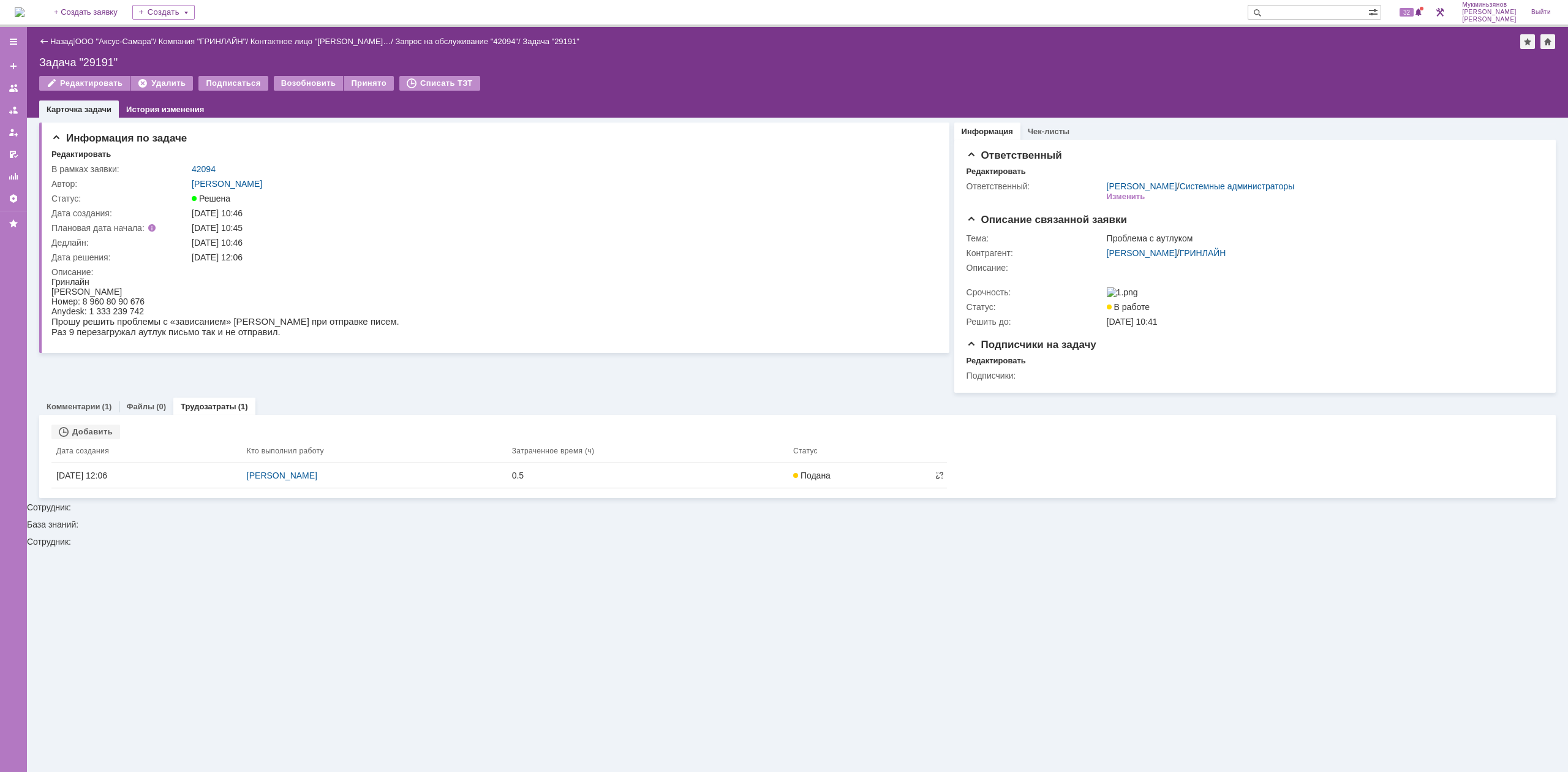
click at [25, 13] on img at bounding box center [19, 12] width 10 height 10
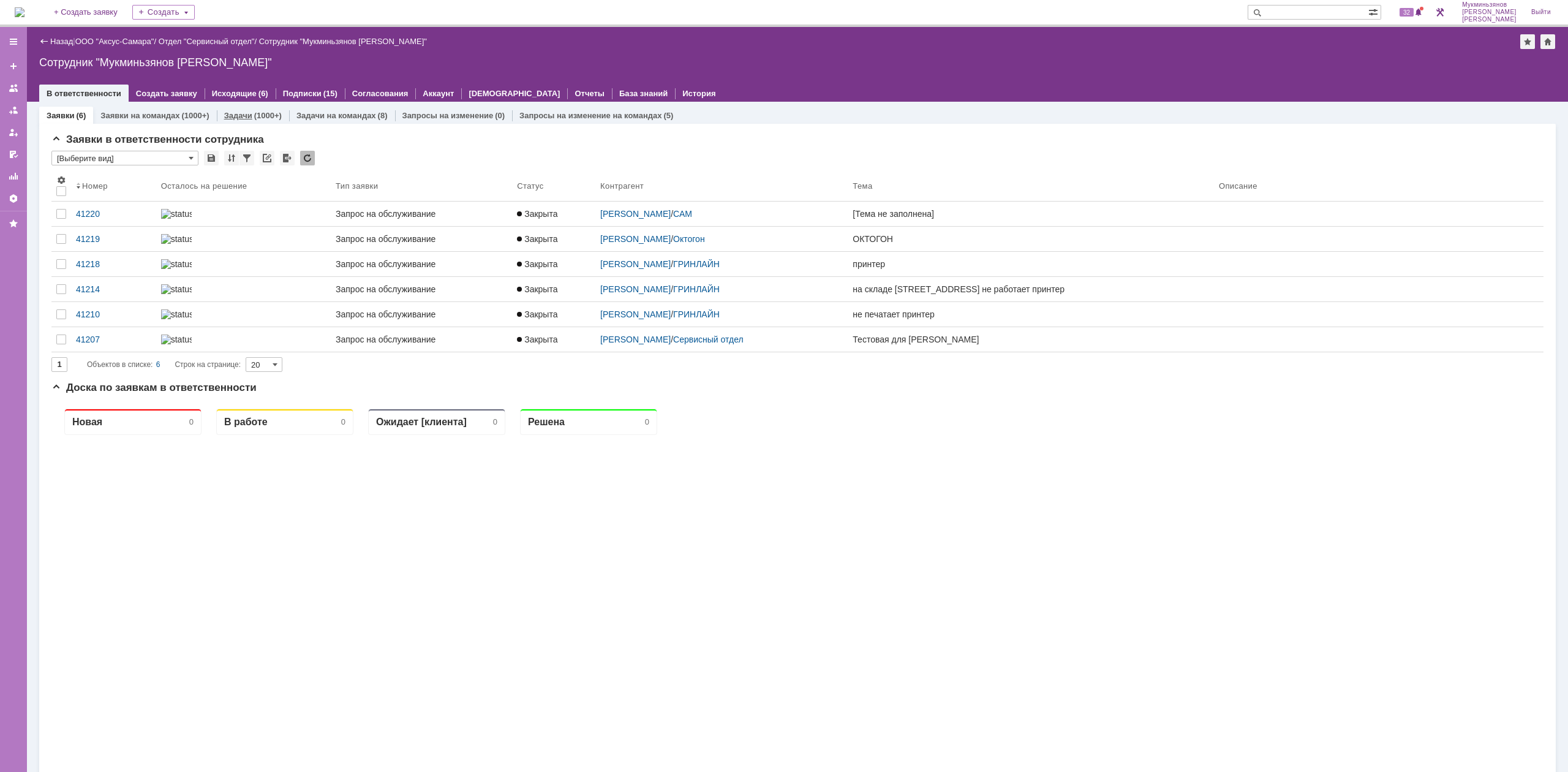
click at [254, 115] on div "(1000+)" at bounding box center [268, 115] width 28 height 9
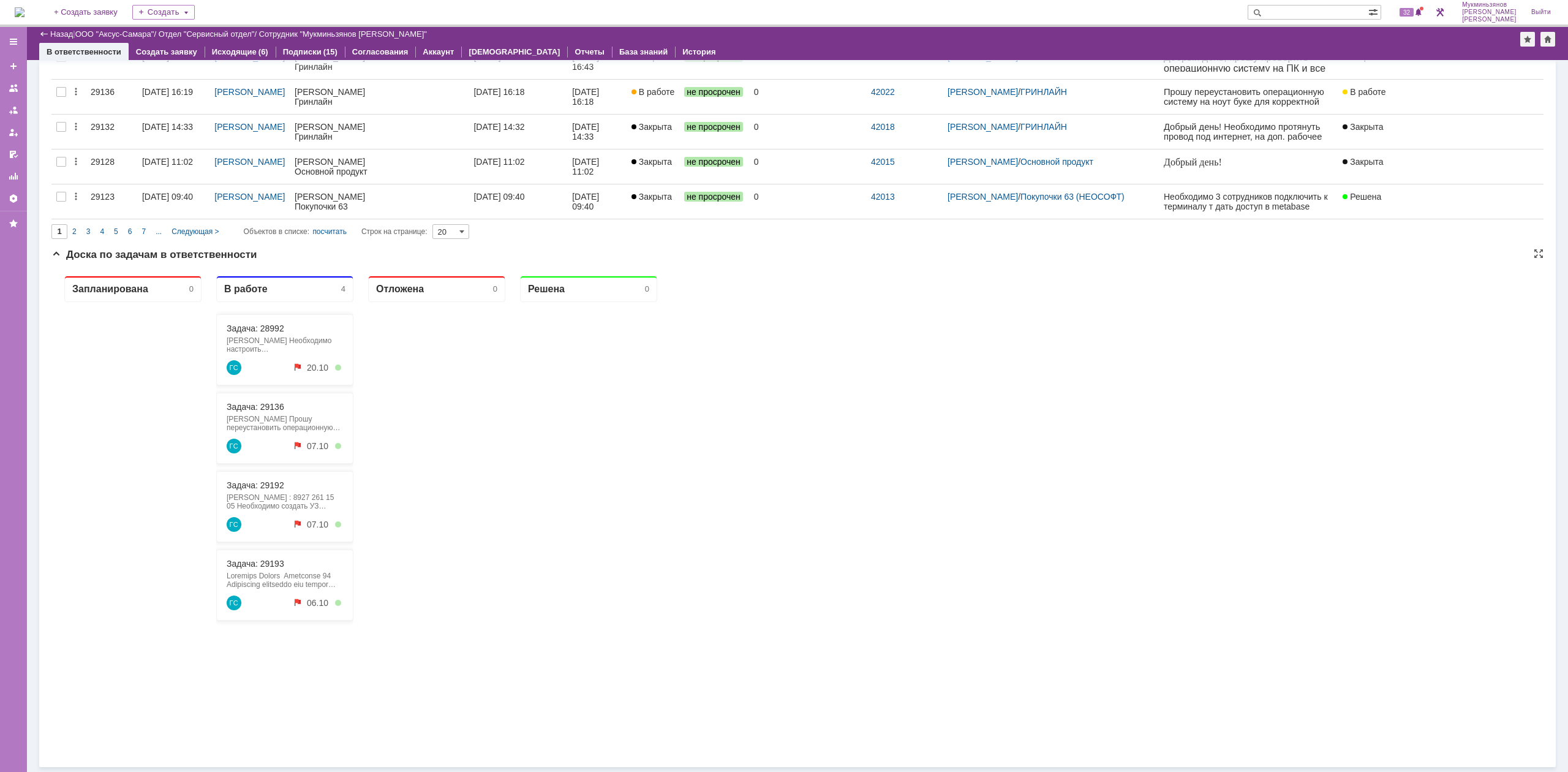
drag, startPoint x: 158, startPoint y: 271, endPoint x: 514, endPoint y: 457, distance: 401.7
click at [514, 457] on div "Запланирована 0 В работе 4 Задача: 28992 [PERSON_NAME] Необходимо настроить эл.…" at bounding box center [797, 510] width 1492 height 490
click at [268, 325] on link "Задача: 28992" at bounding box center [255, 328] width 58 height 10
